Goal: Obtain resource: Download file/media

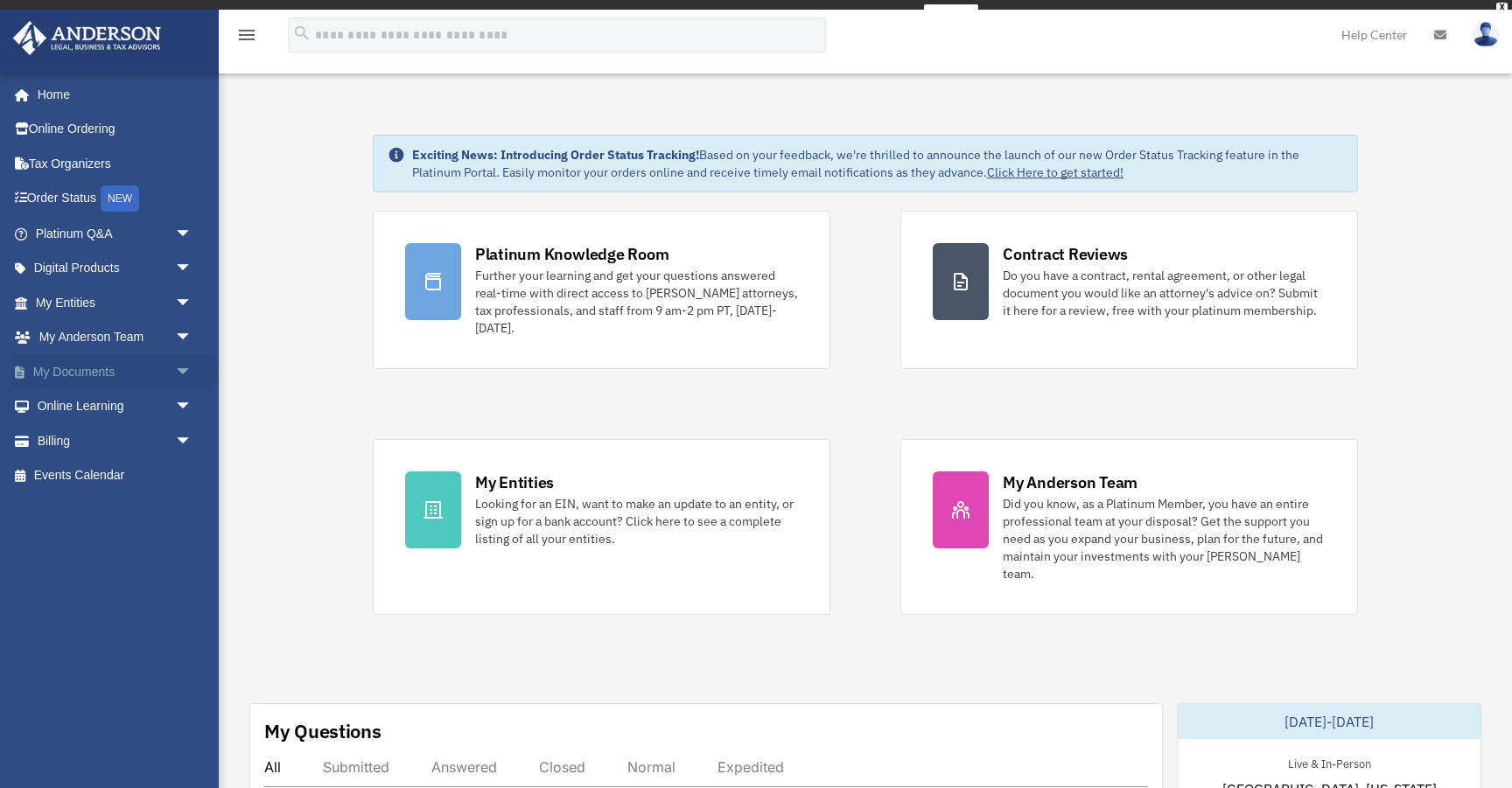
click at [184, 373] on span "arrow_drop_down" at bounding box center [192, 372] width 35 height 36
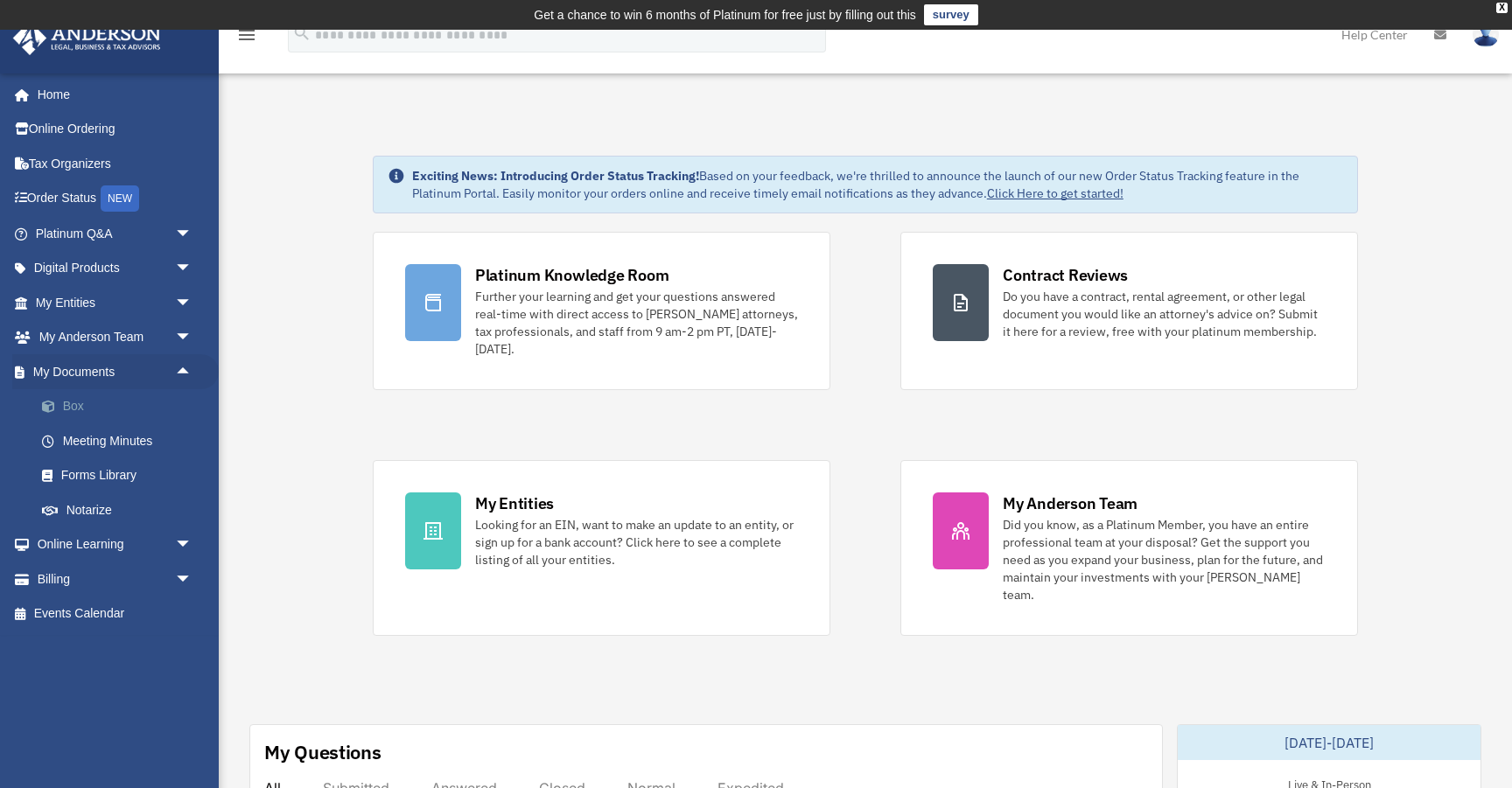
click at [75, 401] on link "Box" at bounding box center [121, 407] width 194 height 35
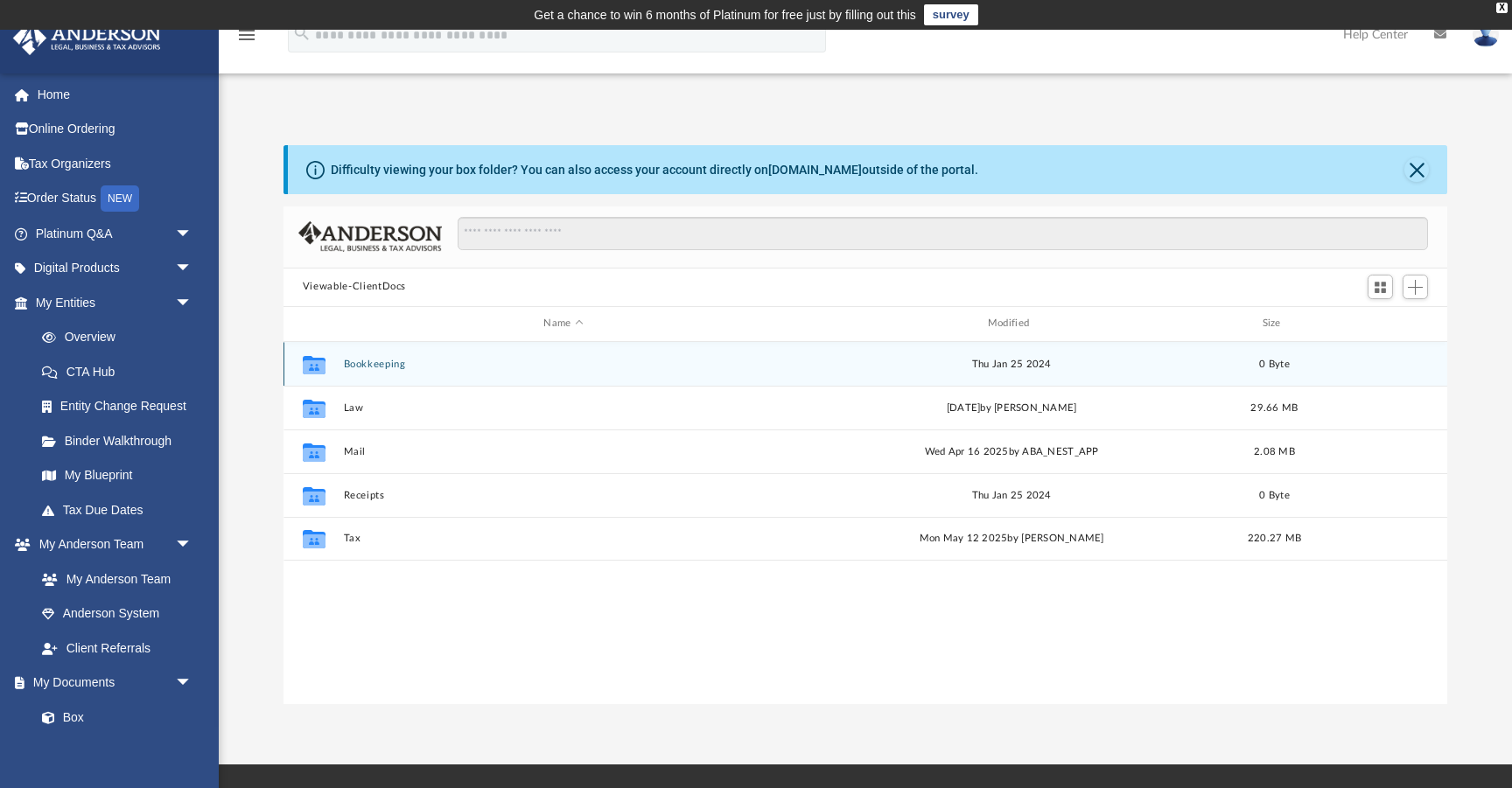
scroll to position [397, 1163]
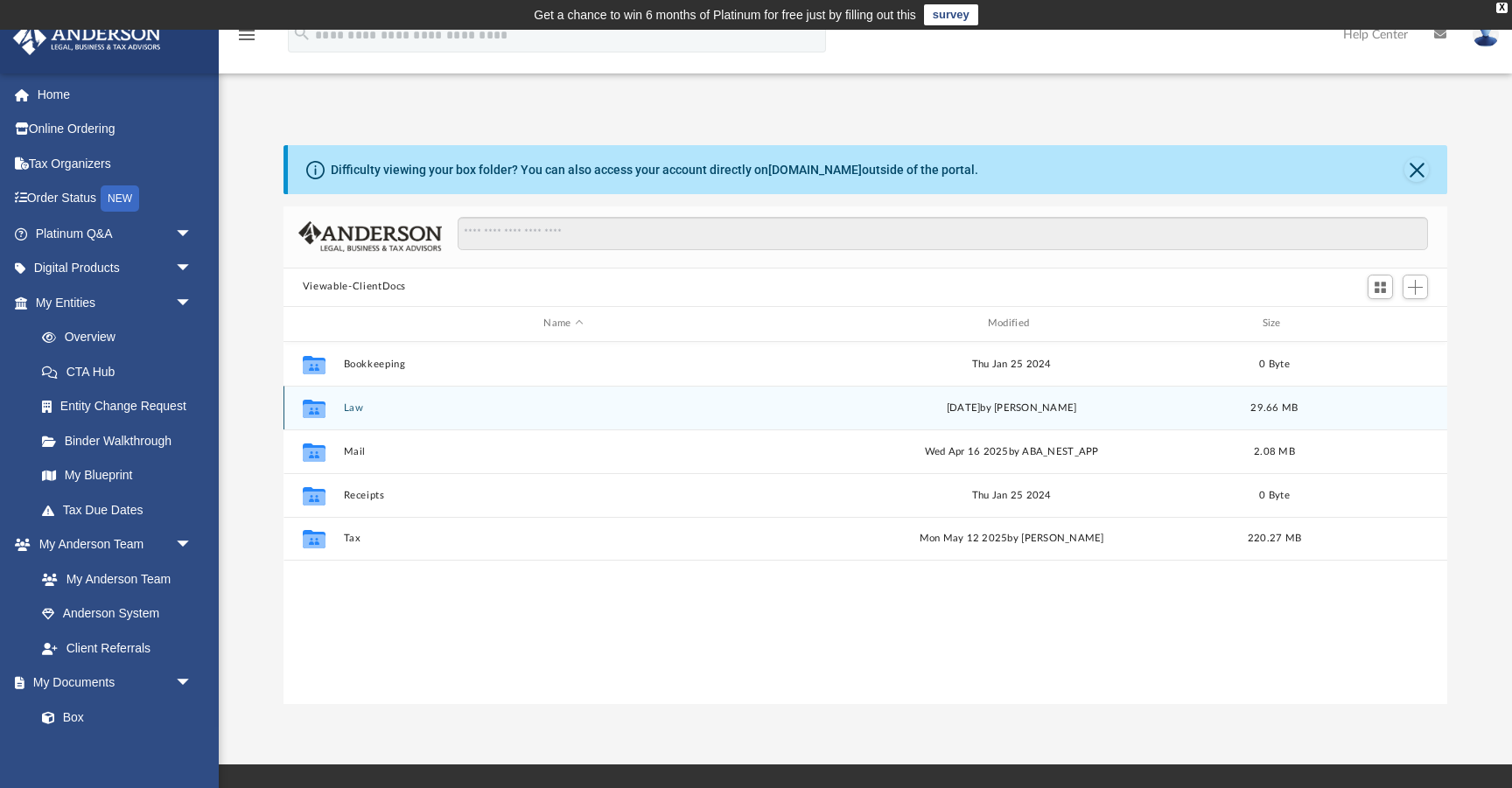
click at [348, 409] on button "Law" at bounding box center [564, 408] width 440 height 11
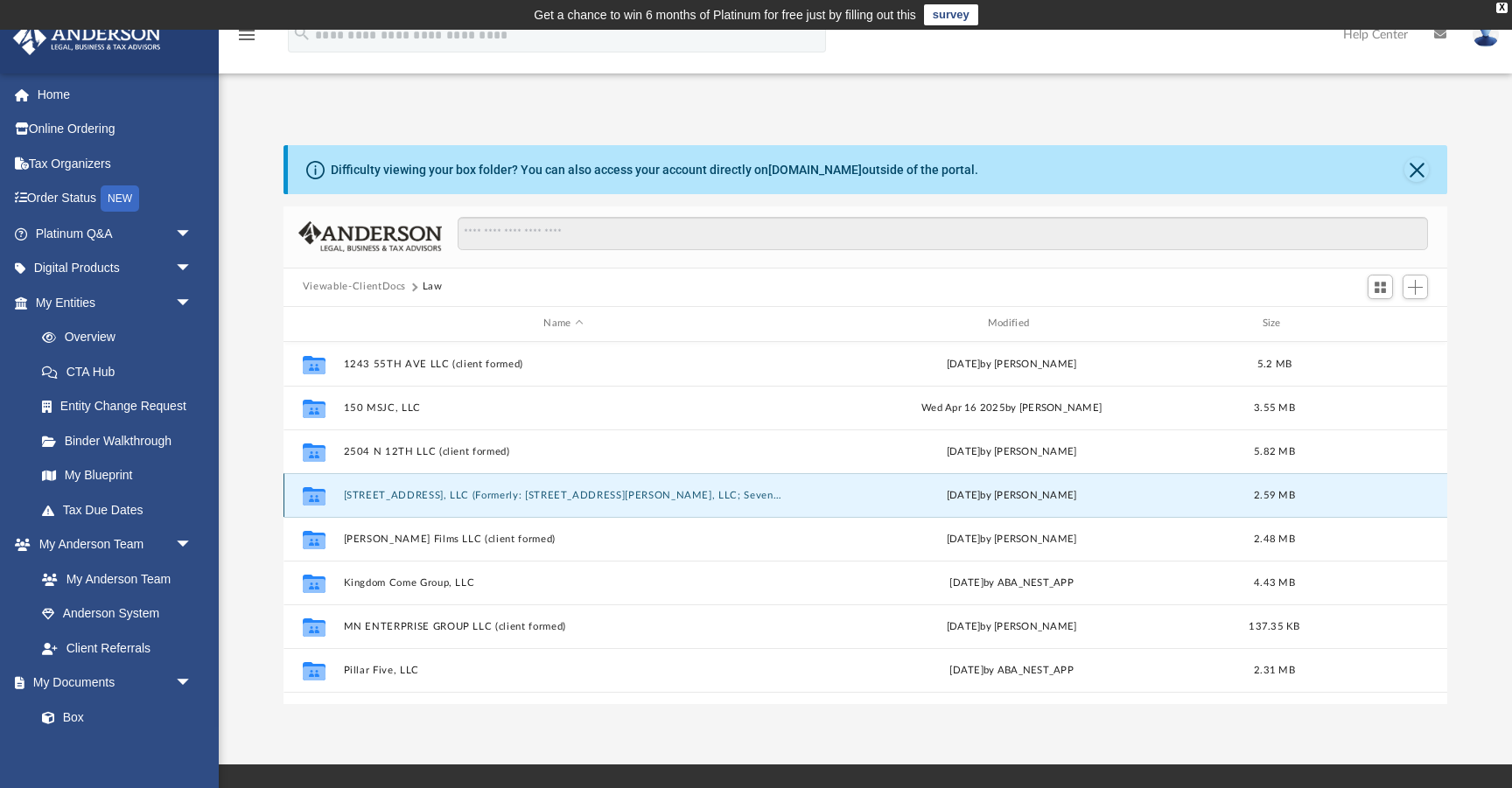
click at [420, 489] on button "[STREET_ADDRESS], LLC (Formerly: [STREET_ADDRESS][PERSON_NAME], LLC; Seven Yes …" at bounding box center [564, 495] width 440 height 11
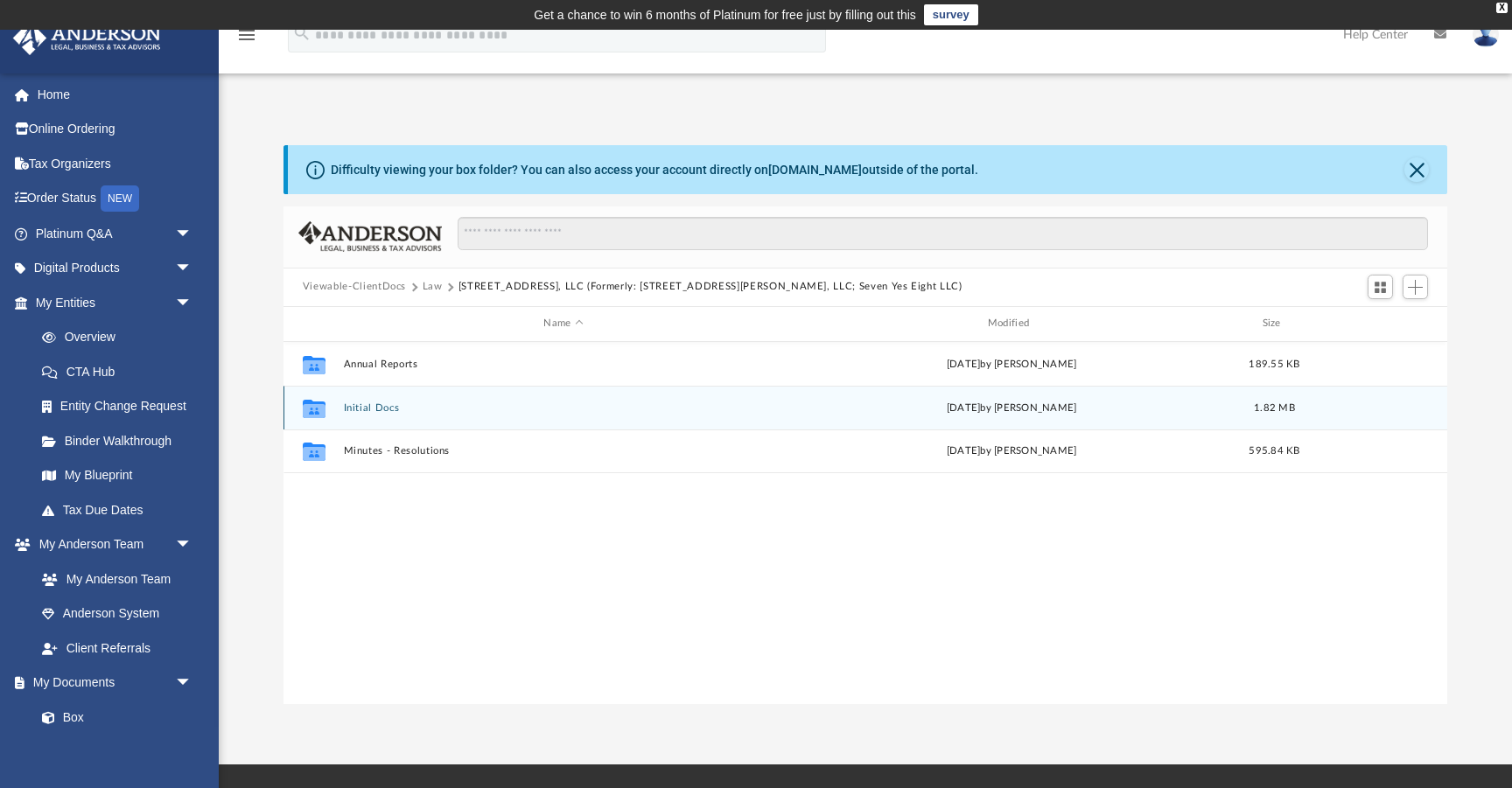
click at [374, 404] on button "Initial Docs" at bounding box center [564, 408] width 440 height 11
click at [411, 409] on button "EIN name change letter" at bounding box center [564, 408] width 440 height 11
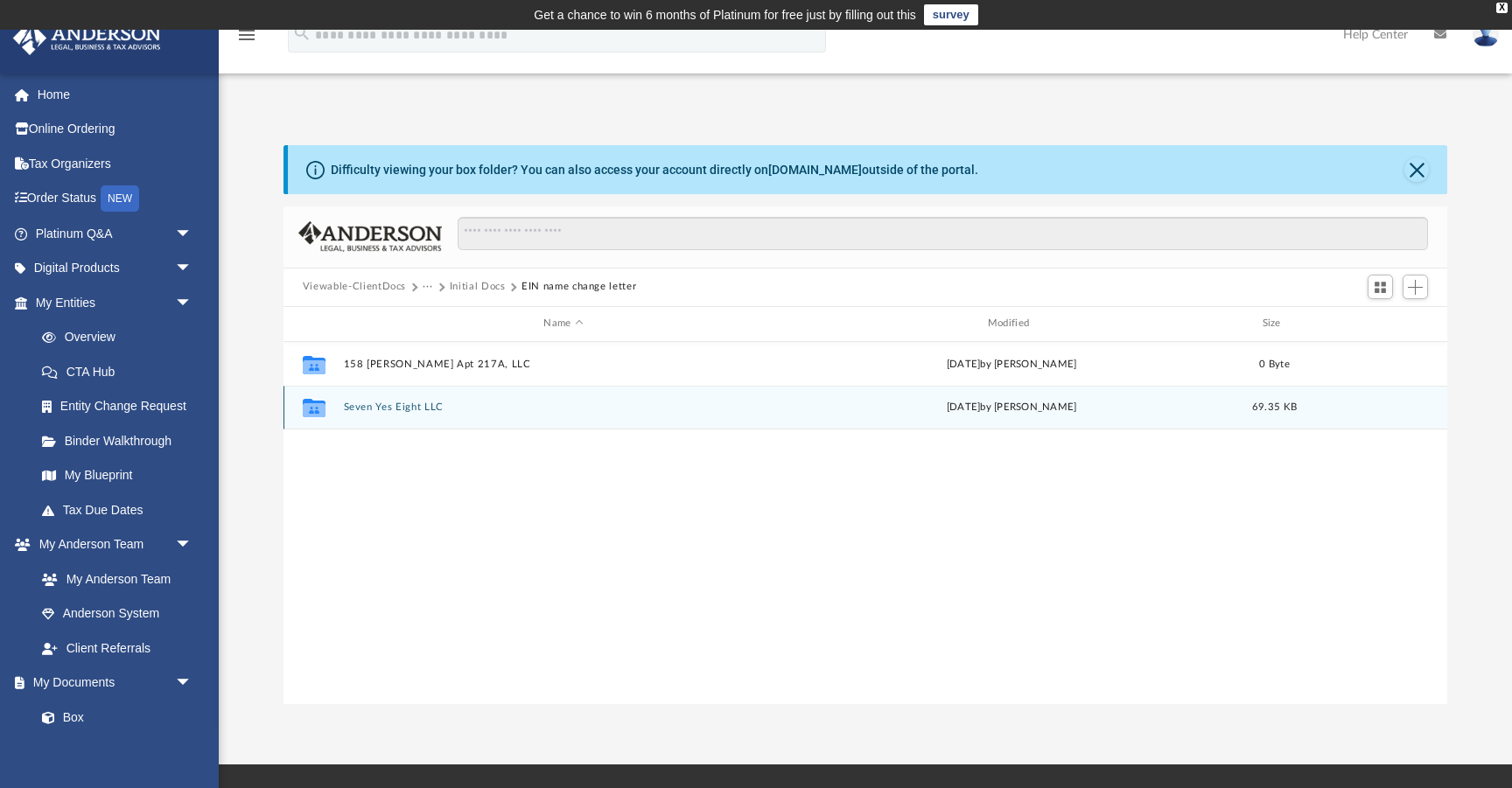
click at [401, 403] on button "Seven Yes Eight LLC" at bounding box center [564, 407] width 440 height 11
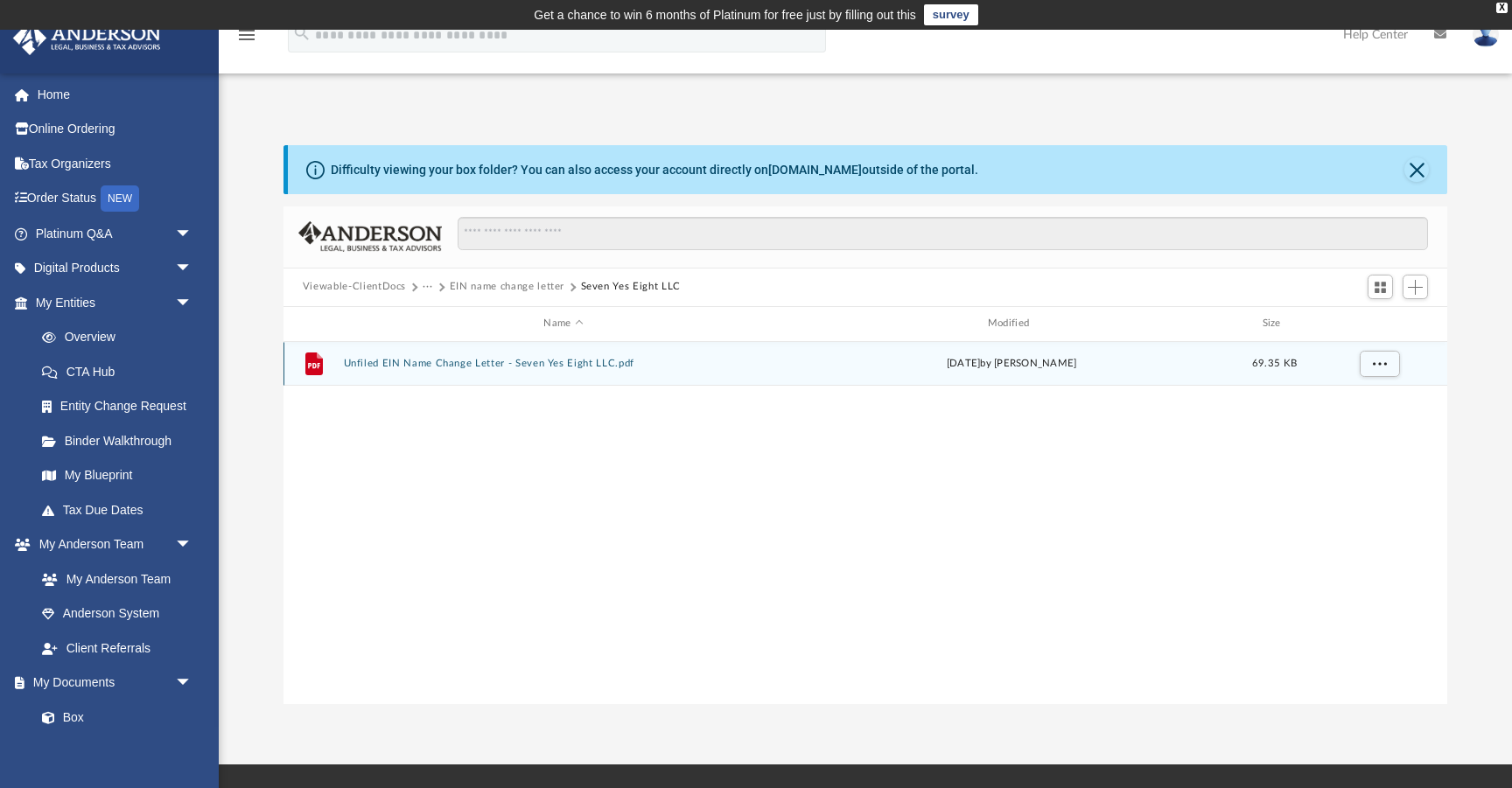
click at [440, 362] on button "Unfiled EIN Name Change Letter - Seven Yes Eight LLC.pdf" at bounding box center [564, 363] width 440 height 11
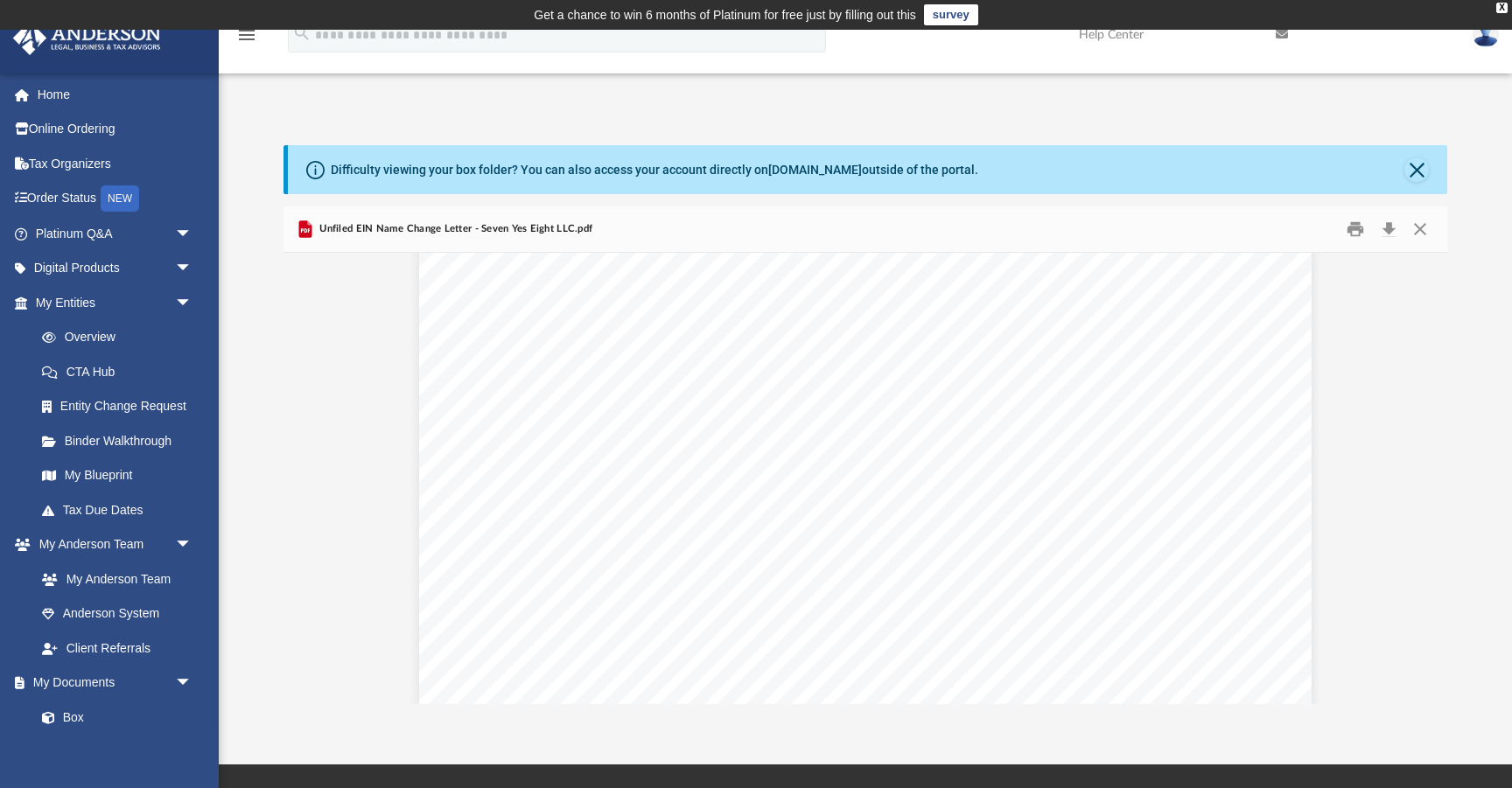
scroll to position [0, 0]
click at [1422, 228] on button "Close" at bounding box center [1419, 228] width 31 height 27
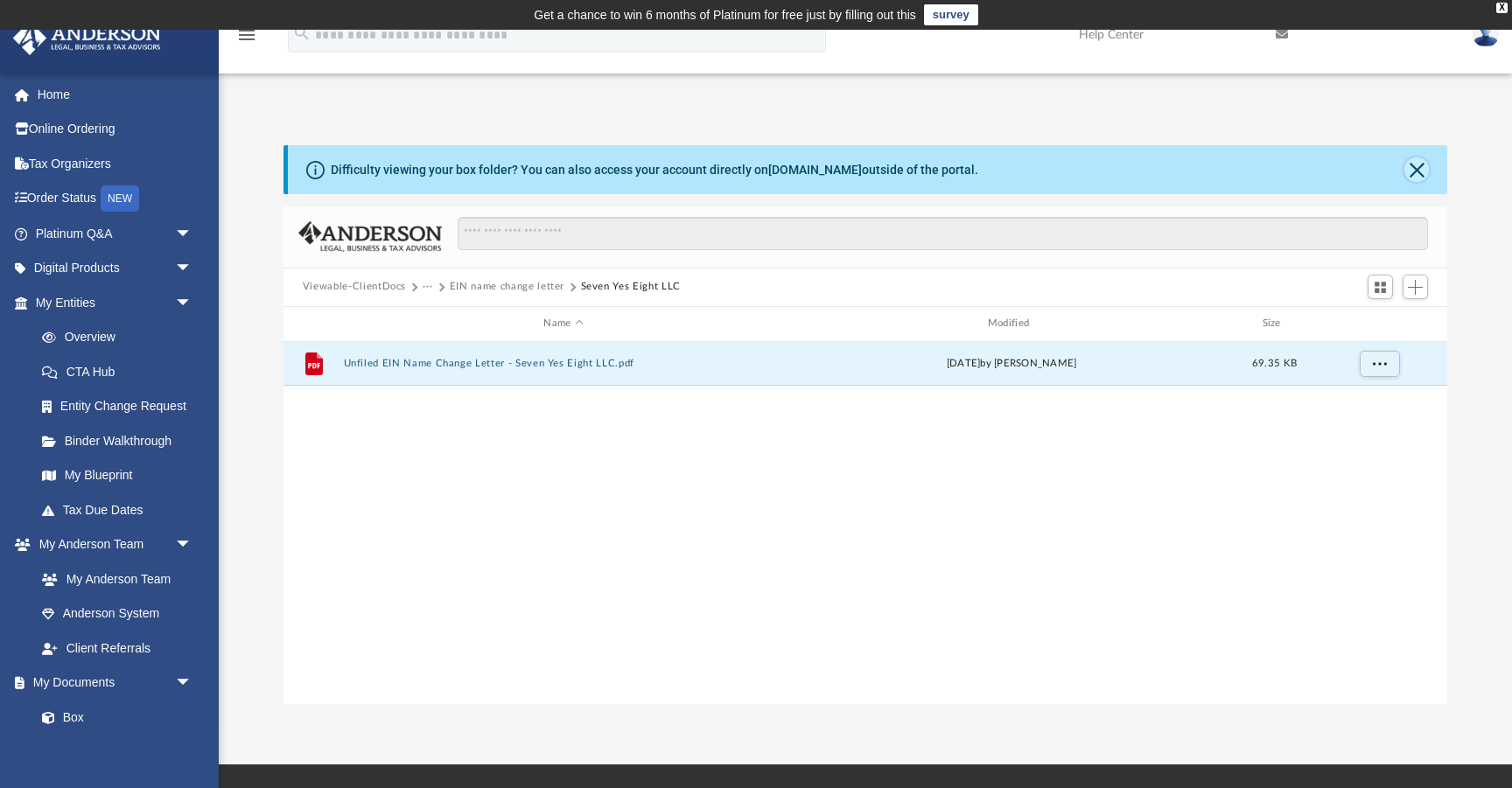
click at [1416, 177] on button "Close" at bounding box center [1416, 169] width 24 height 24
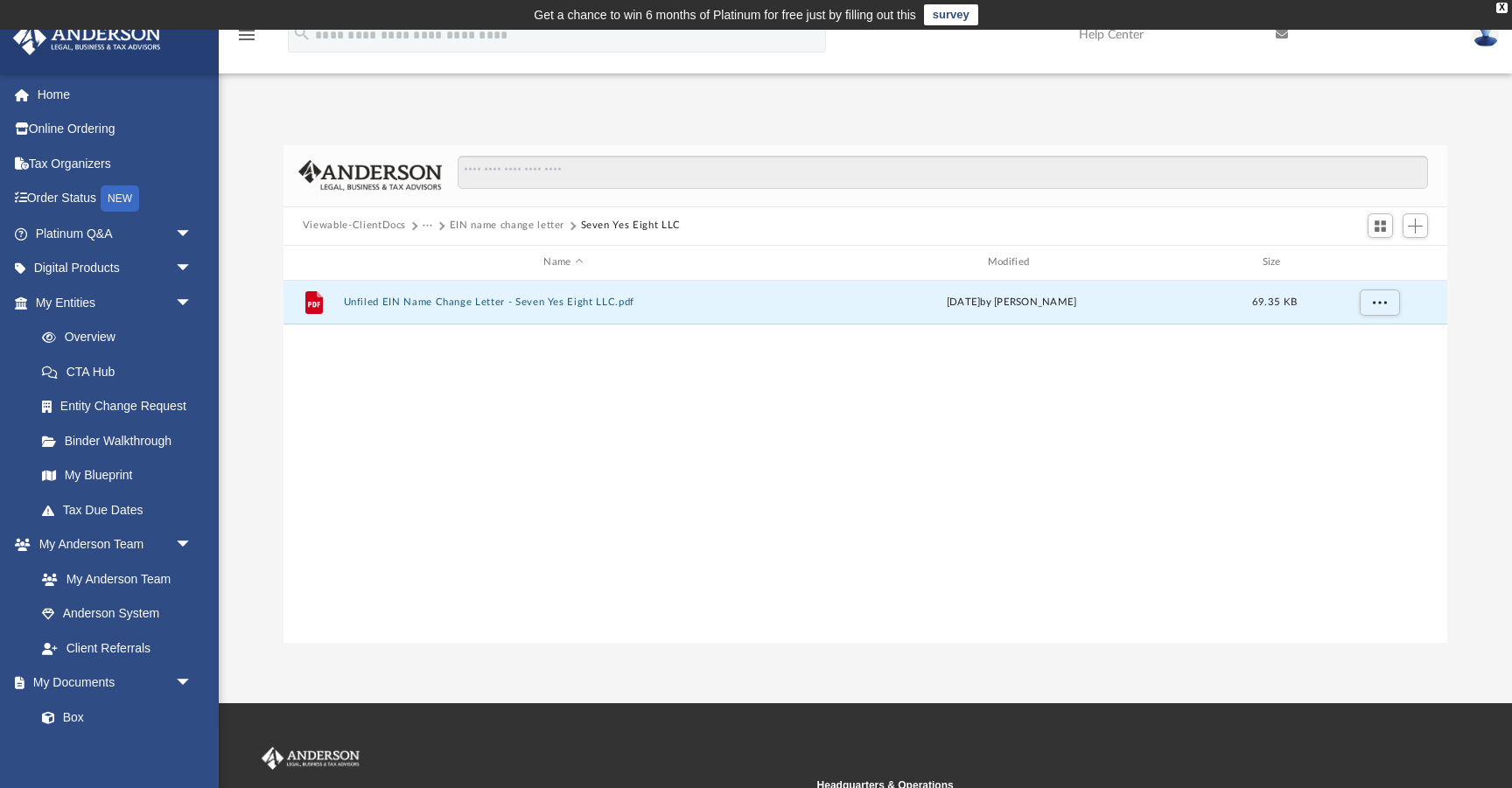
click at [537, 226] on button "EIN name change letter" at bounding box center [507, 225] width 115 height 16
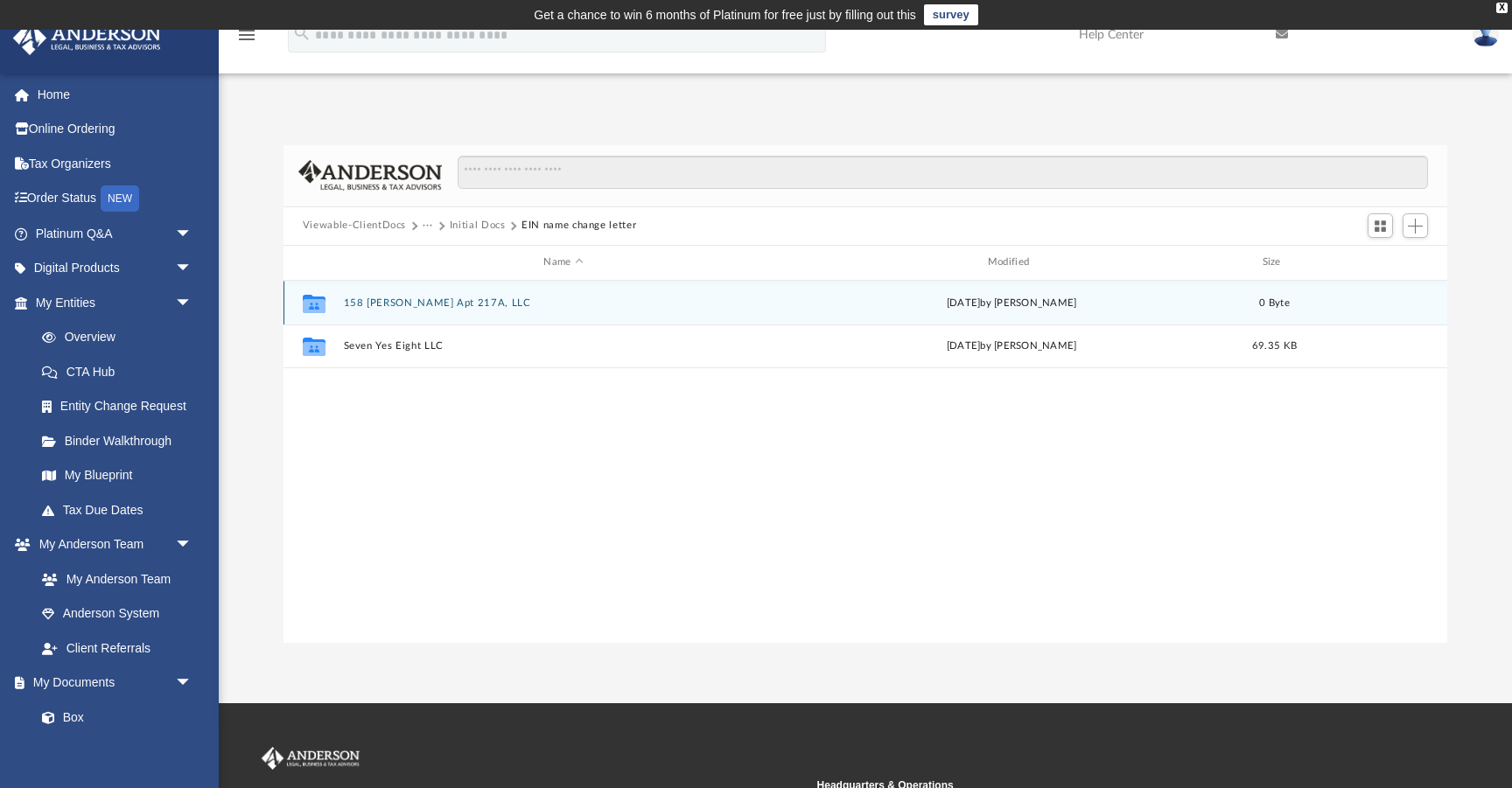
click at [411, 297] on button "158 [PERSON_NAME] Apt 217A, LLC" at bounding box center [564, 302] width 440 height 11
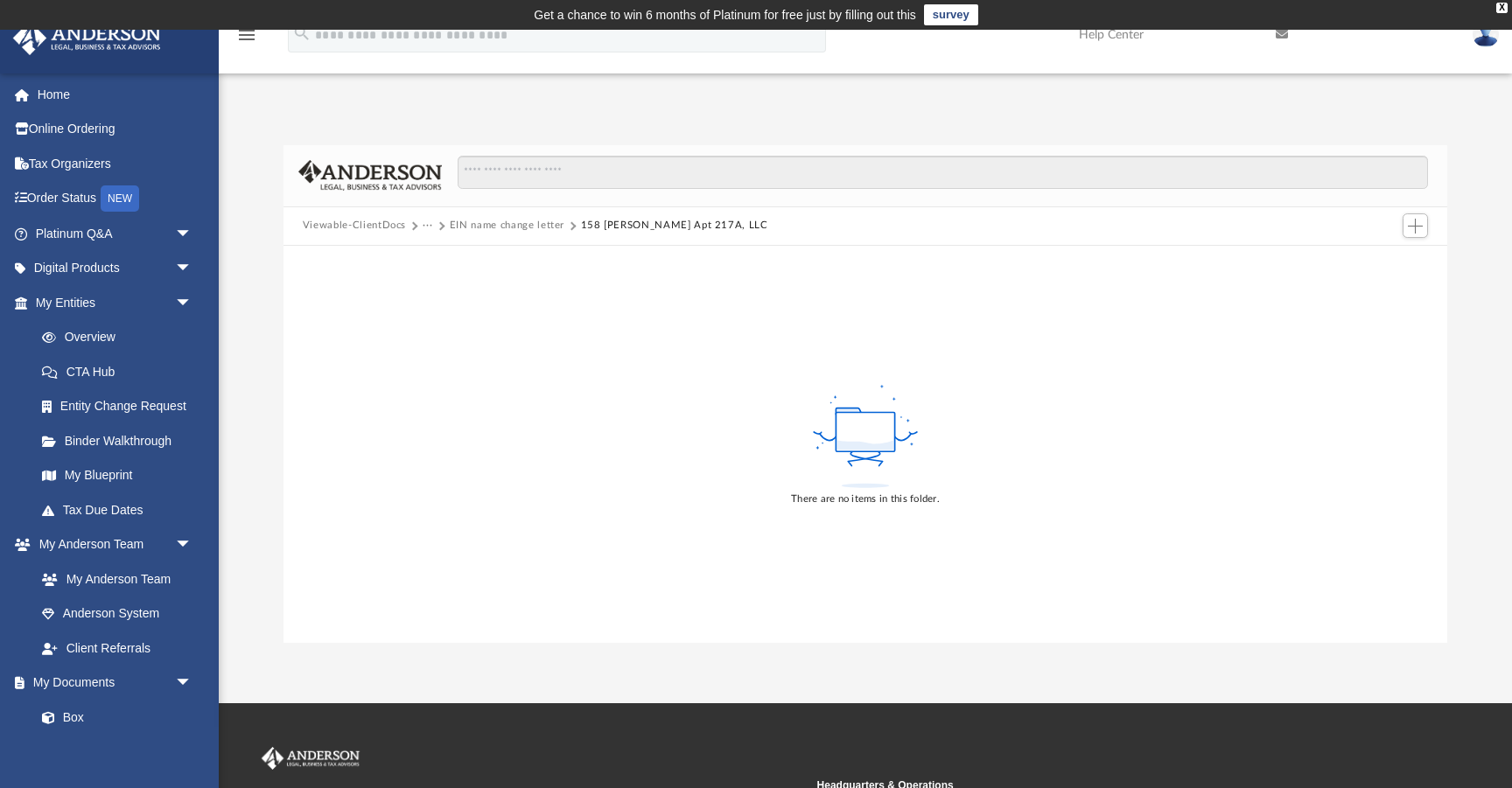
click at [521, 228] on button "EIN name change letter" at bounding box center [507, 225] width 115 height 16
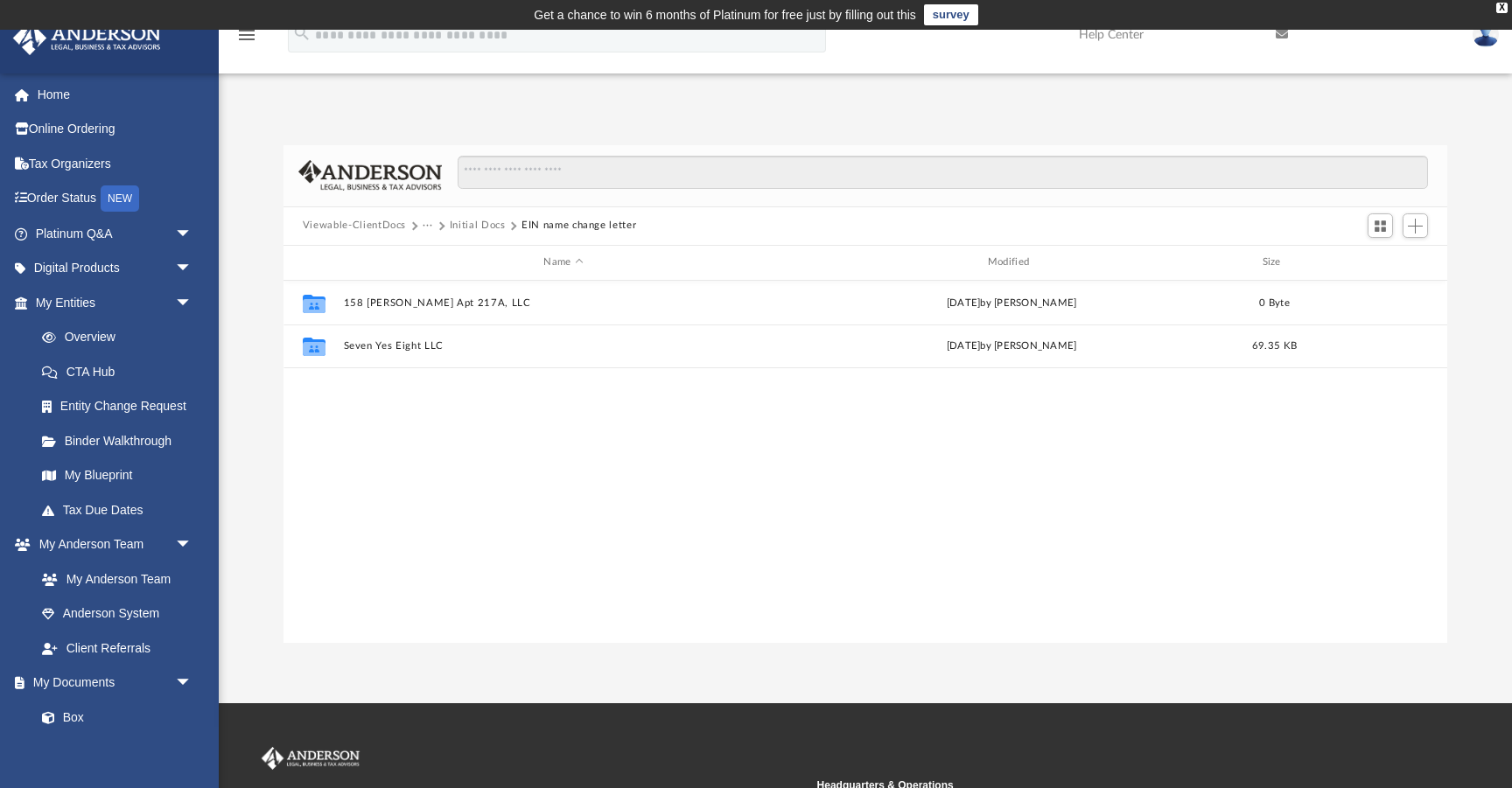
scroll to position [397, 1163]
click at [479, 227] on button "Initial Docs" at bounding box center [477, 225] width 56 height 16
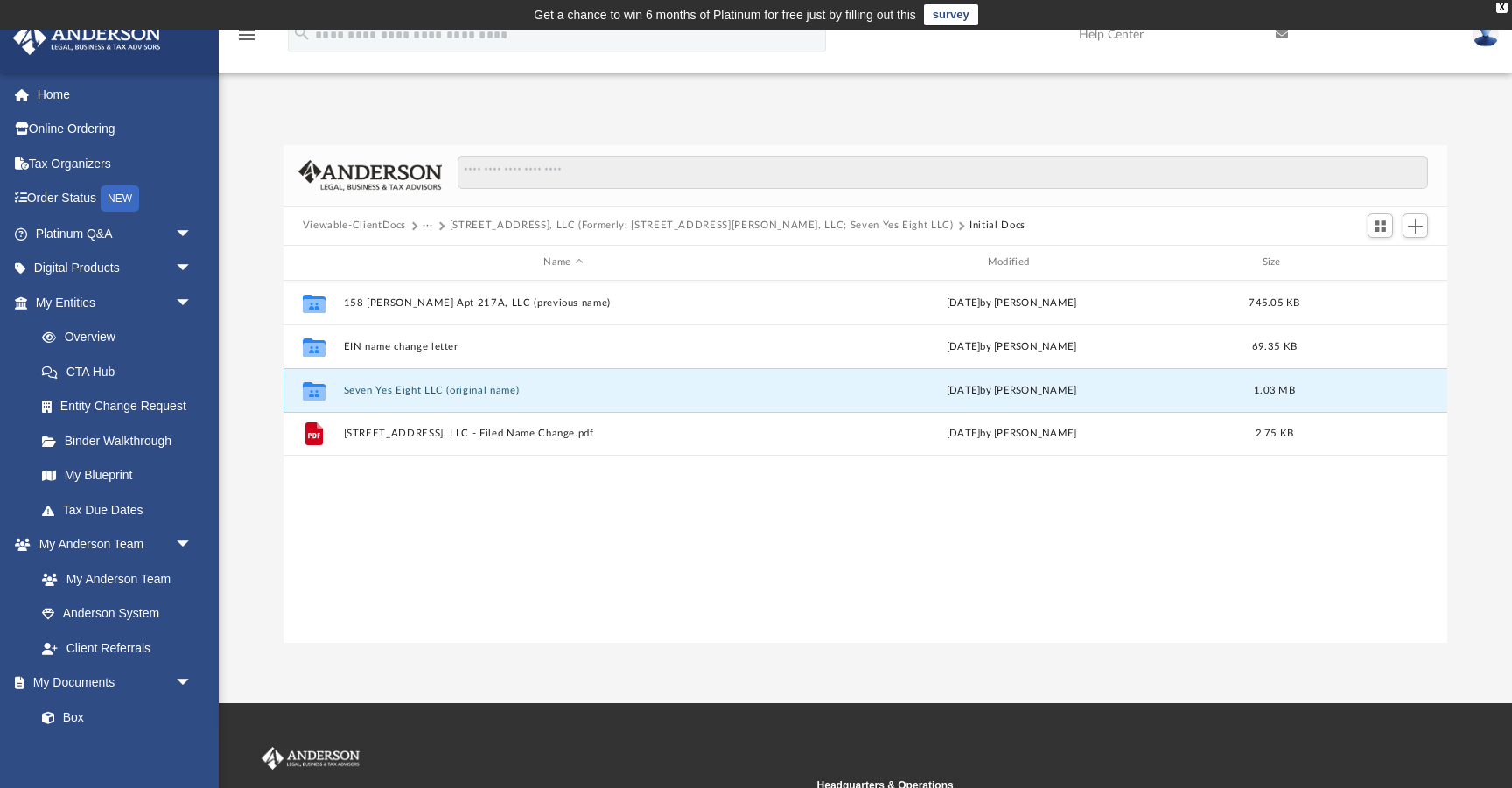
click at [440, 391] on button "Seven Yes Eight LLC (original name)" at bounding box center [564, 390] width 440 height 11
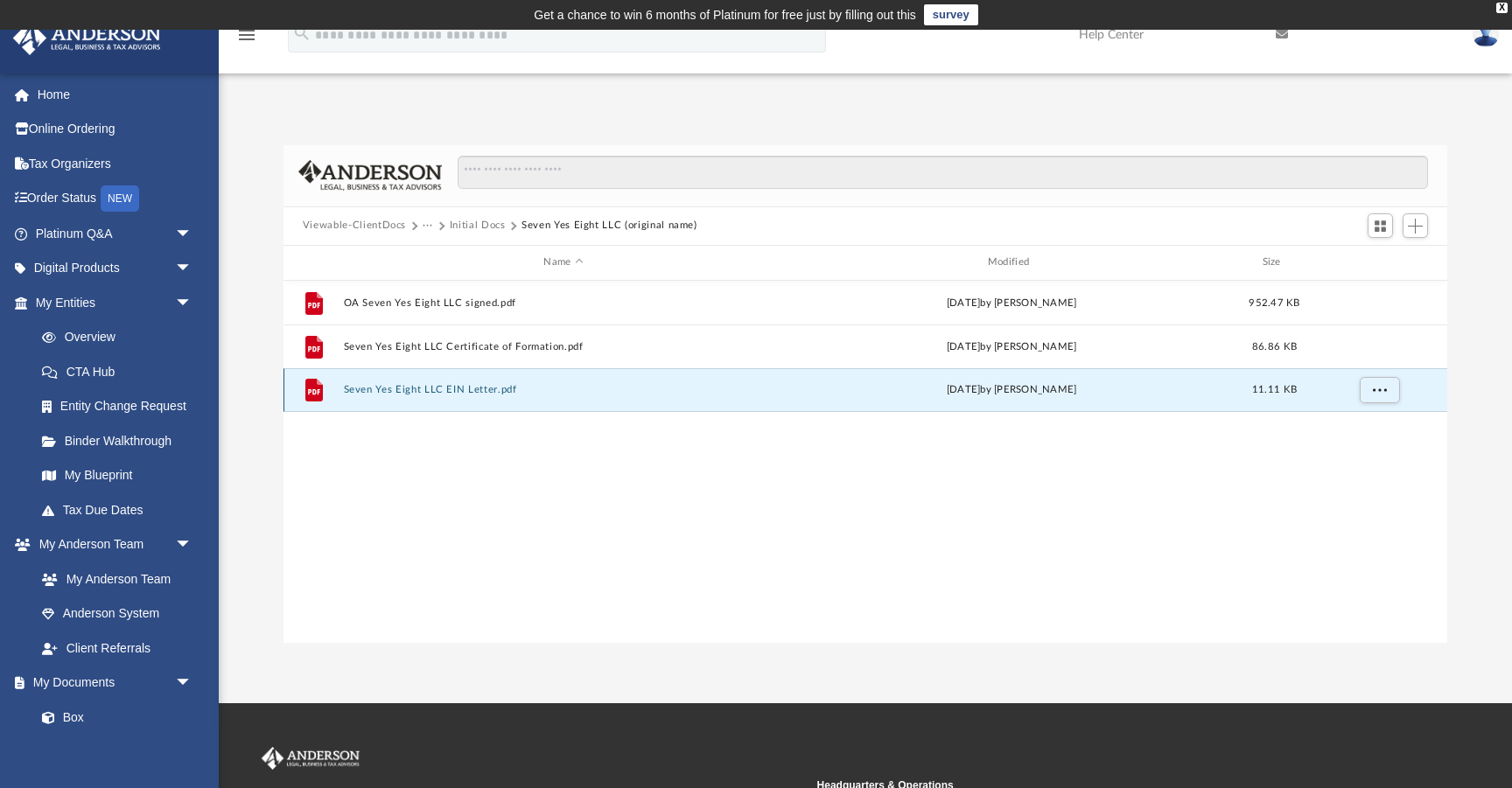
click at [463, 388] on button "Seven Yes Eight LLC EIN Letter.pdf" at bounding box center [564, 389] width 440 height 11
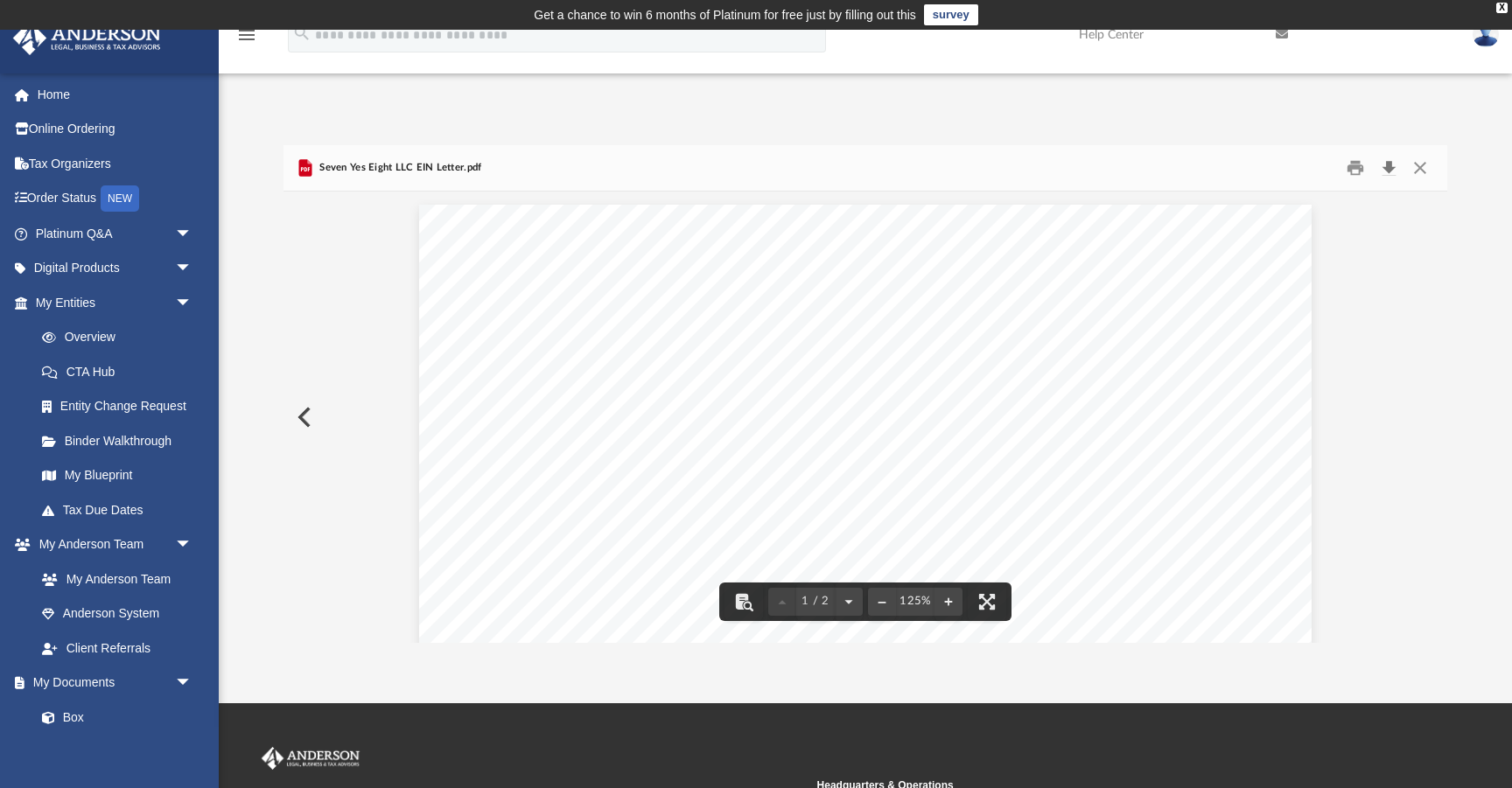
click at [1387, 168] on button "Download" at bounding box center [1388, 166] width 31 height 27
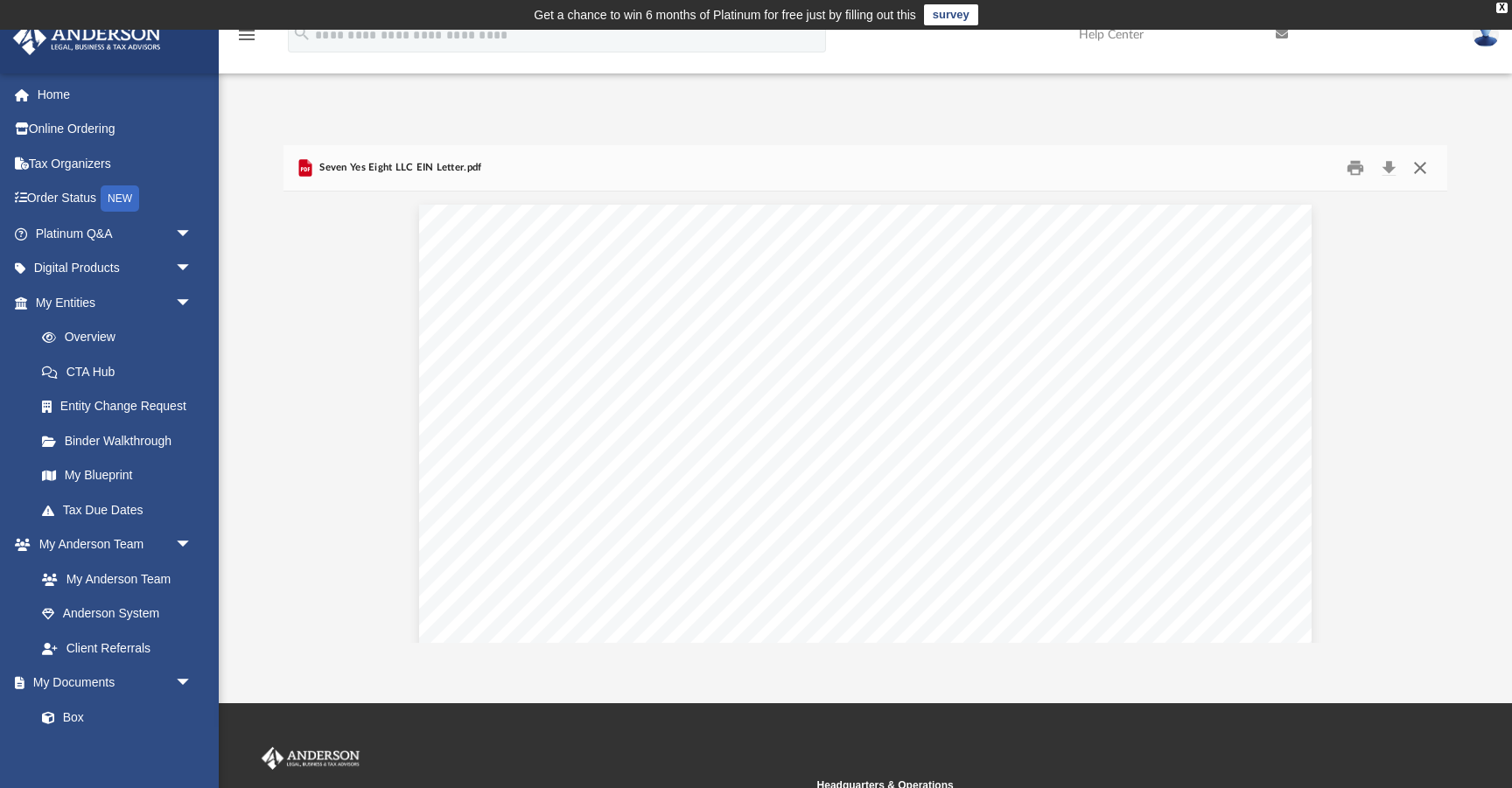
click at [1419, 165] on button "Close" at bounding box center [1419, 166] width 31 height 27
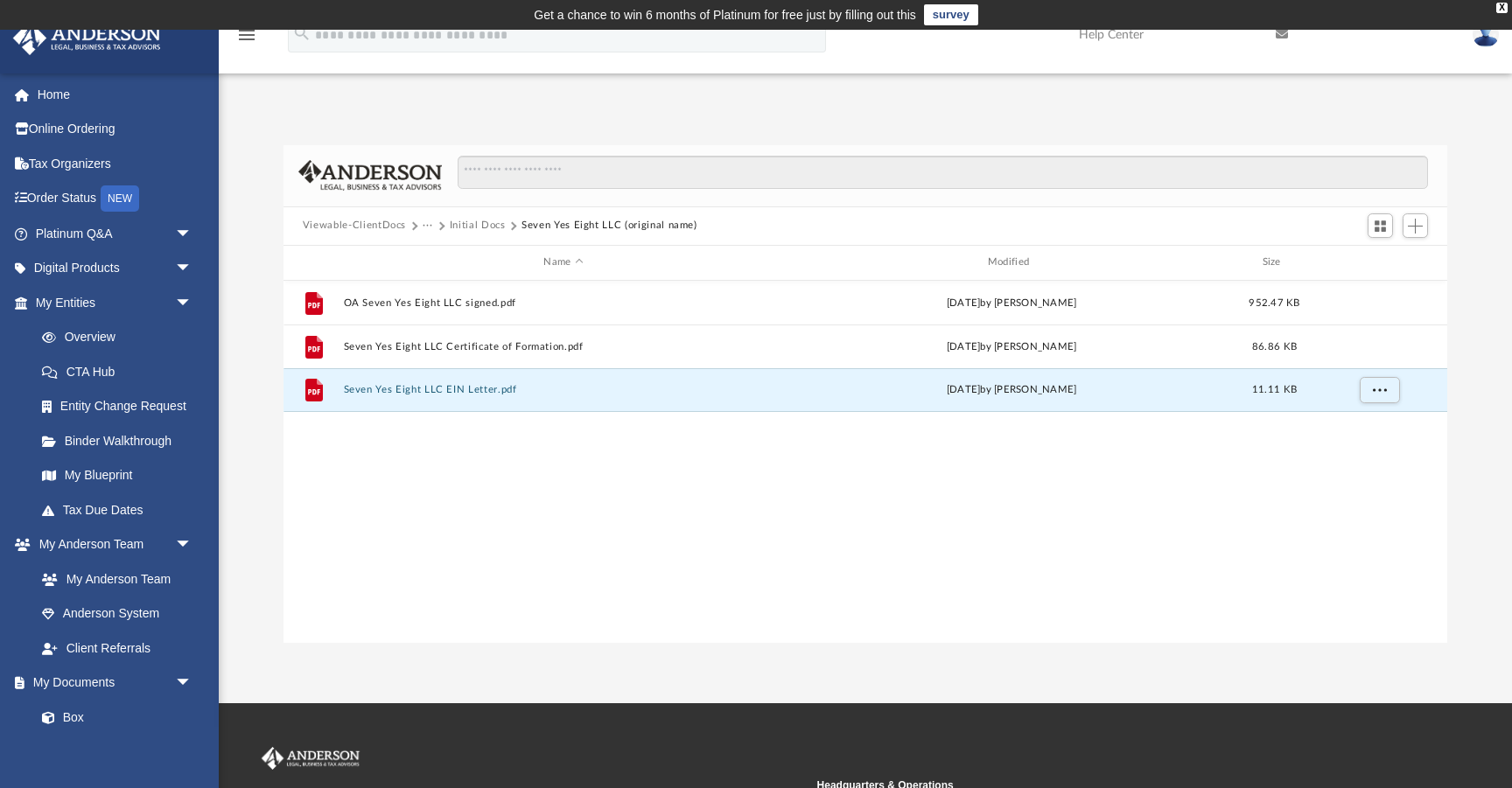
click at [481, 223] on button "Initial Docs" at bounding box center [477, 225] width 56 height 16
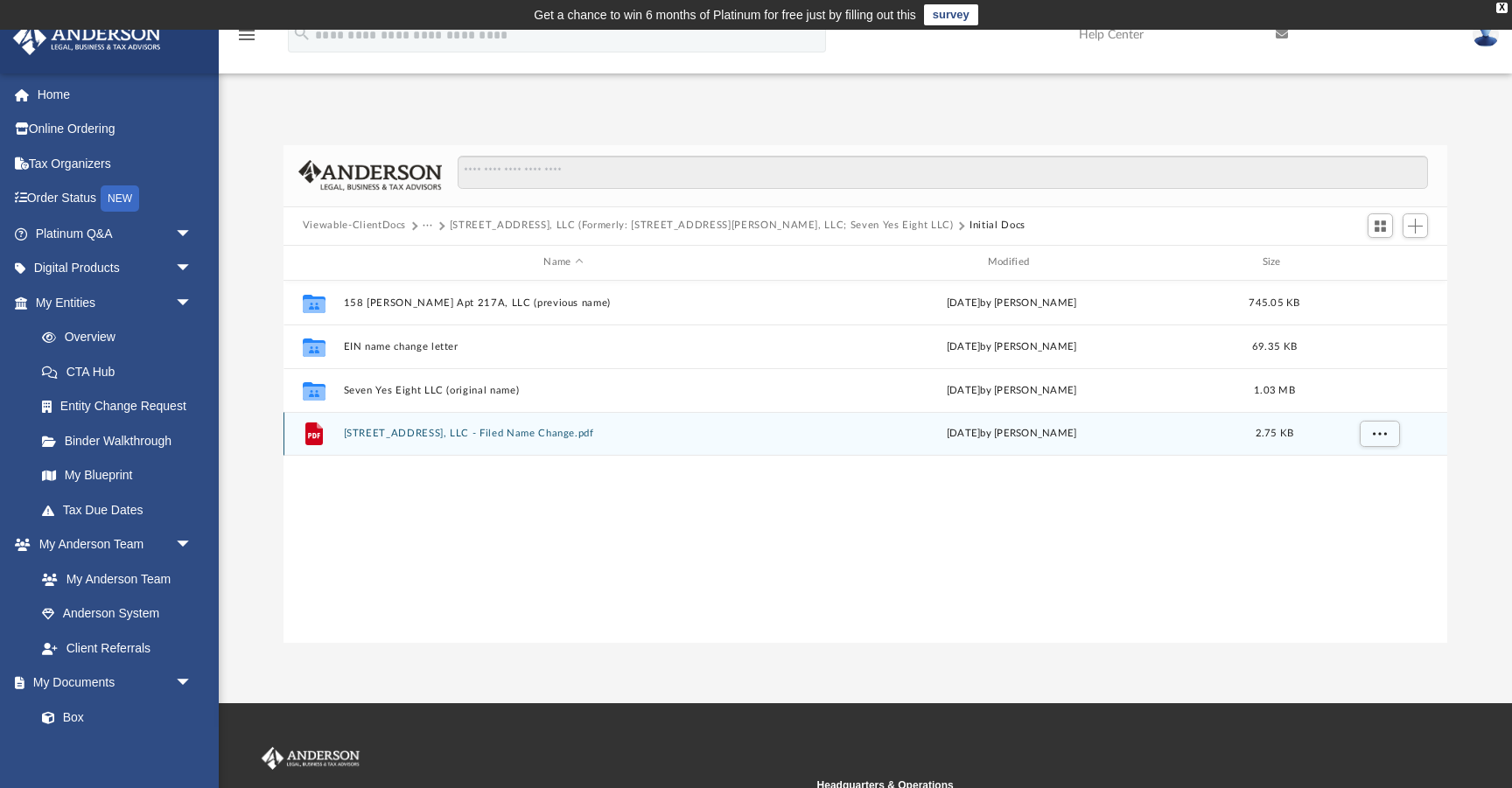
click at [467, 430] on button "[STREET_ADDRESS], LLC - Filed Name Change.pdf" at bounding box center [564, 433] width 440 height 11
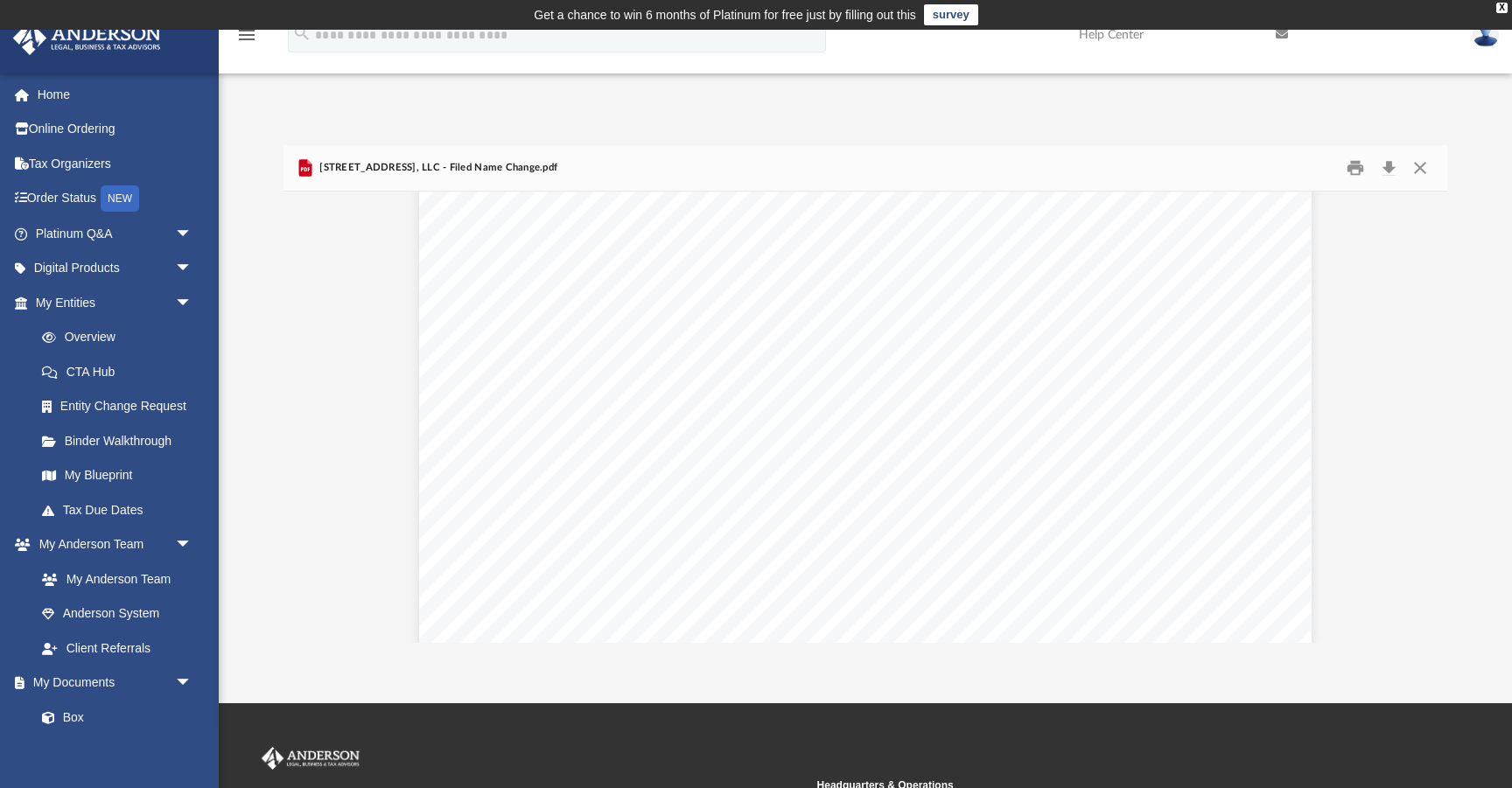
scroll to position [0, 0]
click at [1419, 165] on button "Close" at bounding box center [1419, 166] width 31 height 27
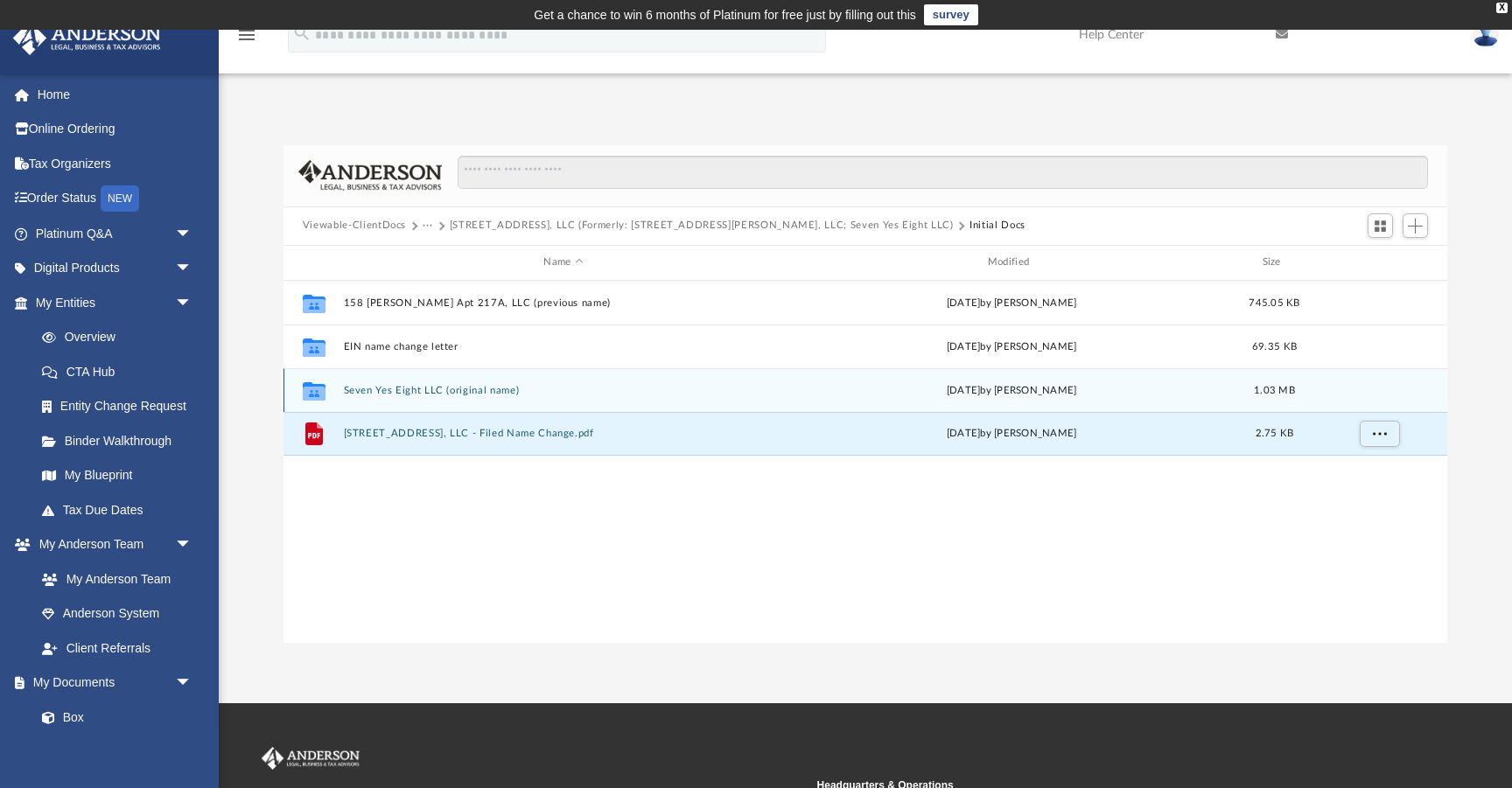
click at [410, 387] on button "Seven Yes Eight LLC (original name)" at bounding box center [564, 390] width 440 height 11
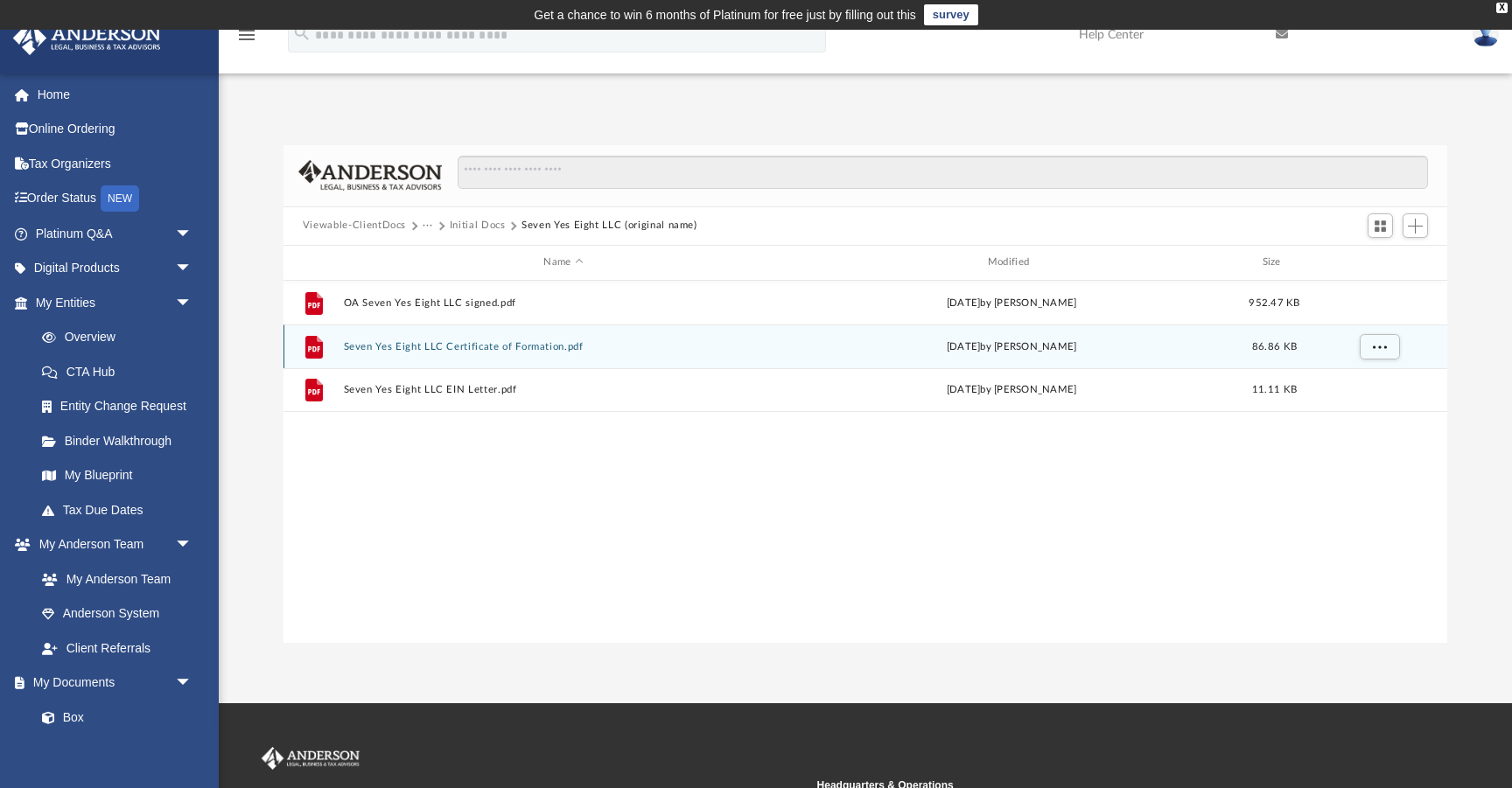
click at [486, 344] on button "Seven Yes Eight LLC Certificate of Formation.pdf" at bounding box center [564, 347] width 440 height 11
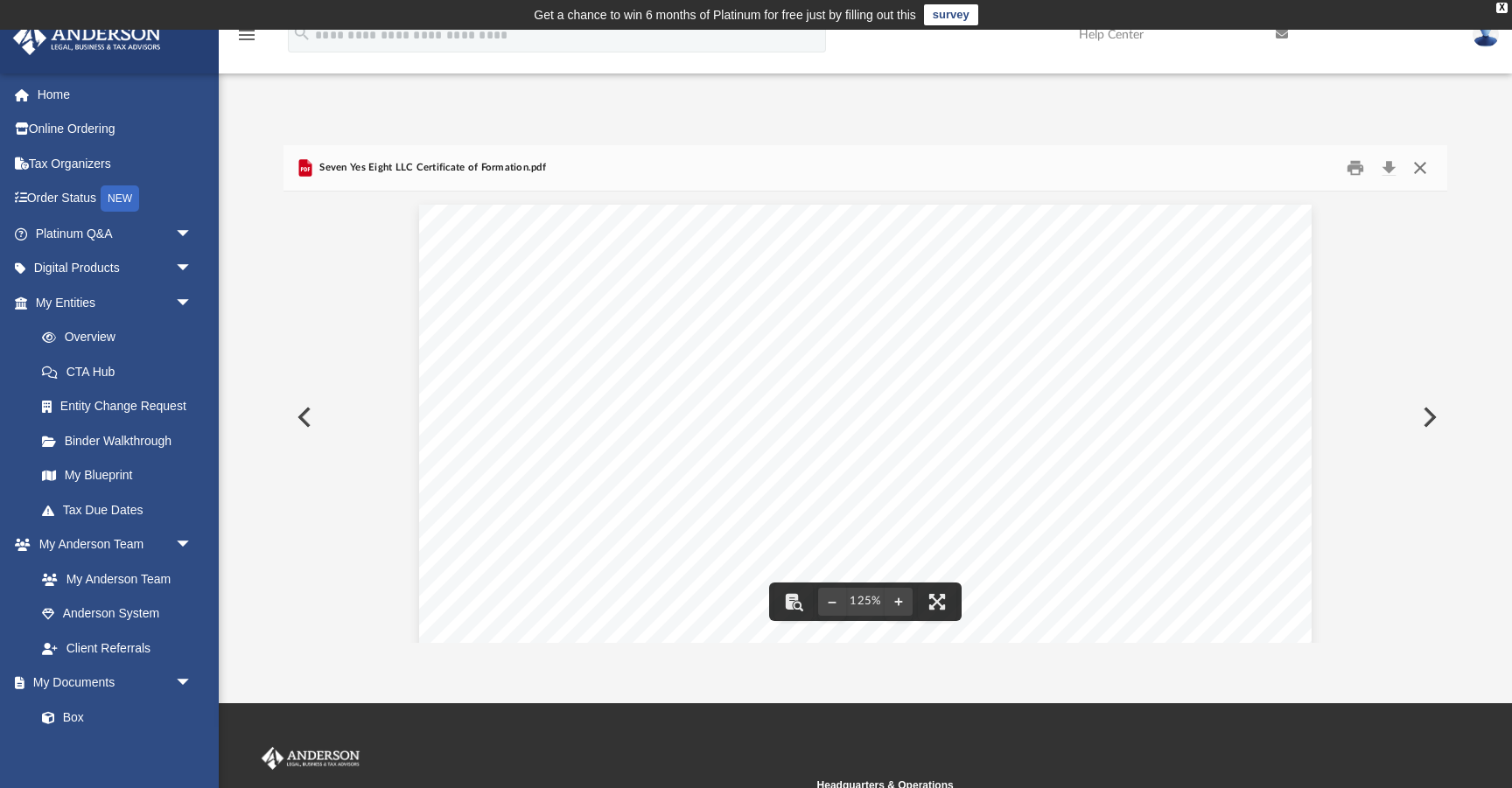
click at [1420, 167] on button "Close" at bounding box center [1419, 166] width 31 height 27
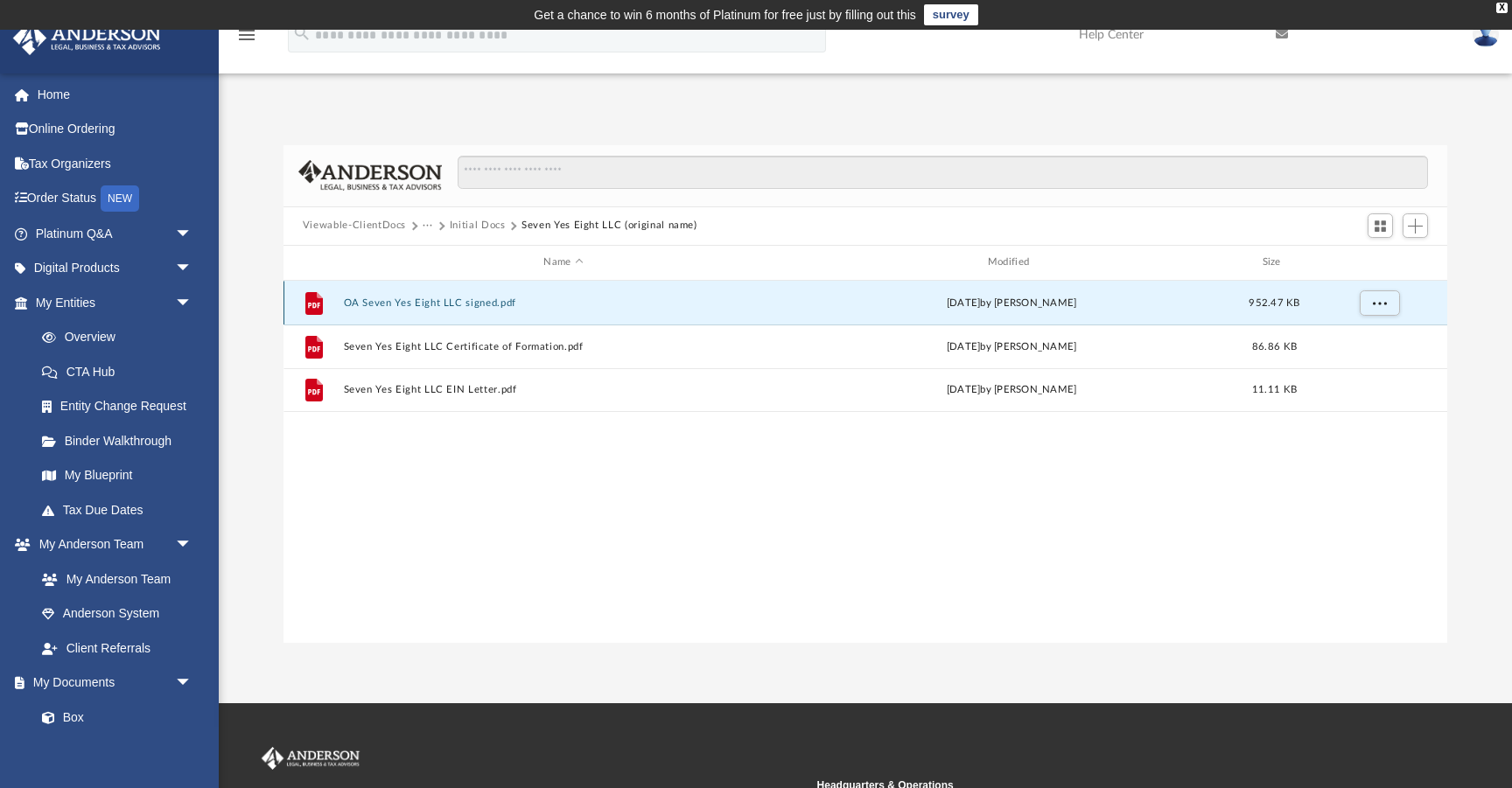
click at [377, 302] on button "OA Seven Yes Eight LLC signed.pdf" at bounding box center [564, 302] width 440 height 11
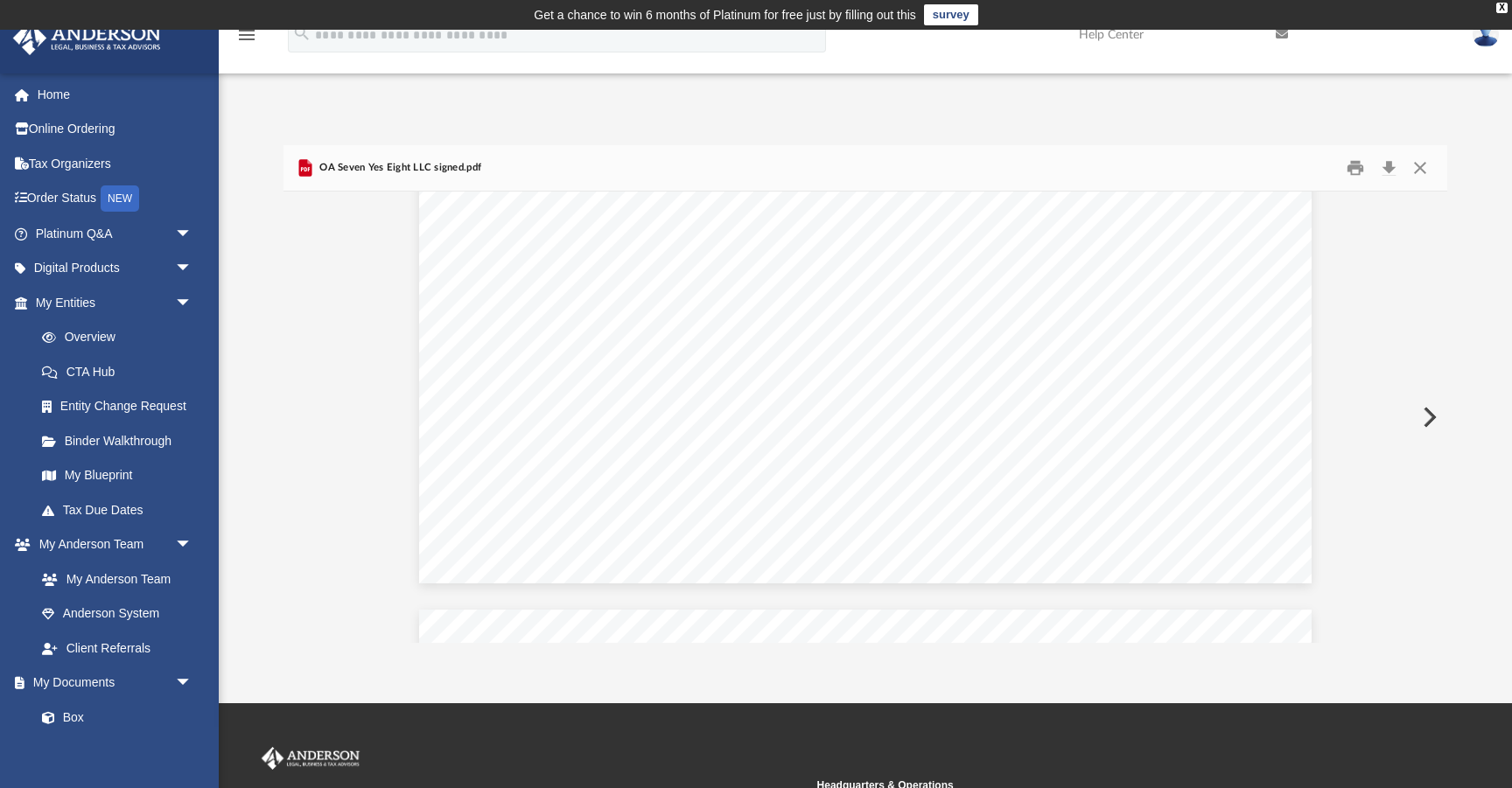
scroll to position [21747, 0]
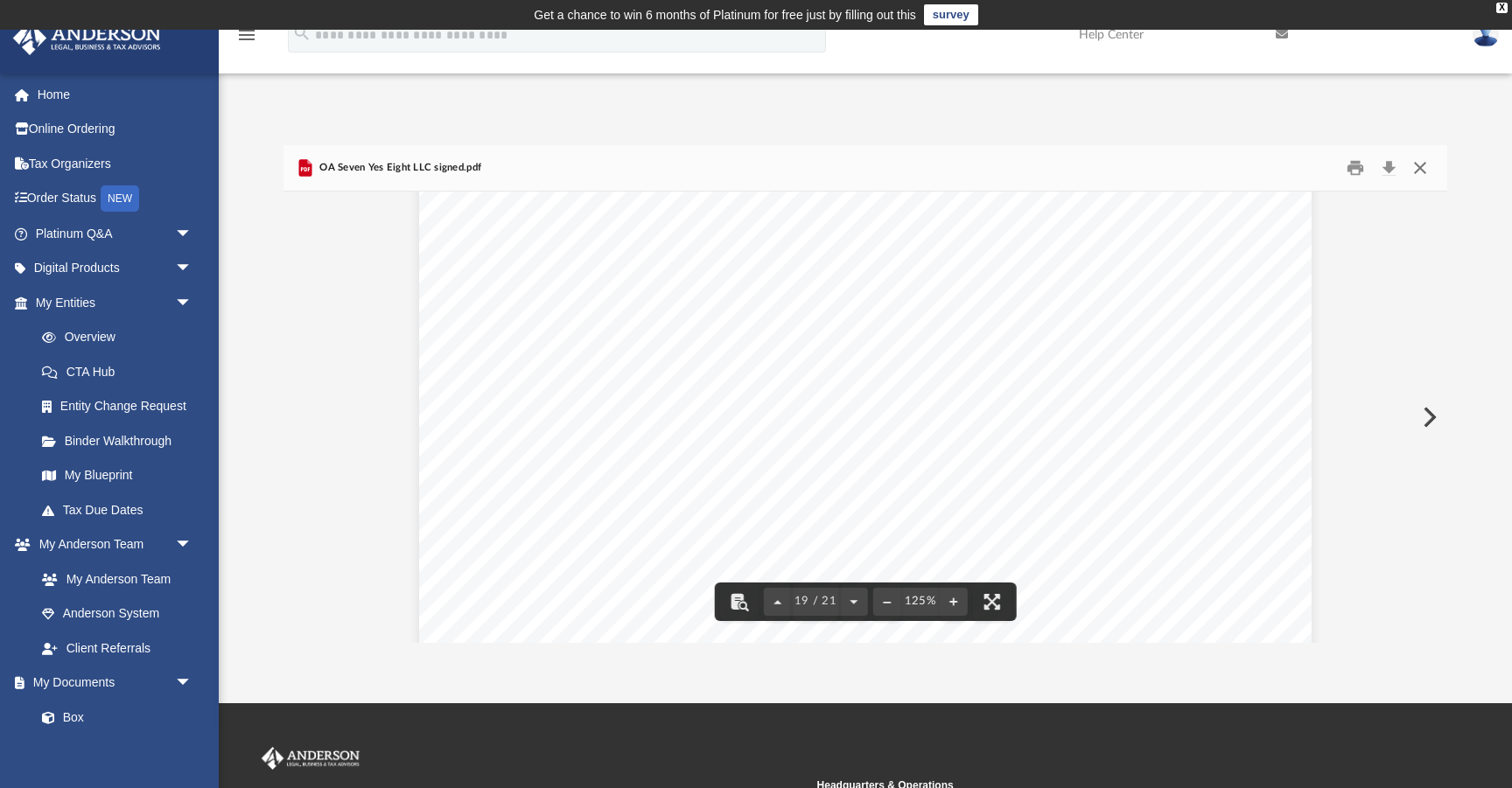
click at [1419, 164] on button "Close" at bounding box center [1419, 166] width 31 height 27
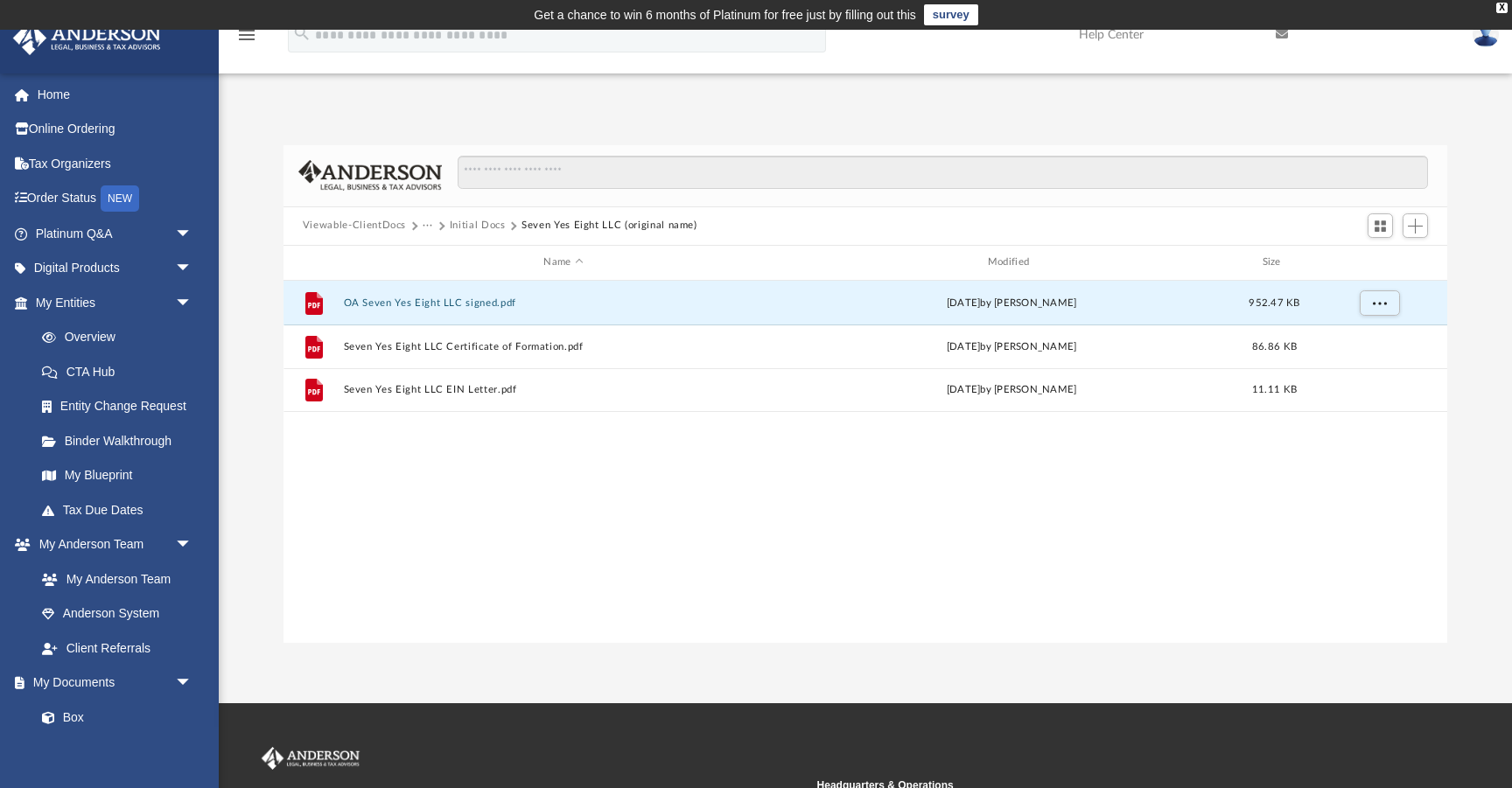
click at [477, 227] on button "Initial Docs" at bounding box center [477, 225] width 56 height 16
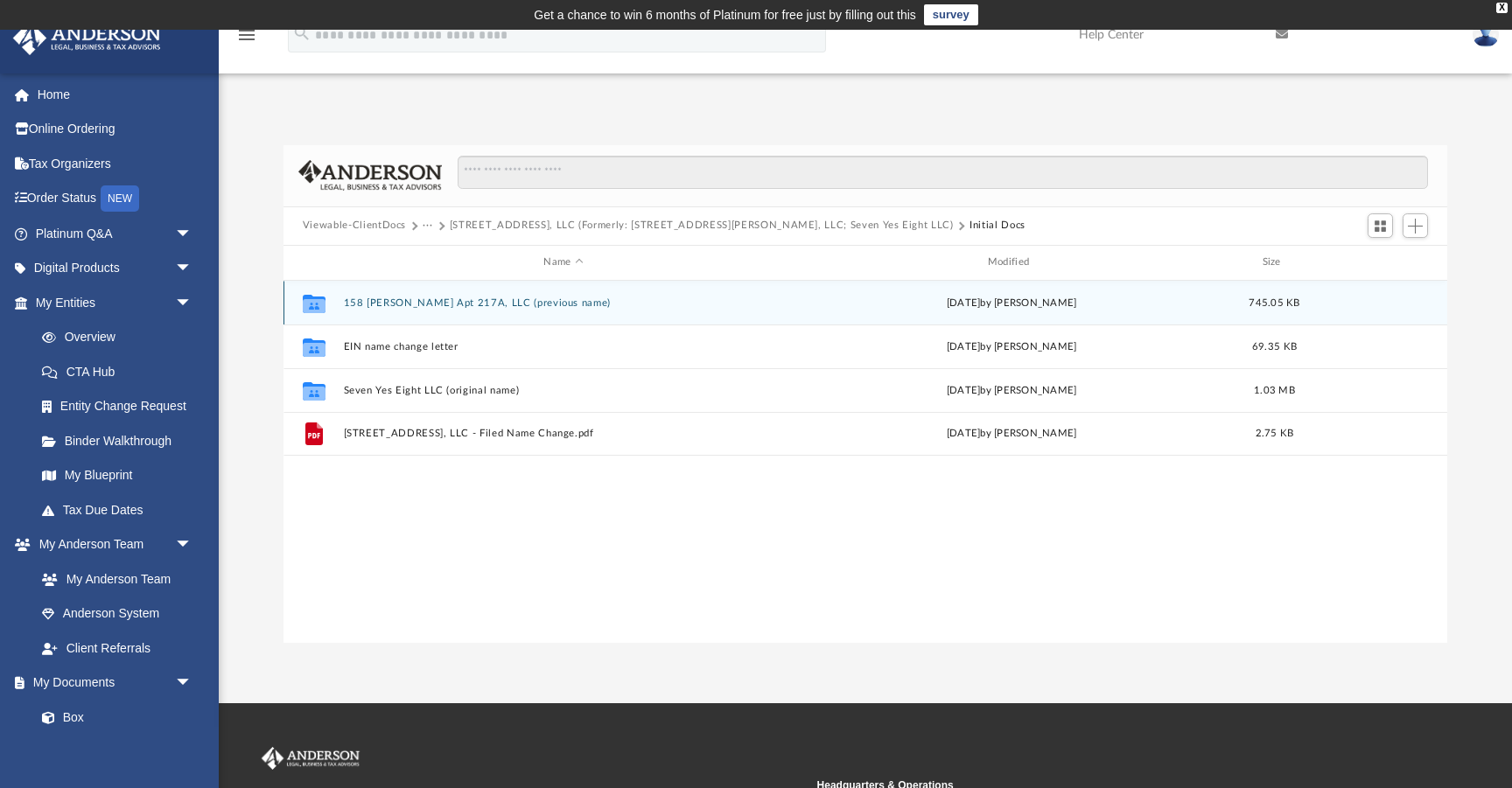
click at [459, 302] on button "158 [PERSON_NAME] Apt 217A, LLC (previous name)" at bounding box center [564, 302] width 440 height 11
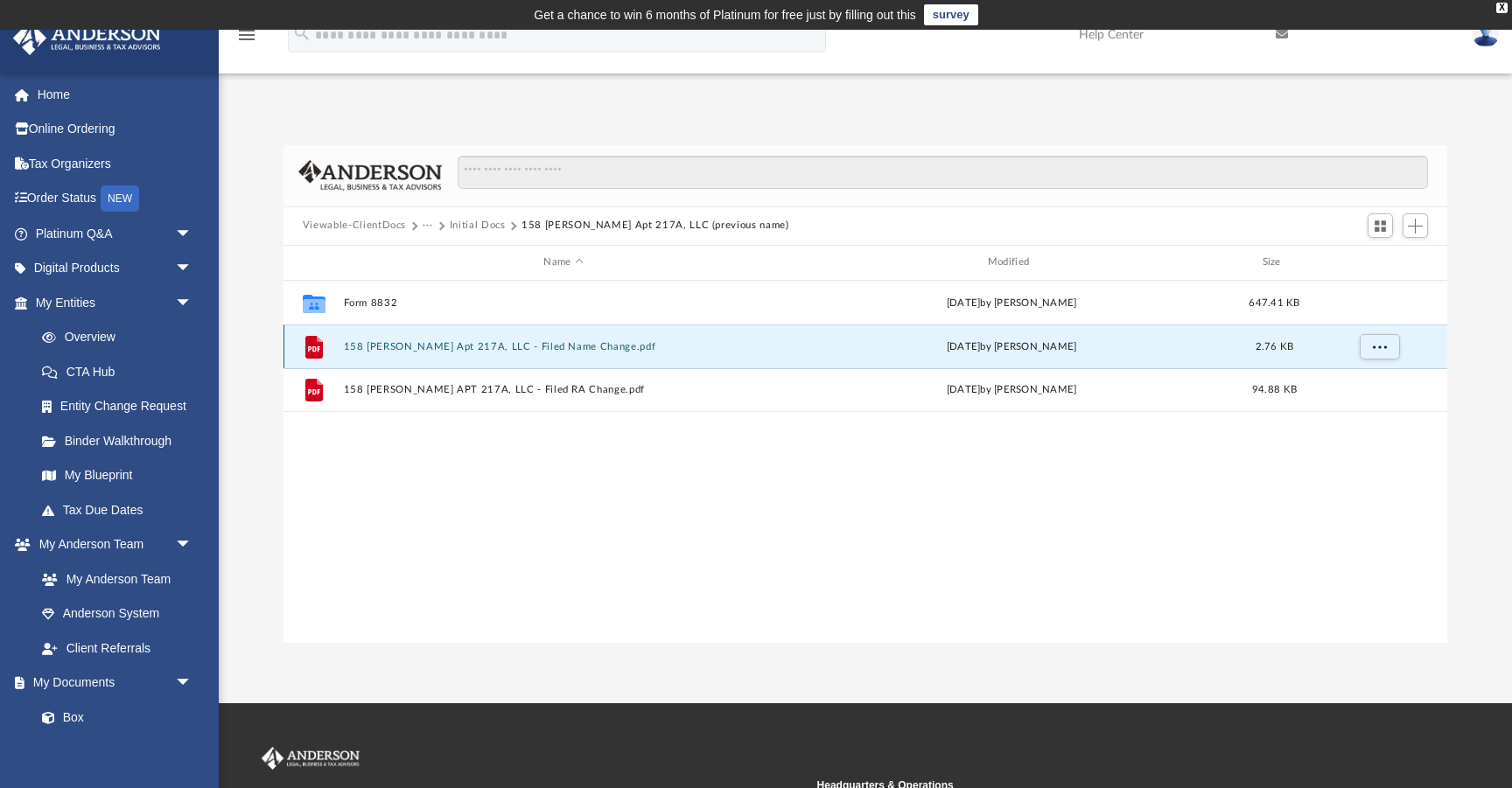
click at [529, 344] on button "158 [PERSON_NAME] Apt 217A, LLC - Filed Name Change.pdf" at bounding box center [564, 347] width 440 height 11
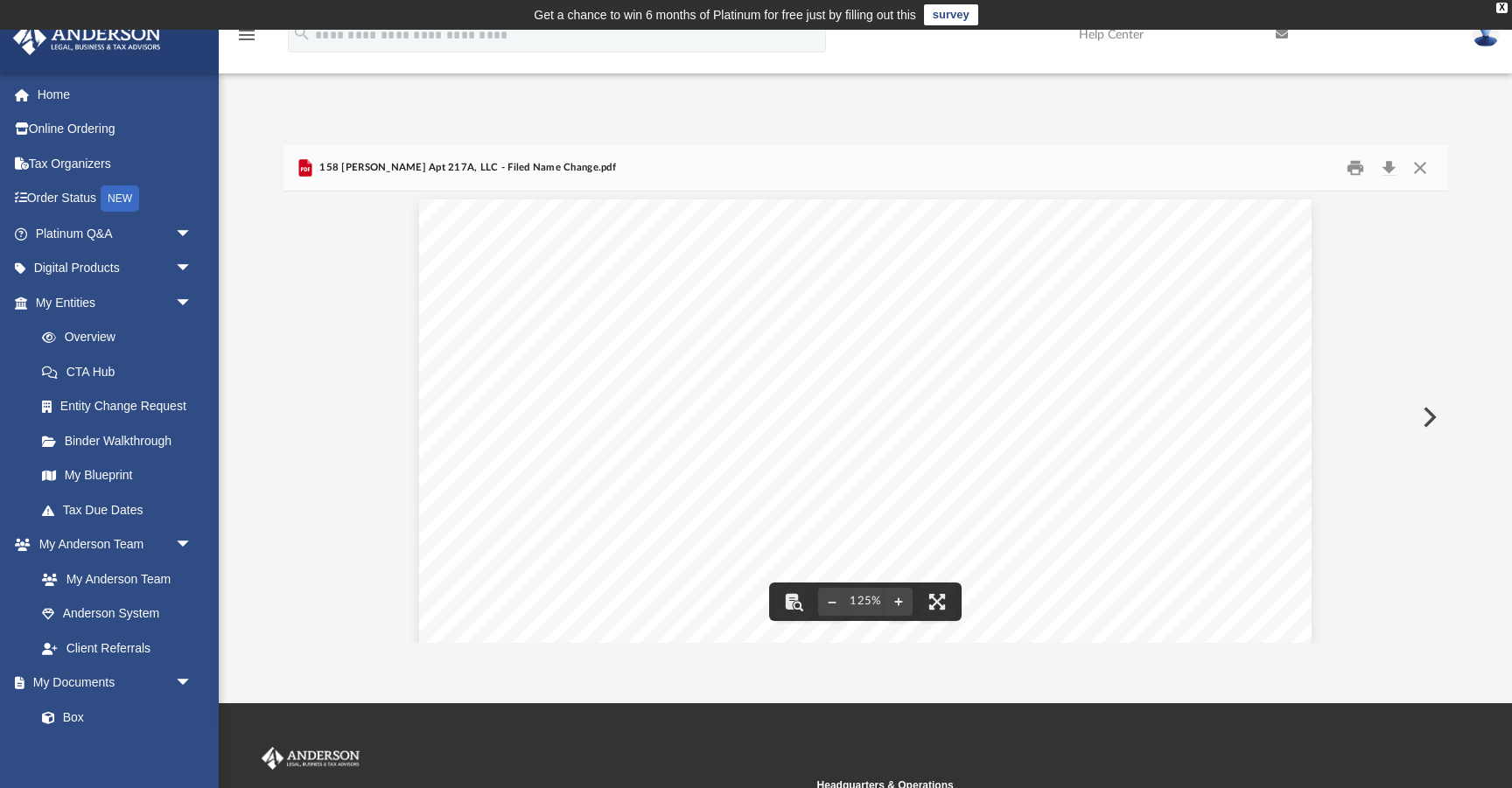
scroll to position [0, 0]
click at [1419, 161] on button "Close" at bounding box center [1419, 166] width 31 height 27
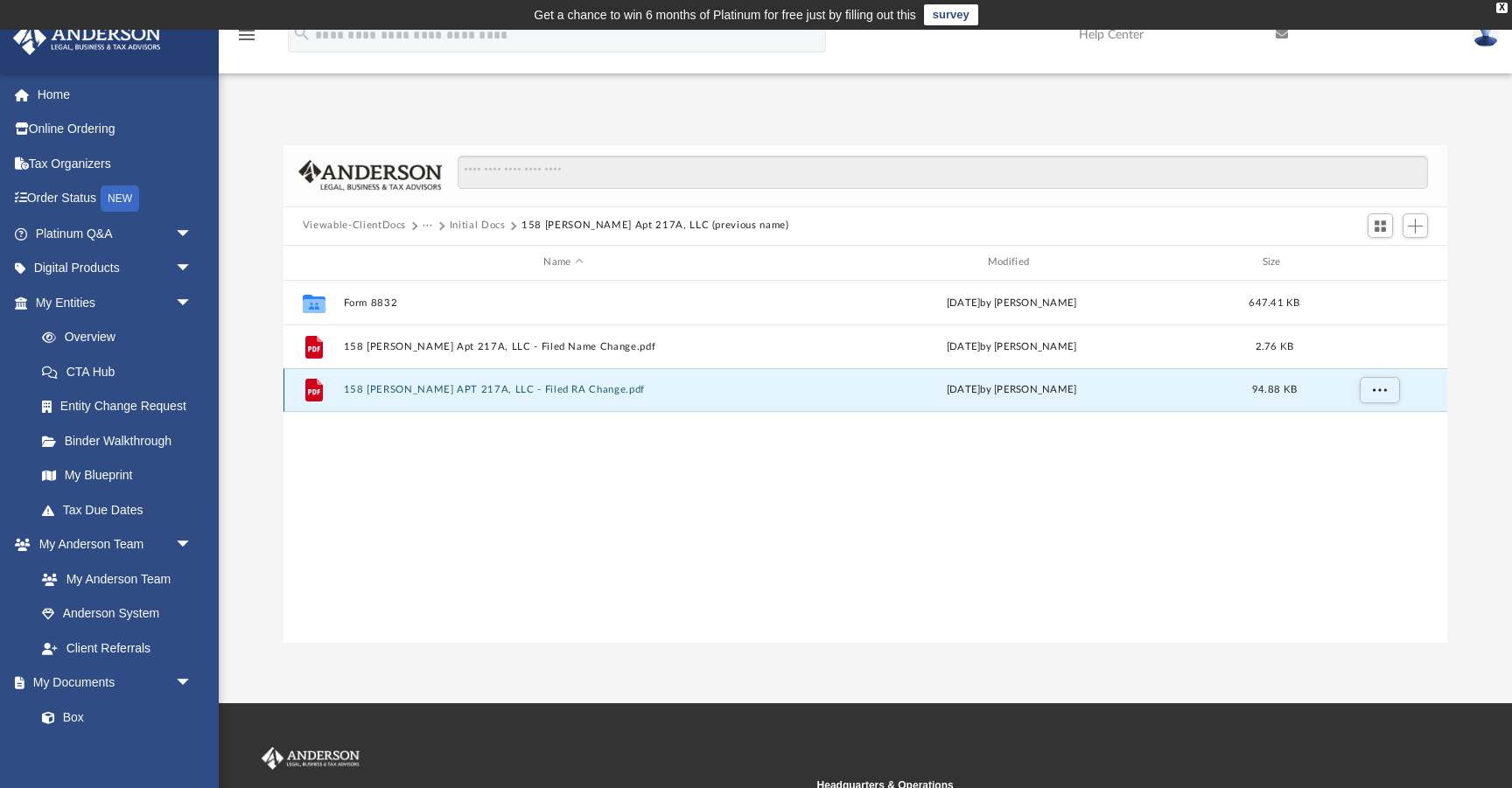
click at [480, 388] on button "158 [PERSON_NAME] APT 217A, LLC - Filed RA Change.pdf" at bounding box center [564, 389] width 440 height 11
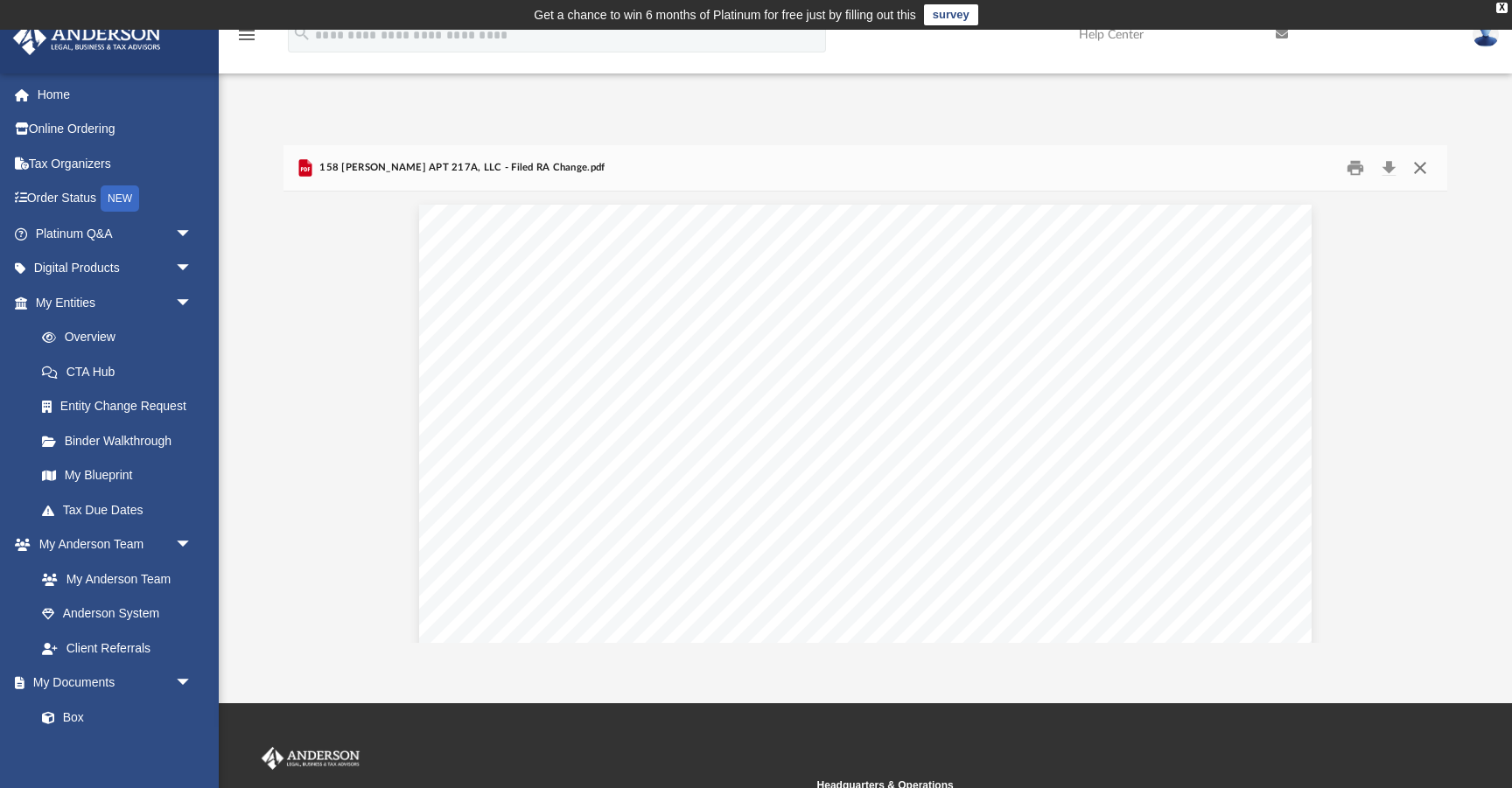
click at [1419, 168] on button "Close" at bounding box center [1419, 166] width 31 height 27
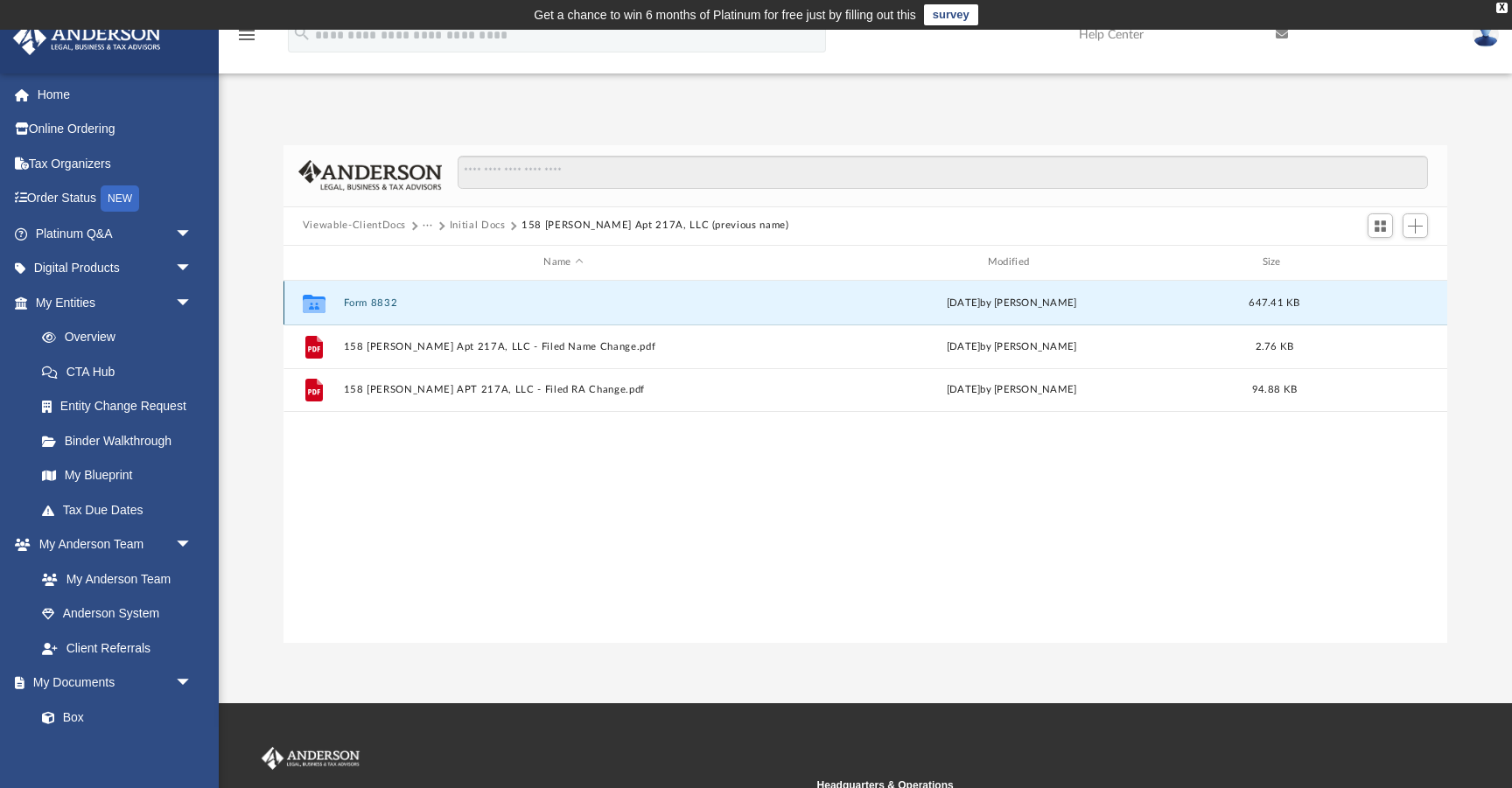
click at [367, 297] on button "Form 8832" at bounding box center [564, 302] width 440 height 11
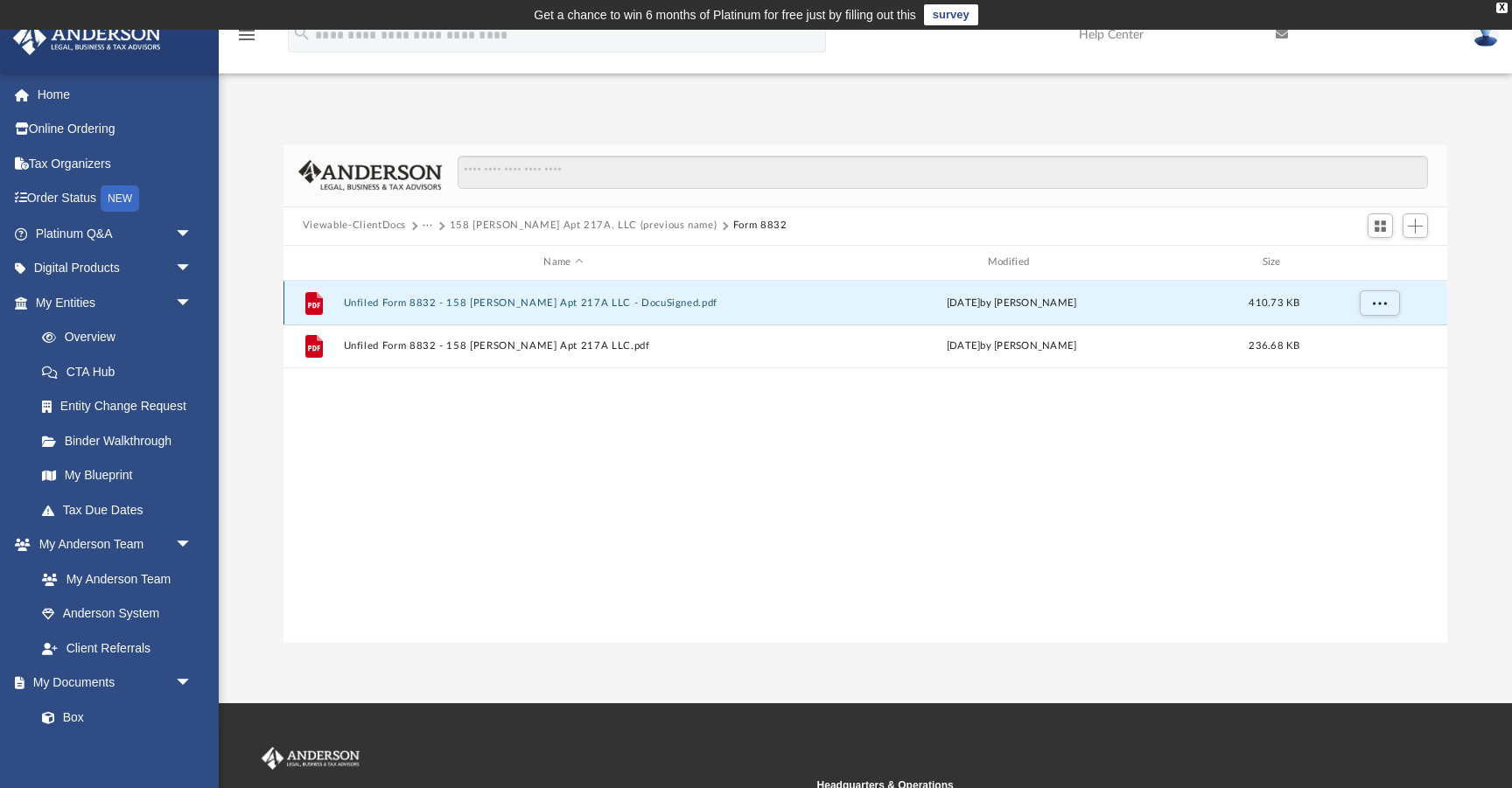
click at [548, 305] on button "Unfiled Form 8832 - 158 [PERSON_NAME] Apt 217A LLC - DocuSigned.pdf" at bounding box center [564, 302] width 440 height 11
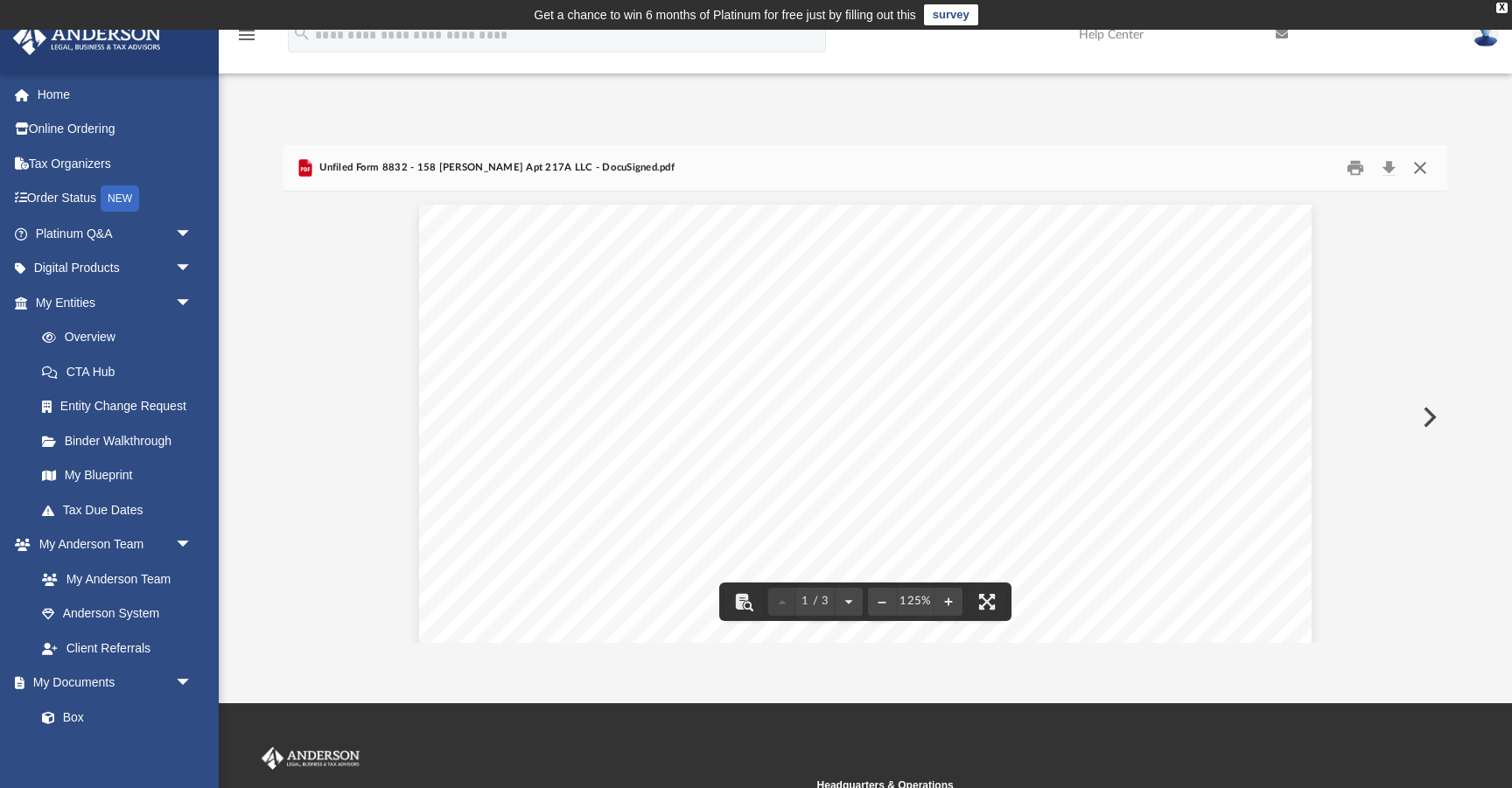
click at [1421, 163] on button "Close" at bounding box center [1419, 166] width 31 height 27
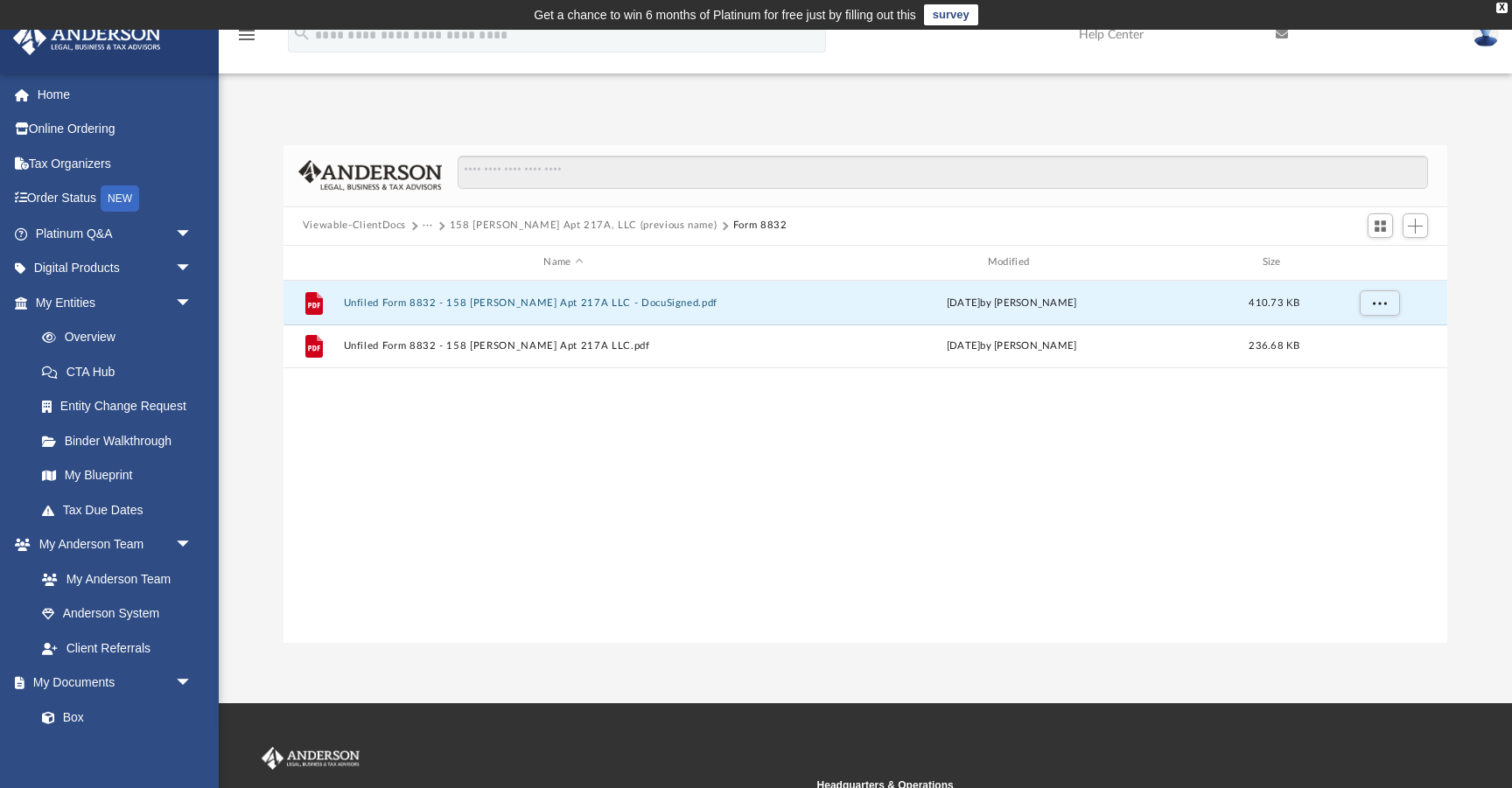
click at [473, 228] on button "158 [PERSON_NAME] Apt 217A, LLC (previous name)" at bounding box center [583, 225] width 267 height 16
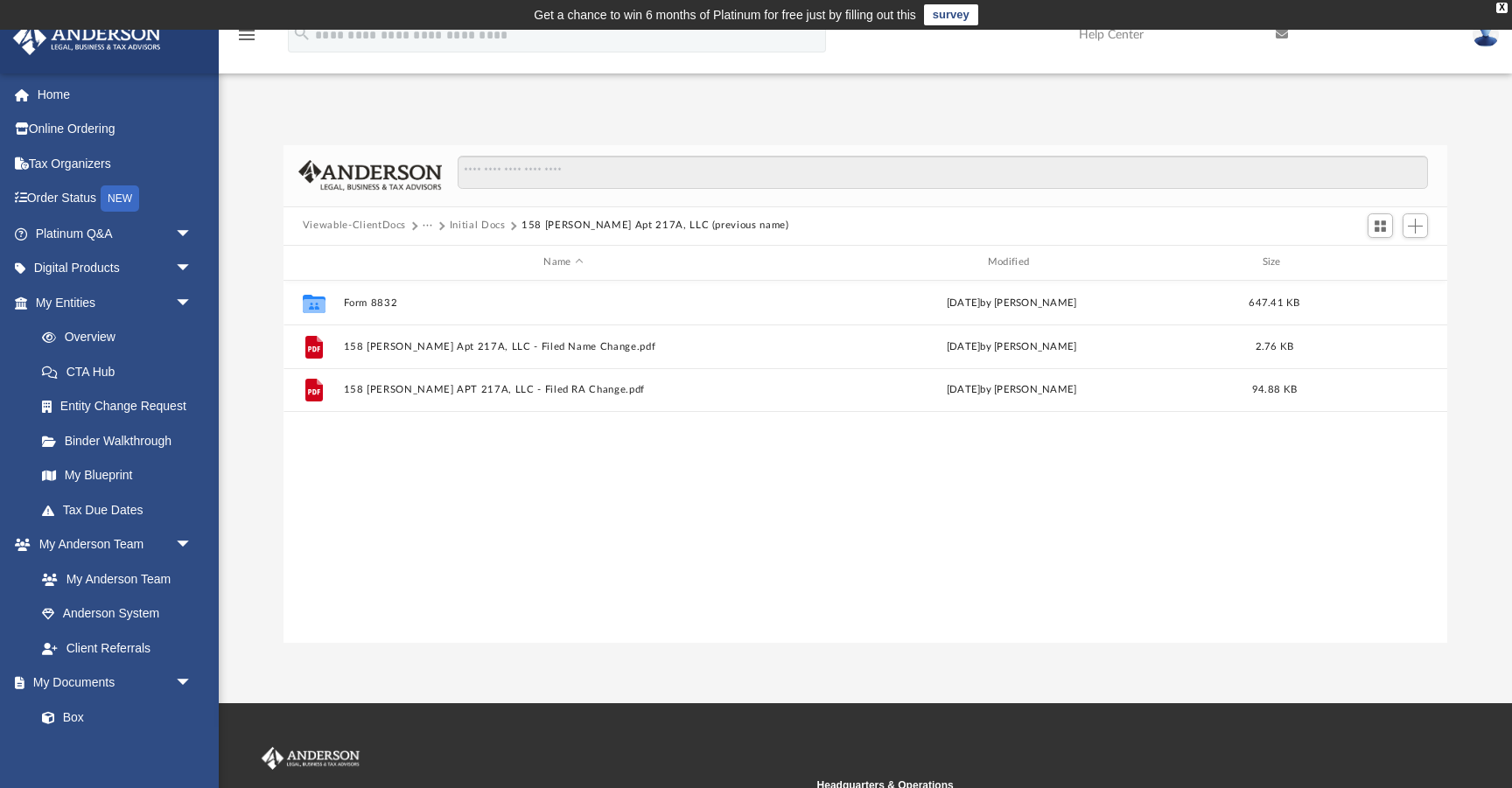
click at [474, 224] on button "Initial Docs" at bounding box center [477, 225] width 56 height 16
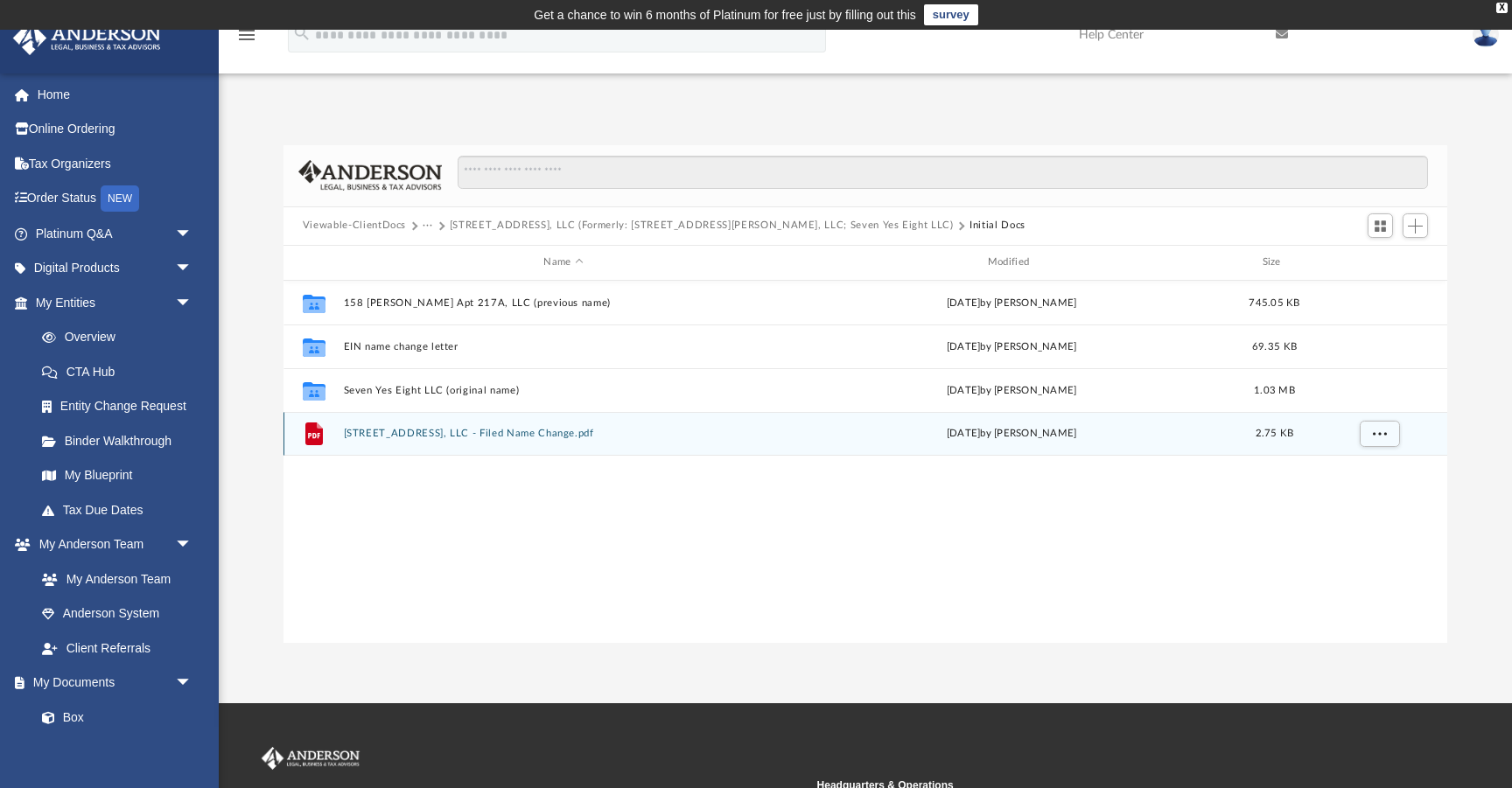
click at [439, 429] on button "[STREET_ADDRESS], LLC - Filed Name Change.pdf" at bounding box center [564, 433] width 440 height 11
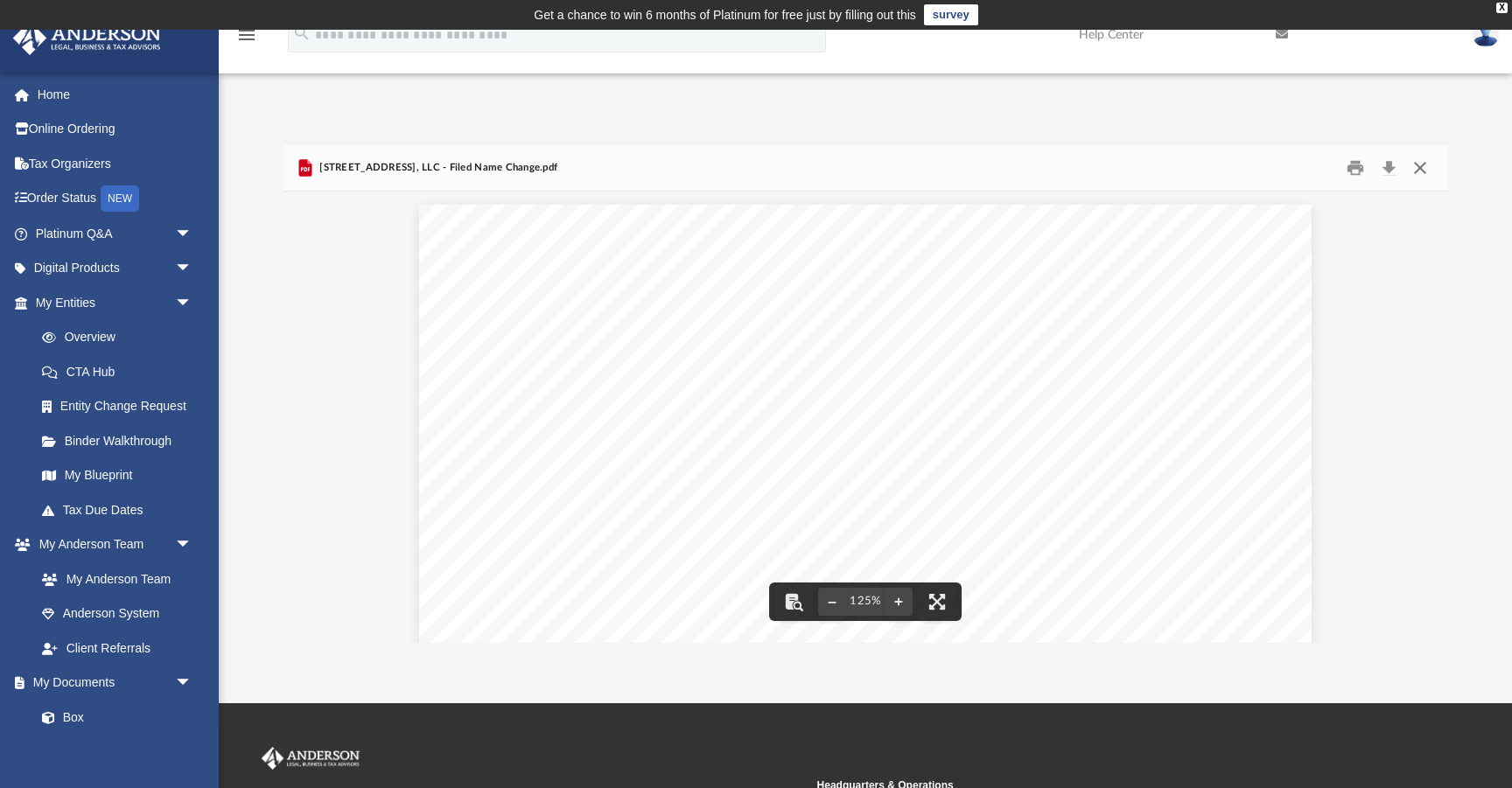
click at [1421, 166] on button "Close" at bounding box center [1419, 166] width 31 height 27
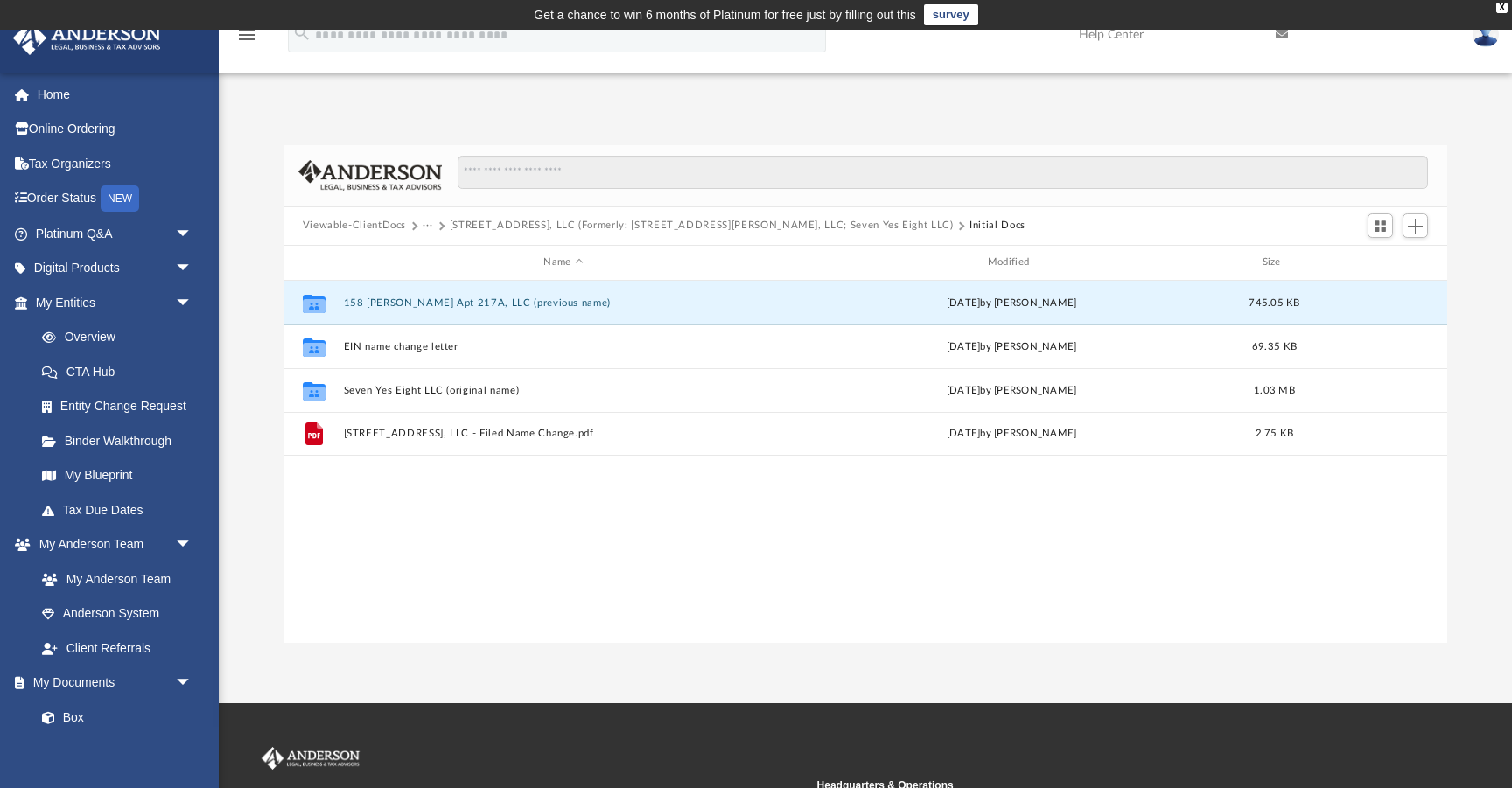
click at [403, 297] on button "158 [PERSON_NAME] Apt 217A, LLC (previous name)" at bounding box center [564, 302] width 440 height 11
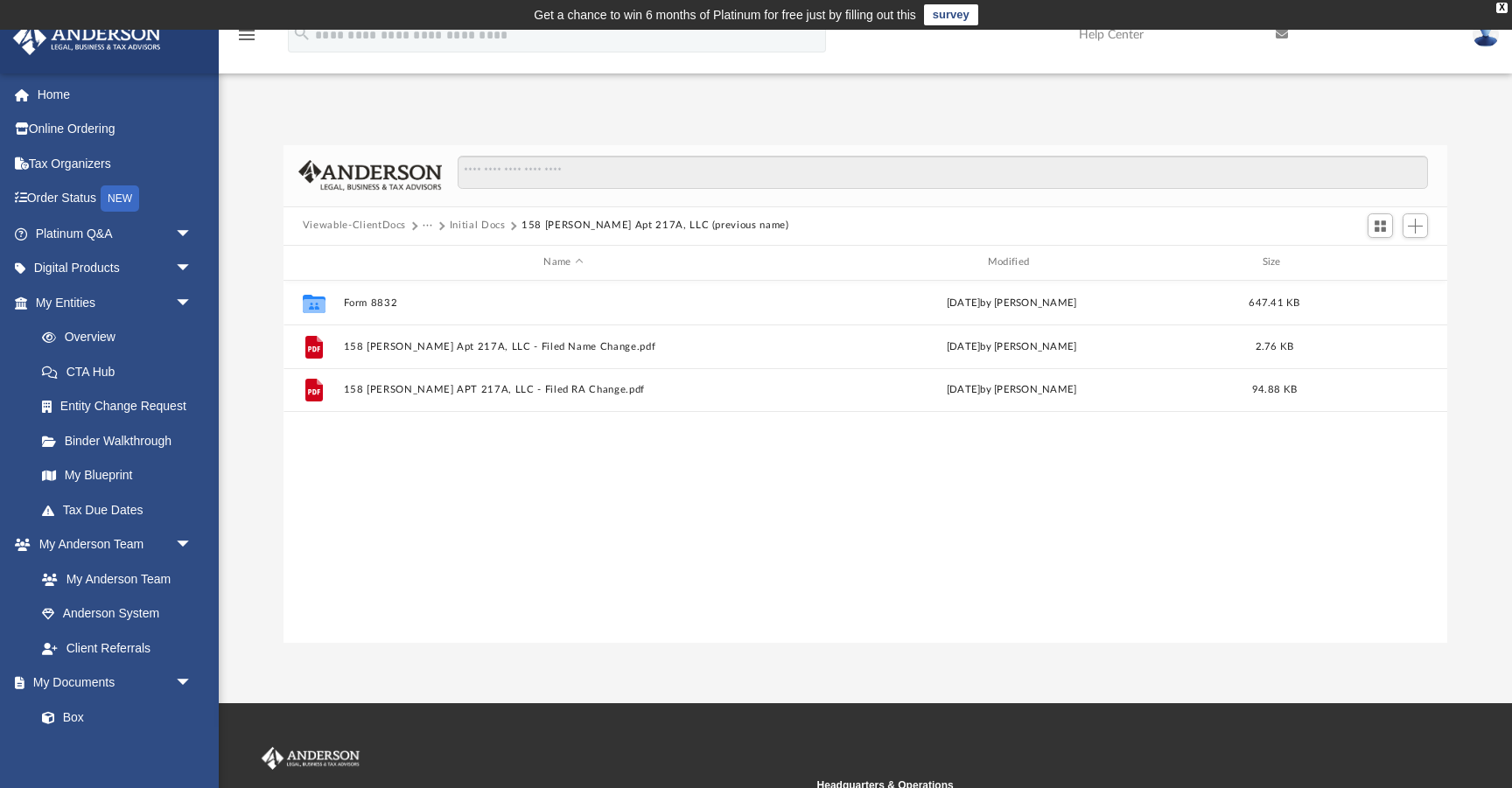
click at [469, 227] on button "Initial Docs" at bounding box center [477, 225] width 56 height 16
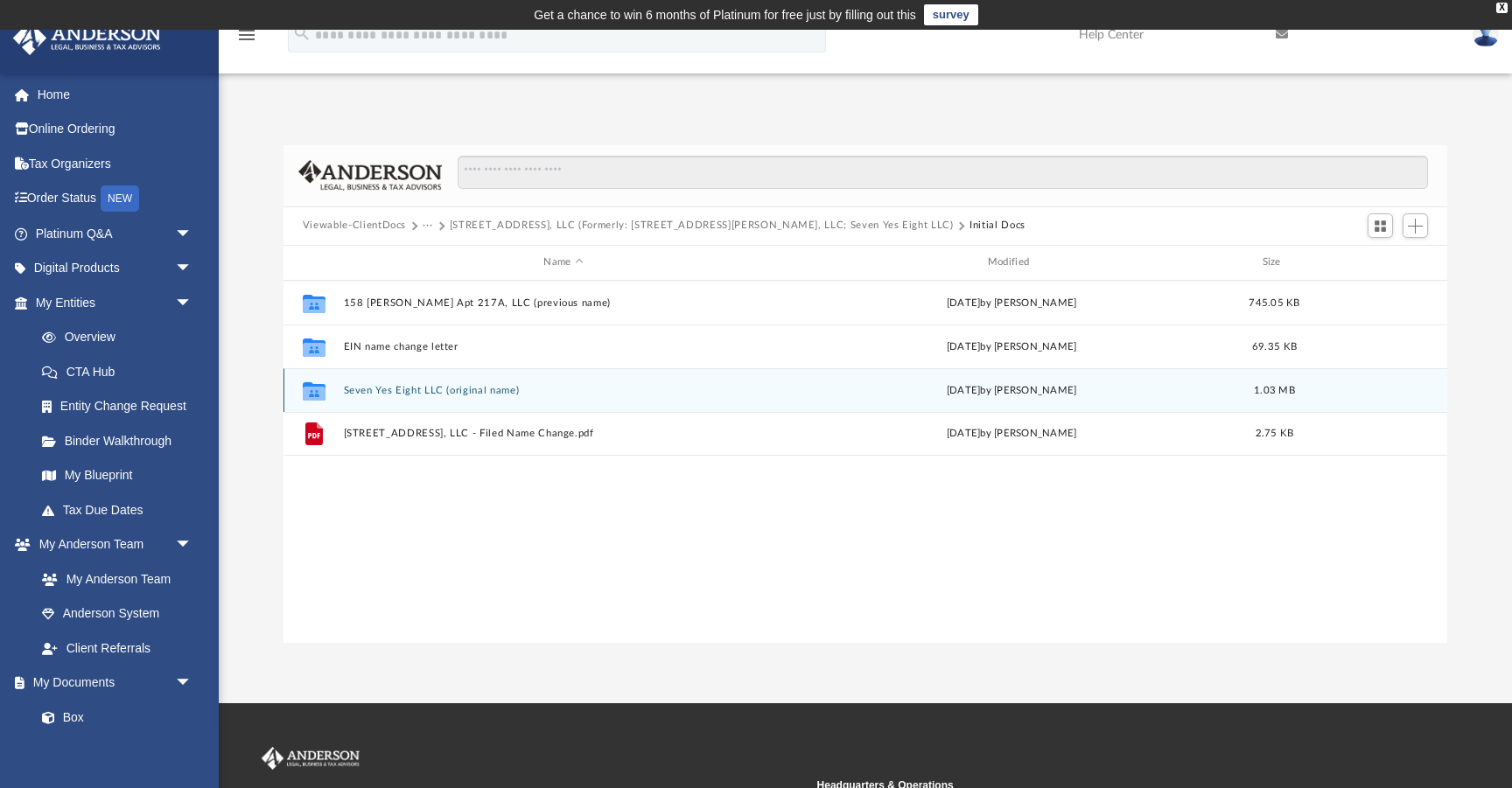
click at [424, 388] on button "Seven Yes Eight LLC (original name)" at bounding box center [564, 390] width 440 height 11
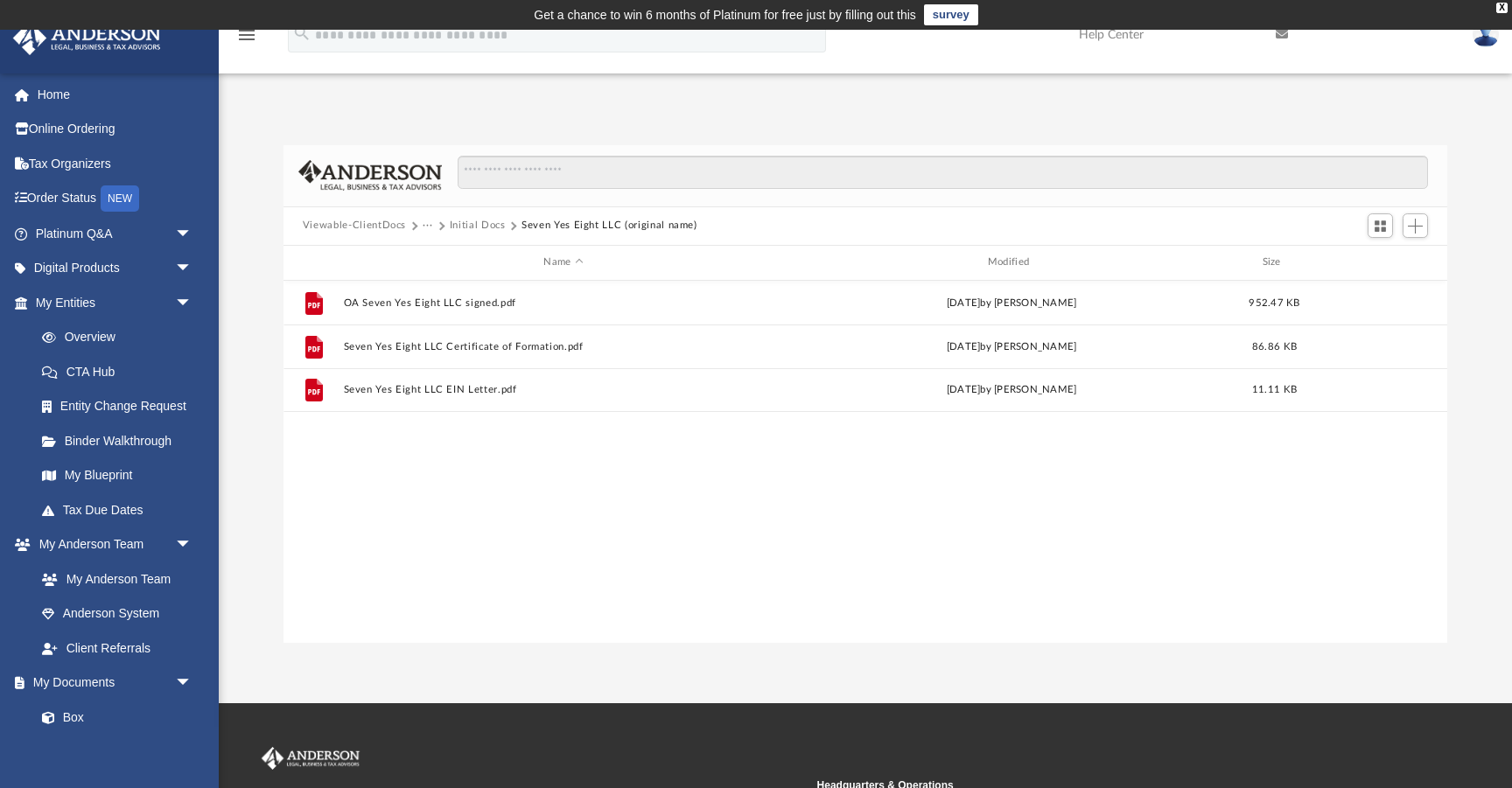
click at [474, 228] on button "Initial Docs" at bounding box center [477, 225] width 56 height 16
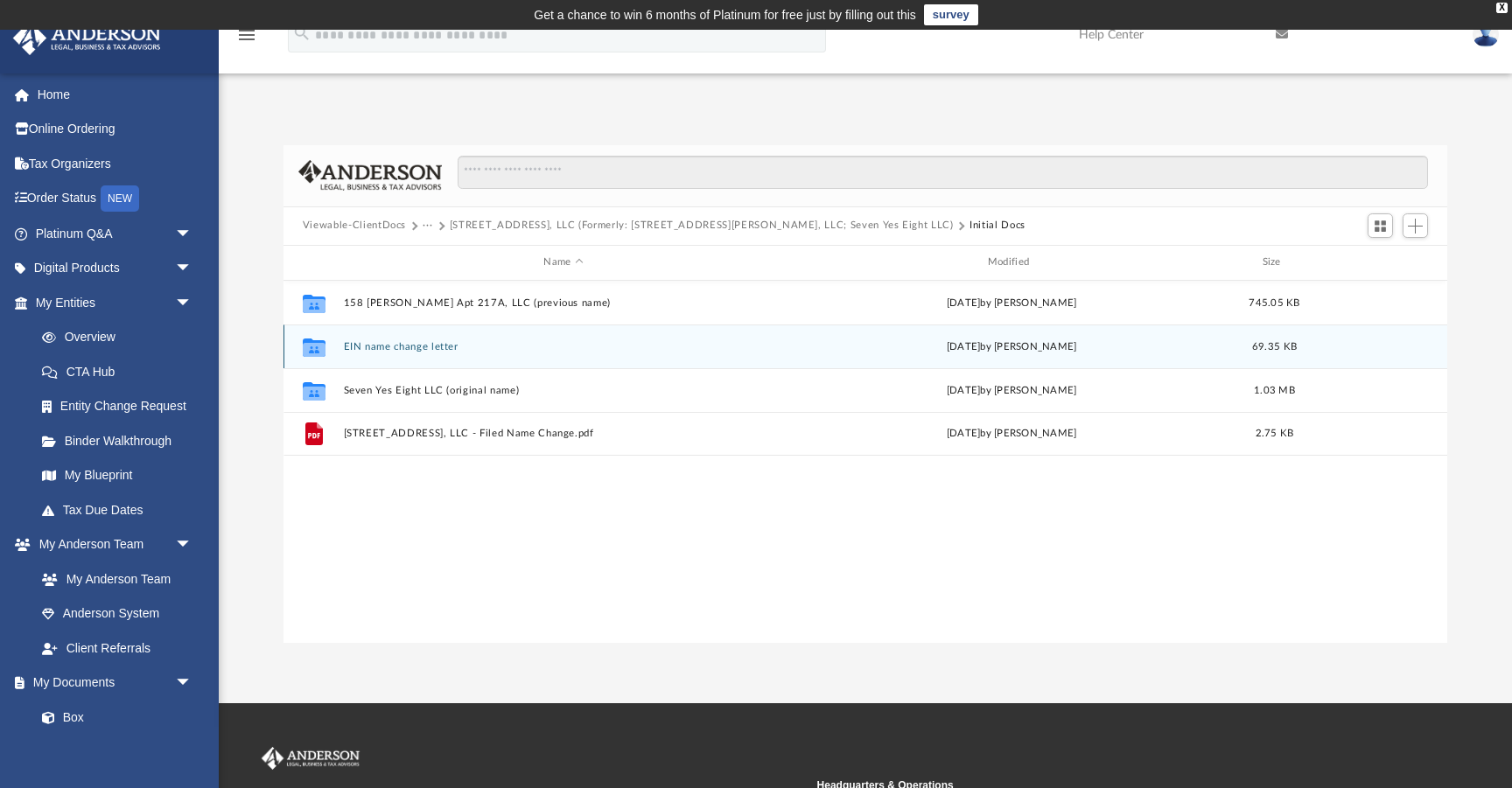
click at [418, 347] on button "EIN name change letter" at bounding box center [564, 347] width 440 height 11
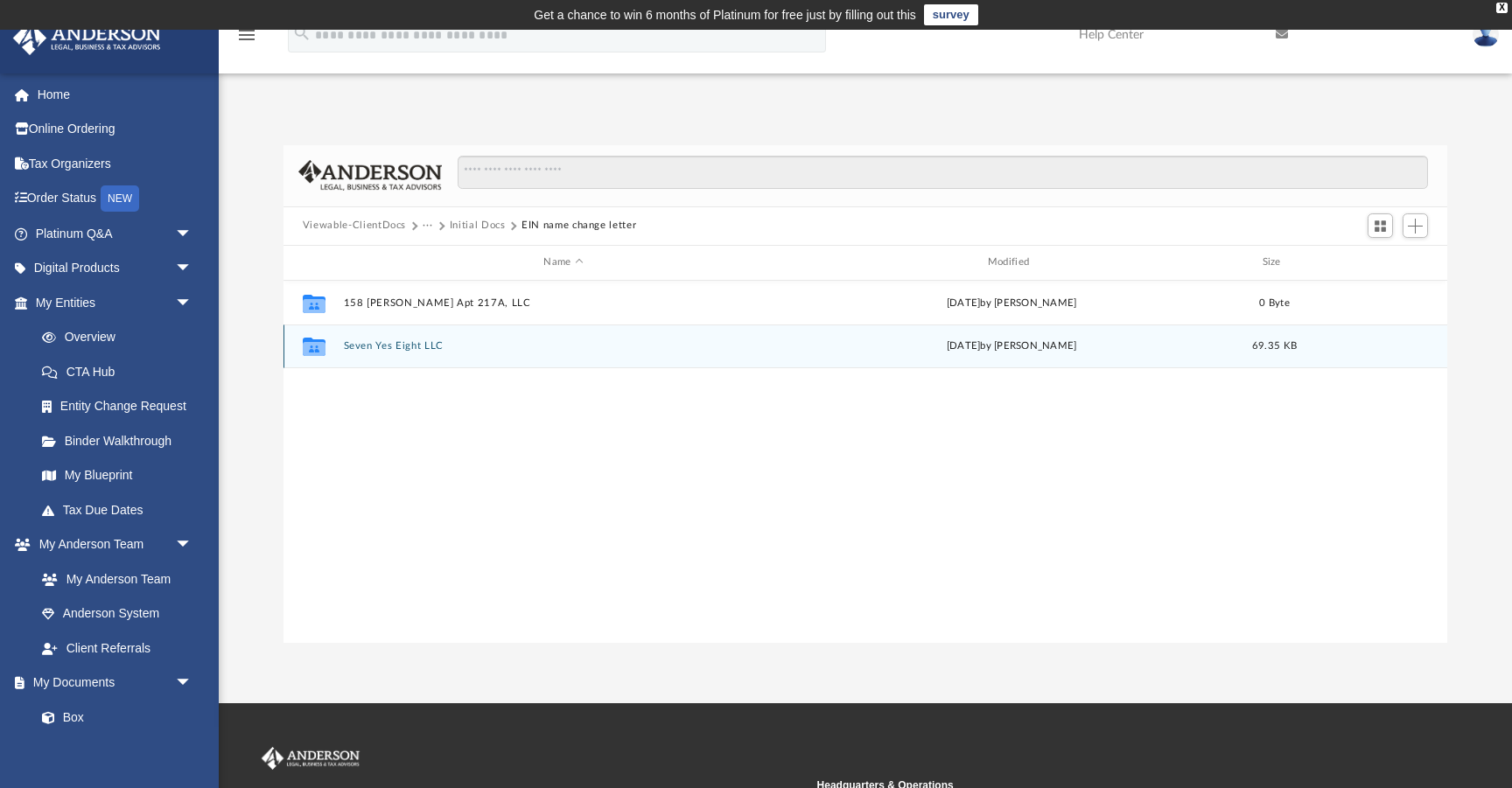
click at [404, 340] on button "Seven Yes Eight LLC" at bounding box center [564, 346] width 440 height 11
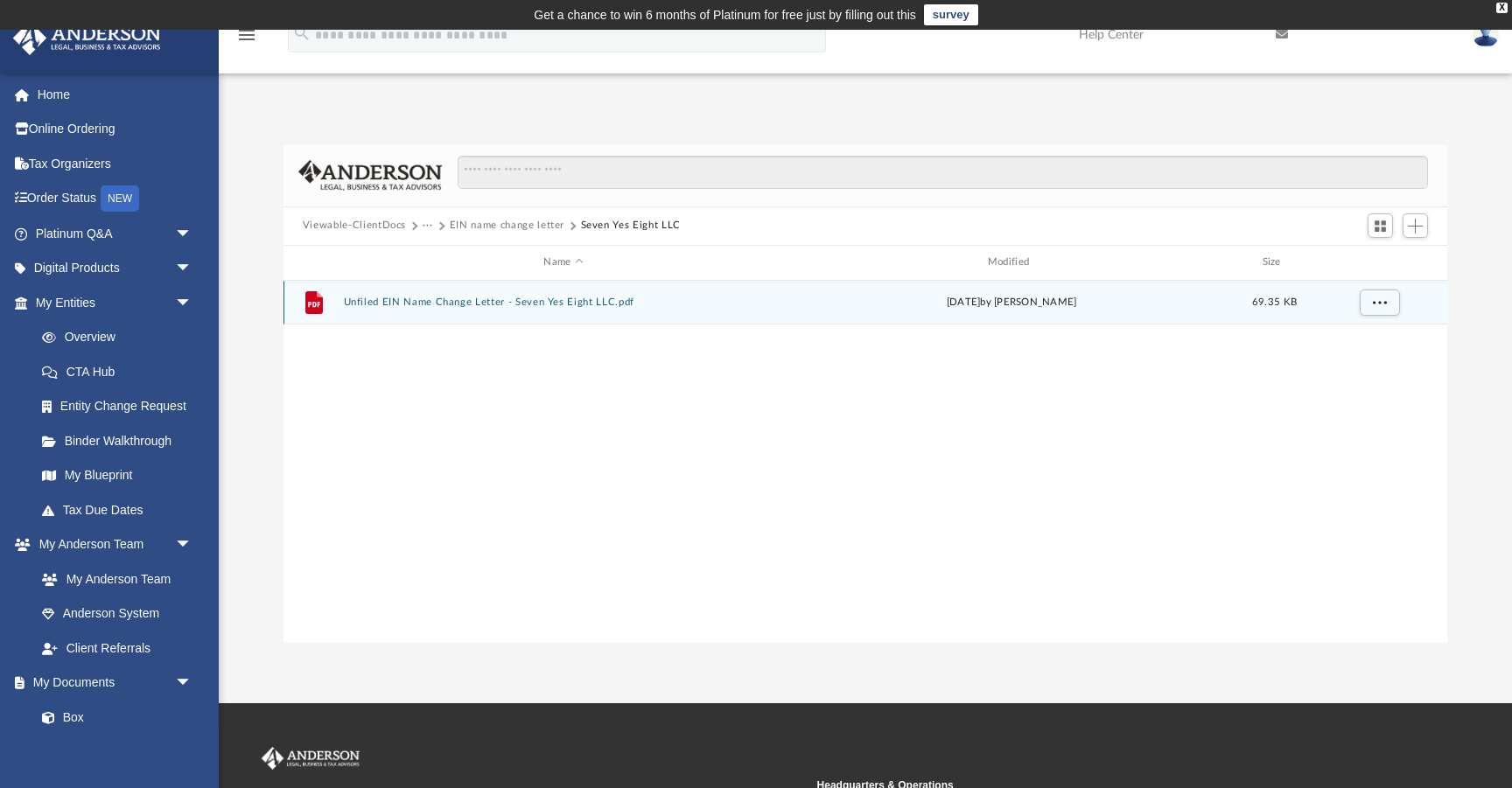
click at [466, 299] on button "Unfiled EIN Name Change Letter - Seven Yes Eight LLC.pdf" at bounding box center [564, 302] width 440 height 11
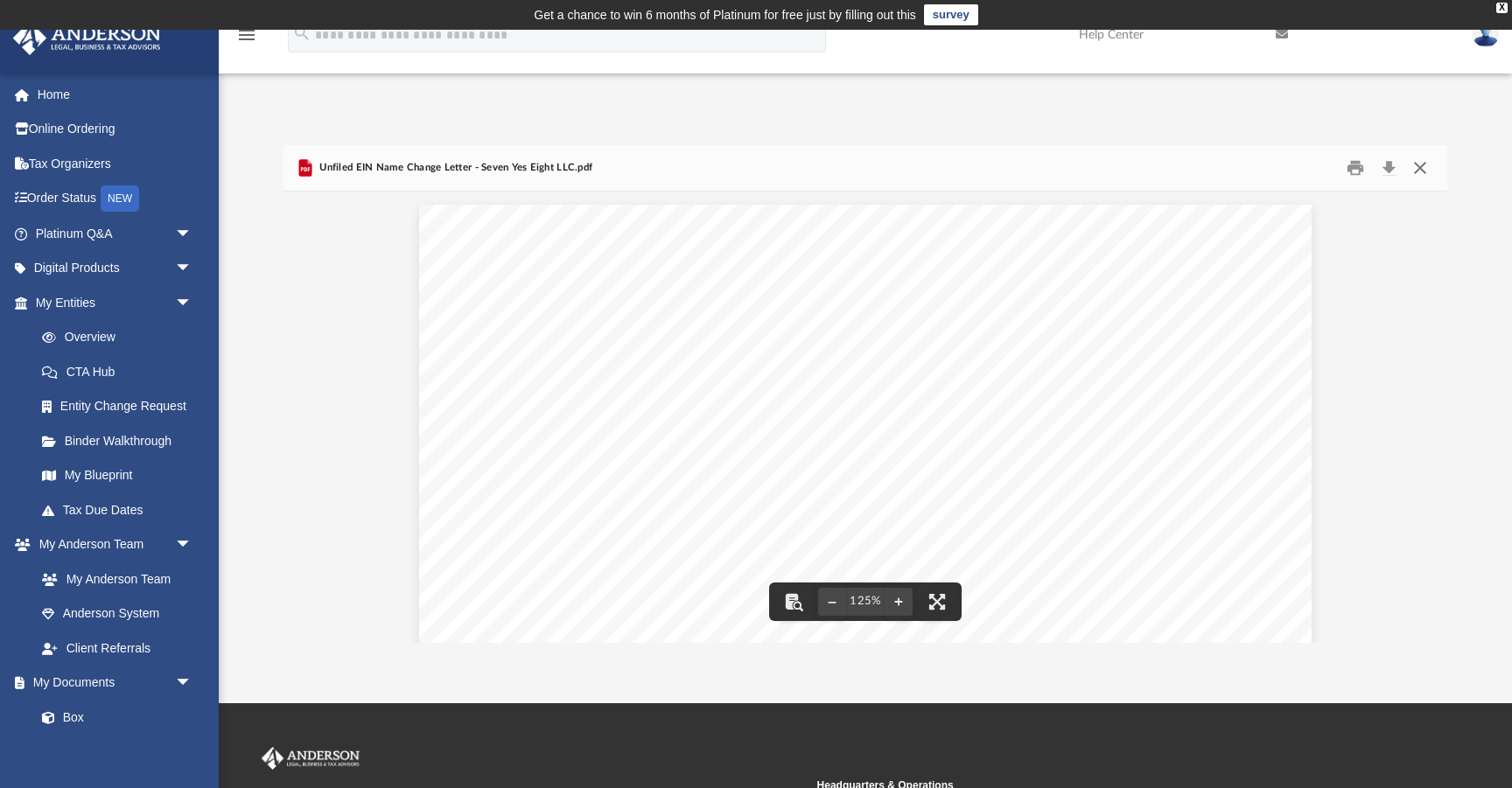
click at [1429, 157] on button "Close" at bounding box center [1419, 166] width 31 height 27
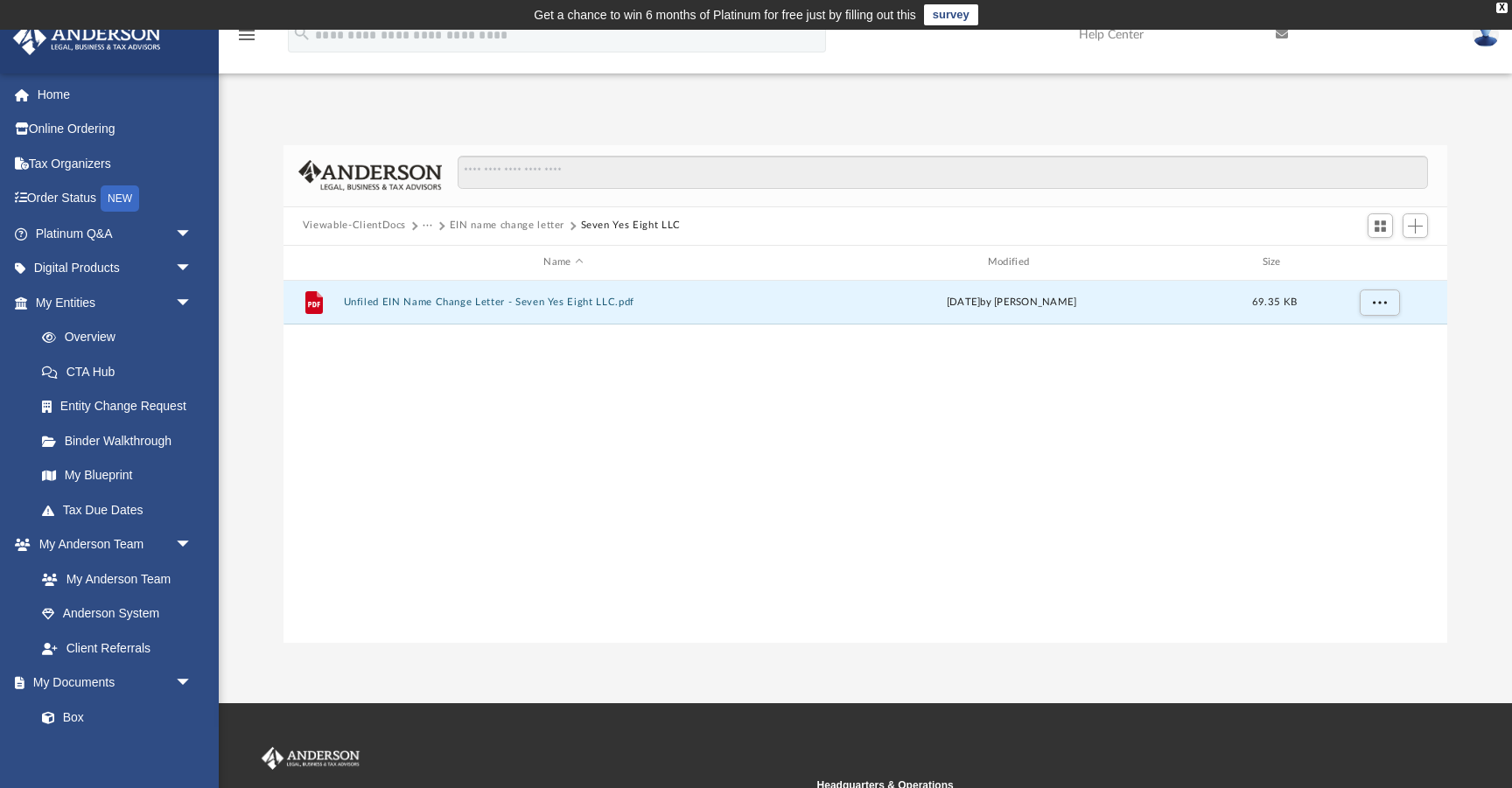
click at [494, 223] on button "EIN name change letter" at bounding box center [507, 225] width 115 height 16
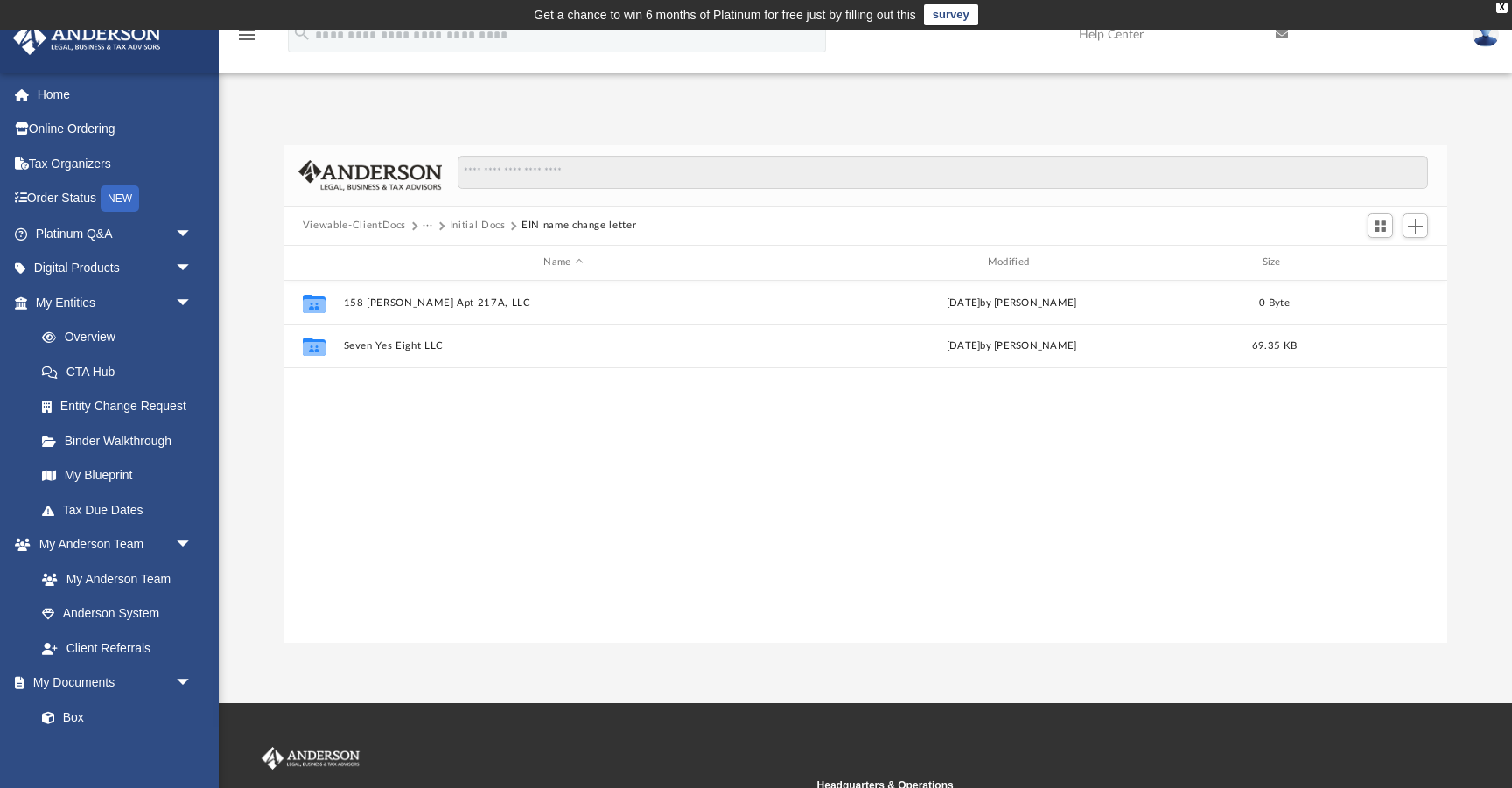
click at [464, 223] on button "Initial Docs" at bounding box center [477, 225] width 56 height 16
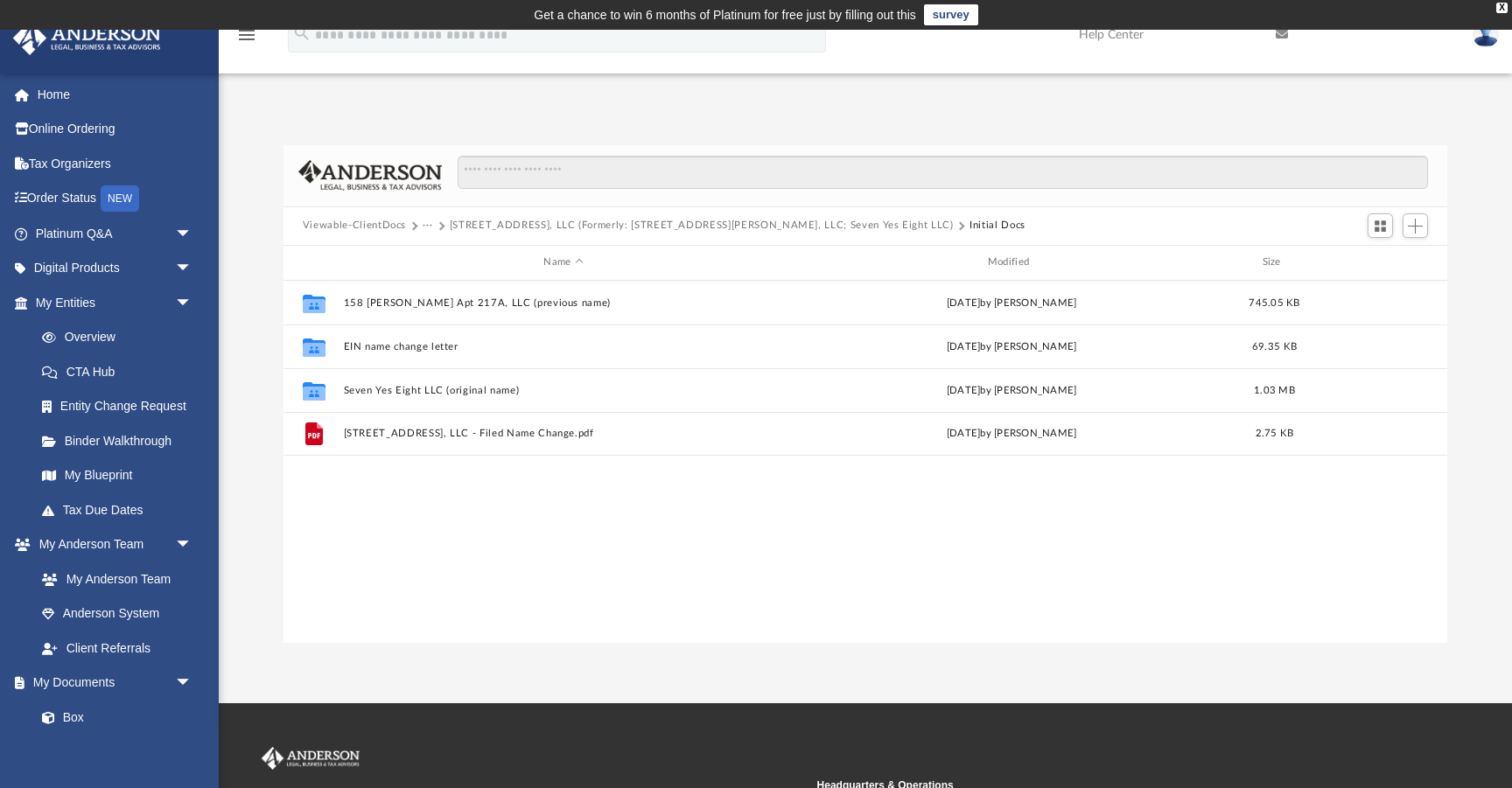
click at [553, 221] on button "[STREET_ADDRESS], LLC (Formerly: [STREET_ADDRESS][PERSON_NAME], LLC; Seven Yes …" at bounding box center [701, 225] width 504 height 16
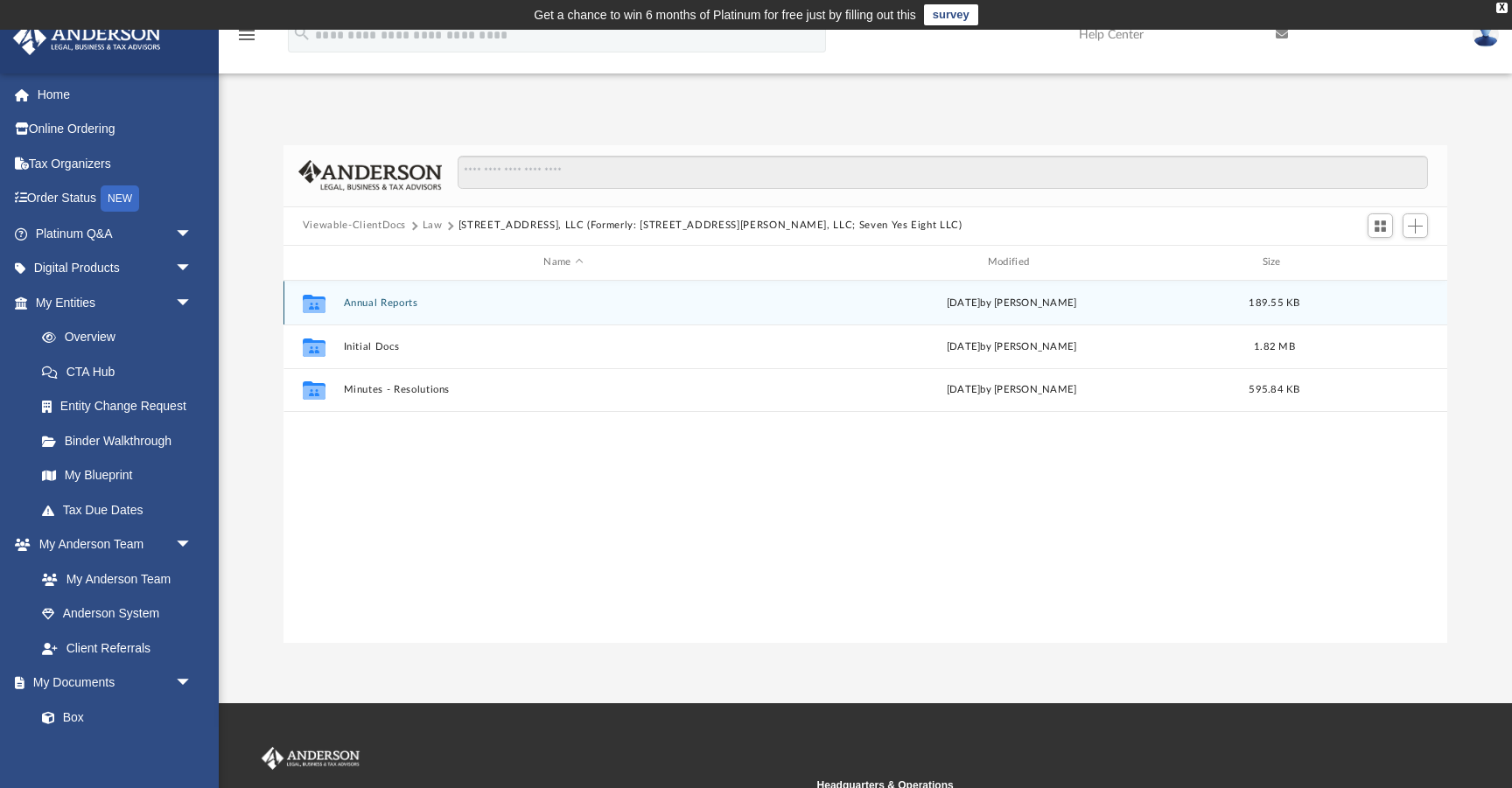
click at [388, 301] on button "Annual Reports" at bounding box center [564, 302] width 440 height 11
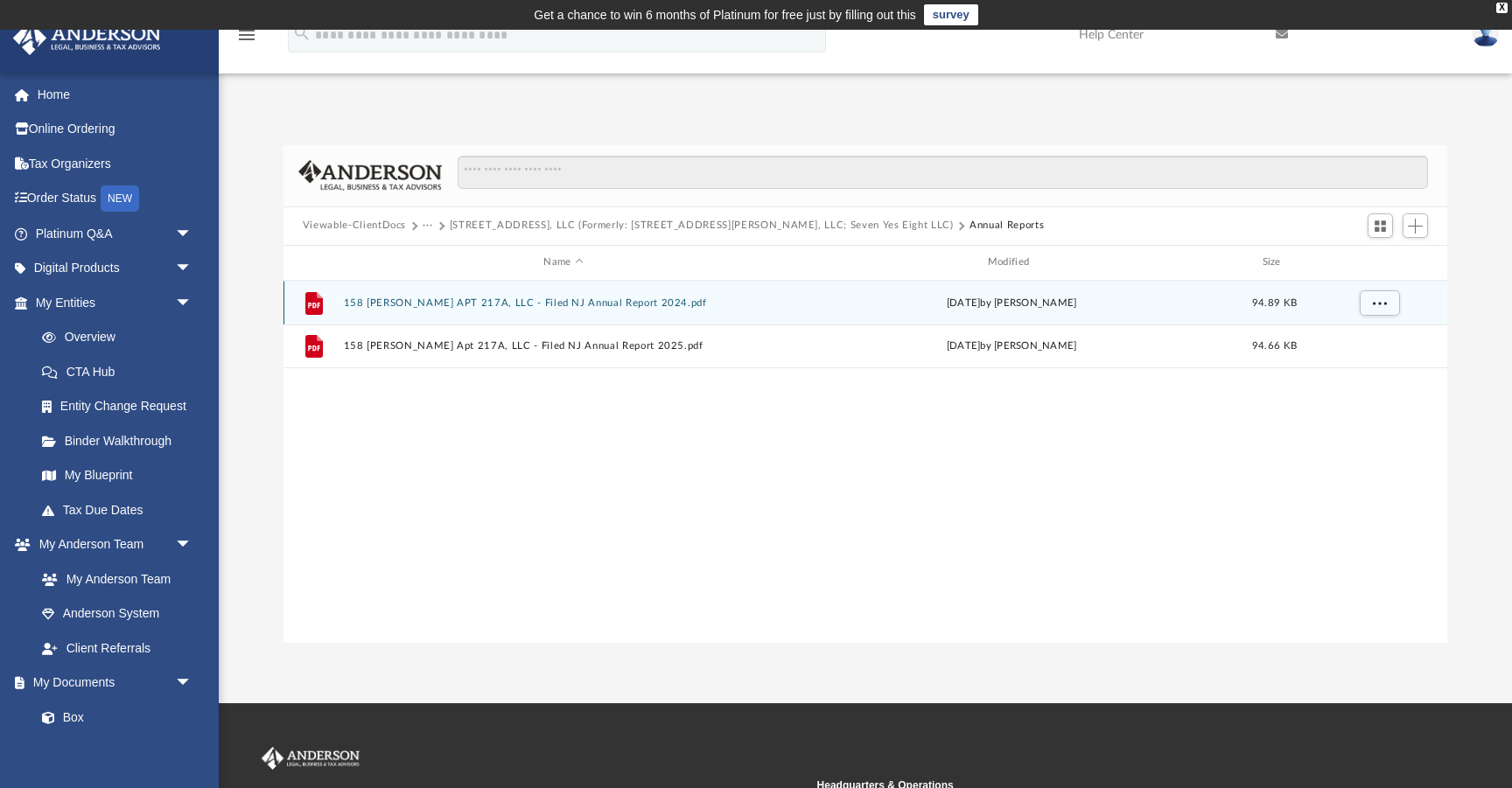
click at [544, 297] on button "158 [PERSON_NAME] APT 217A, LLC - Filed NJ Annual Report 2024.pdf" at bounding box center [564, 302] width 440 height 11
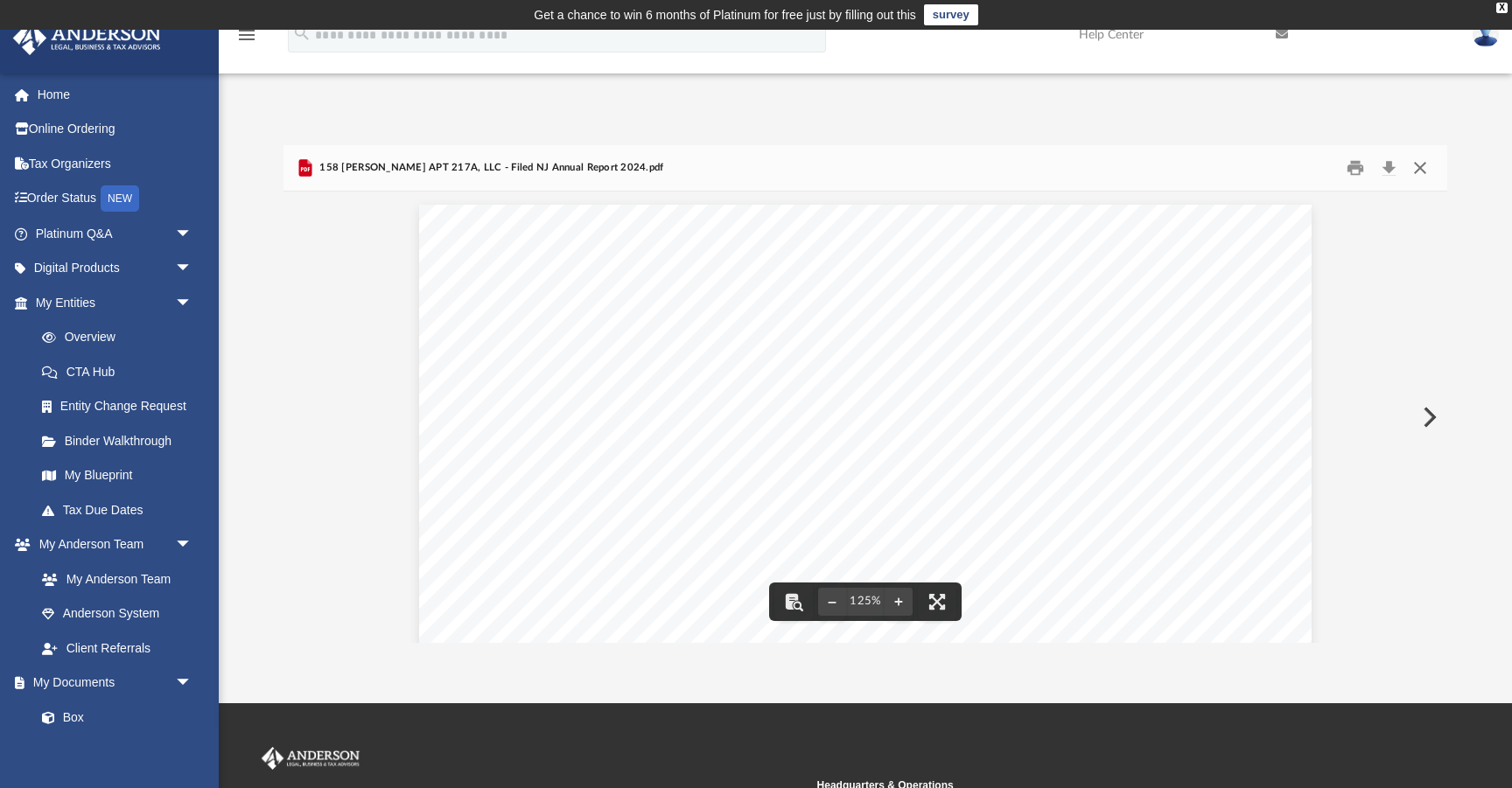
click at [1415, 168] on button "Close" at bounding box center [1419, 166] width 31 height 27
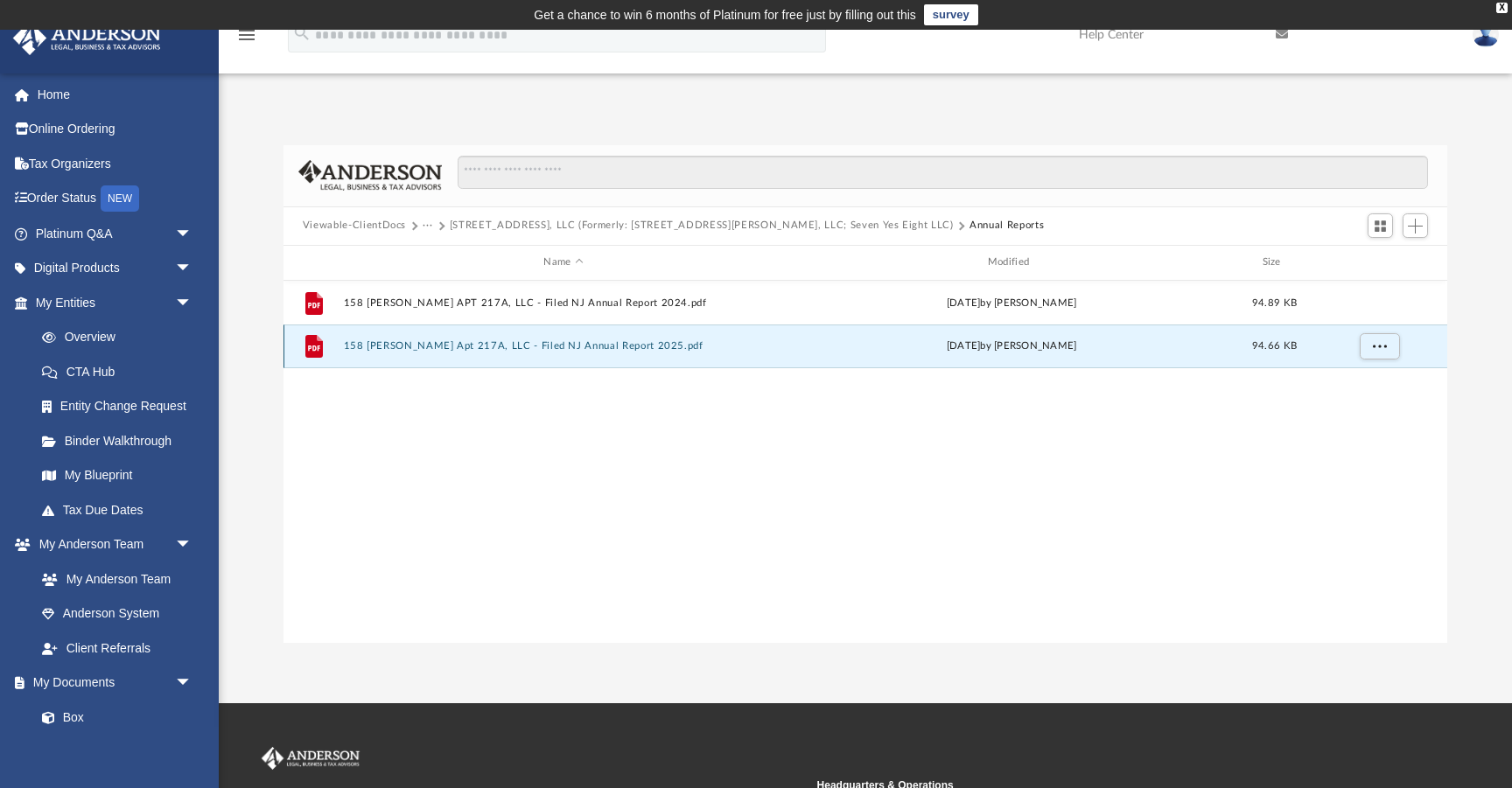
click at [583, 343] on button "158 [PERSON_NAME] Apt 217A, LLC - Filed NJ Annual Report 2025.pdf" at bounding box center [564, 346] width 440 height 11
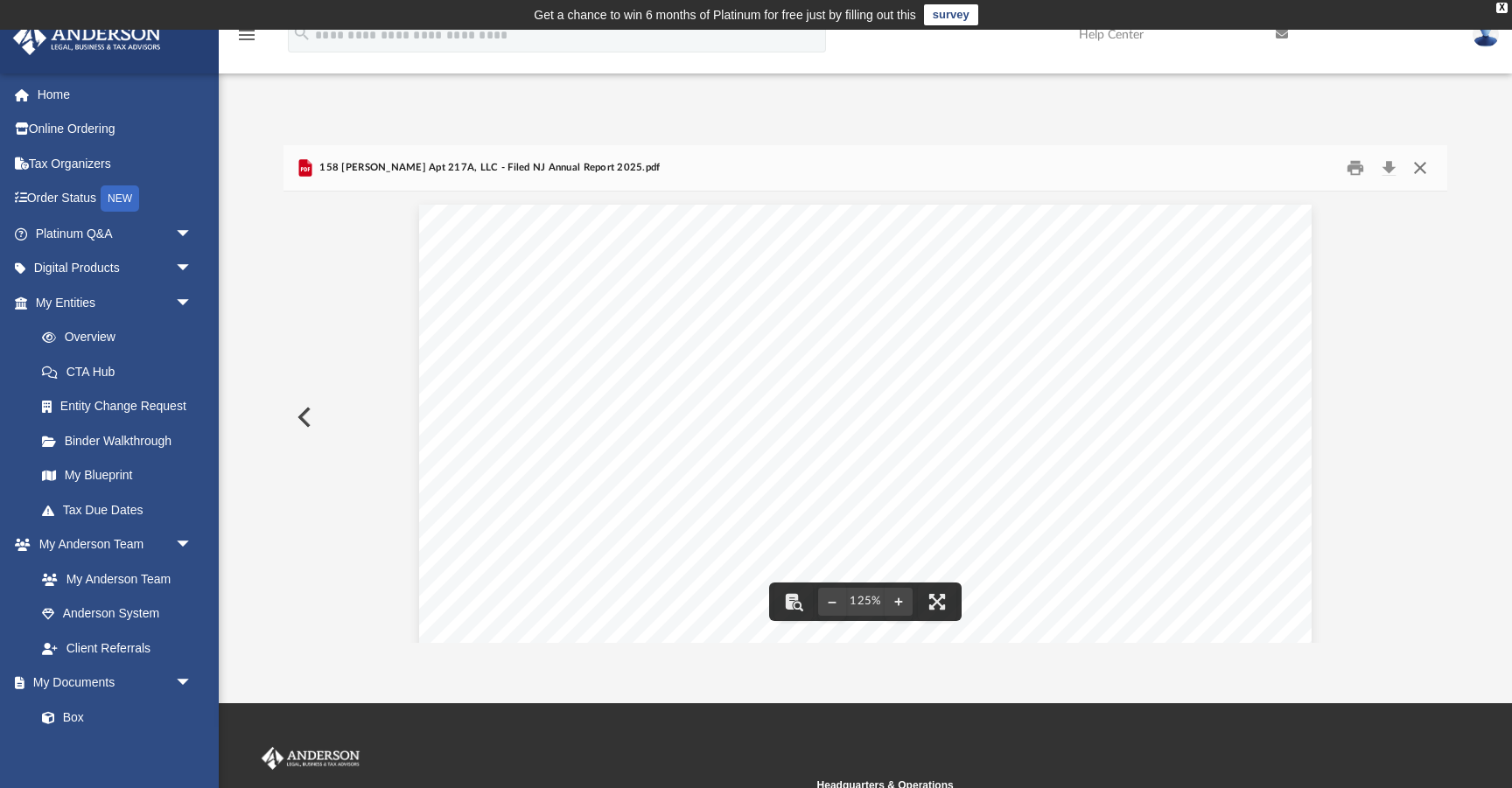
click at [1424, 165] on button "Close" at bounding box center [1419, 166] width 31 height 27
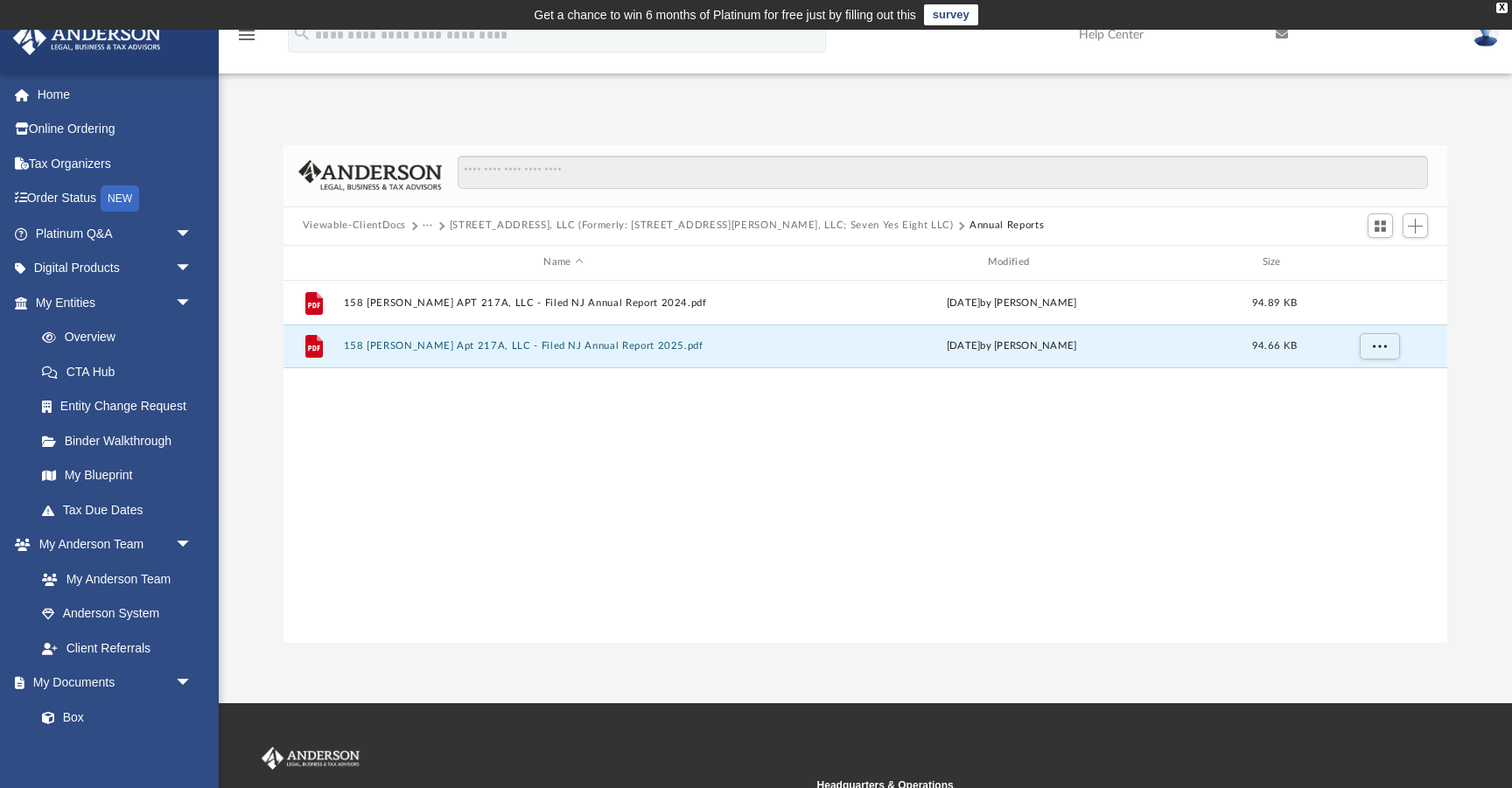
click at [553, 221] on button "[STREET_ADDRESS], LLC (Formerly: [STREET_ADDRESS][PERSON_NAME], LLC; Seven Yes …" at bounding box center [701, 225] width 504 height 16
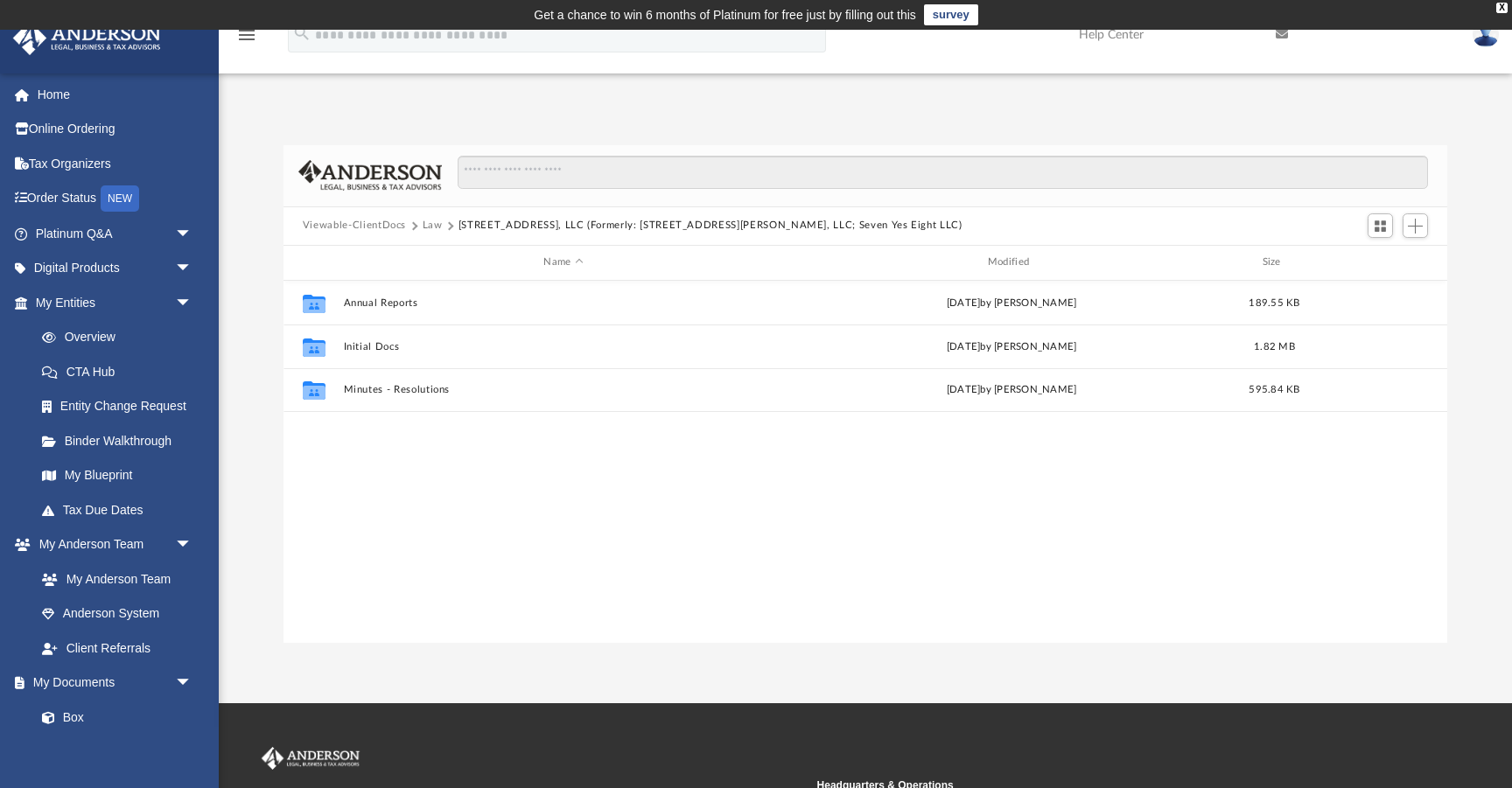
click at [413, 467] on div "Collaborated Folder Annual Reports [DATE] by [PERSON_NAME] 189.55 KB Collaborat…" at bounding box center [864, 462] width 1163 height 363
click at [434, 463] on div "Collaborated Folder Annual Reports [DATE] by [PERSON_NAME] 189.55 KB Collaborat…" at bounding box center [864, 462] width 1163 height 363
click at [430, 224] on button "Law" at bounding box center [433, 225] width 20 height 16
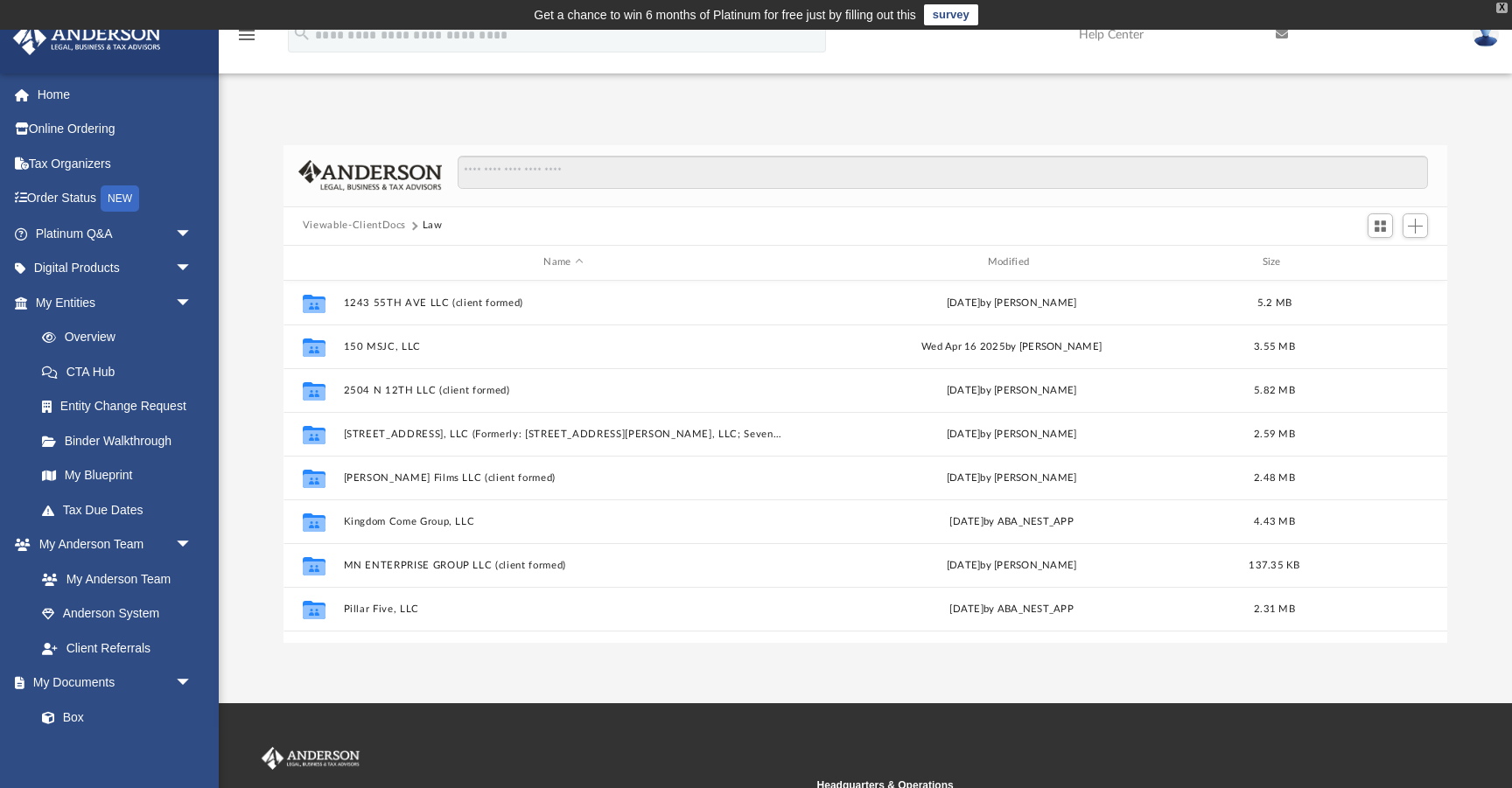
click at [1500, 8] on div "X" at bounding box center [1502, 7] width 11 height 10
